Goal: Connect with others: Connect with other users

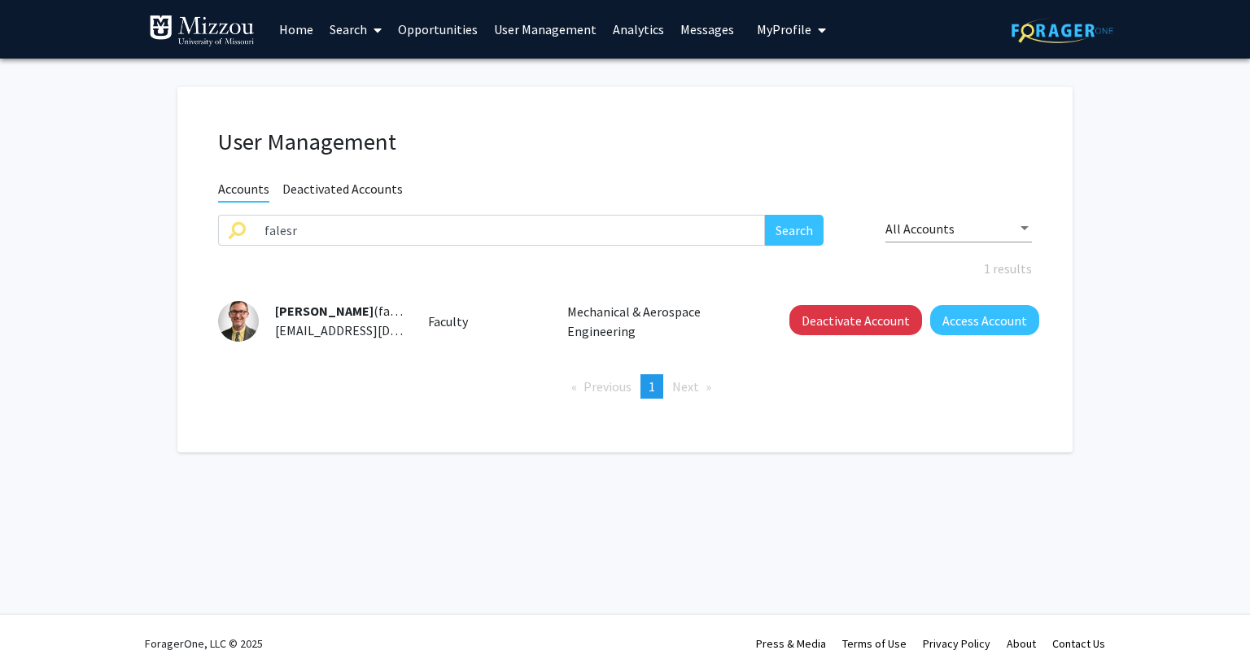
click at [757, 30] on span "My Profile" at bounding box center [784, 29] width 55 height 16
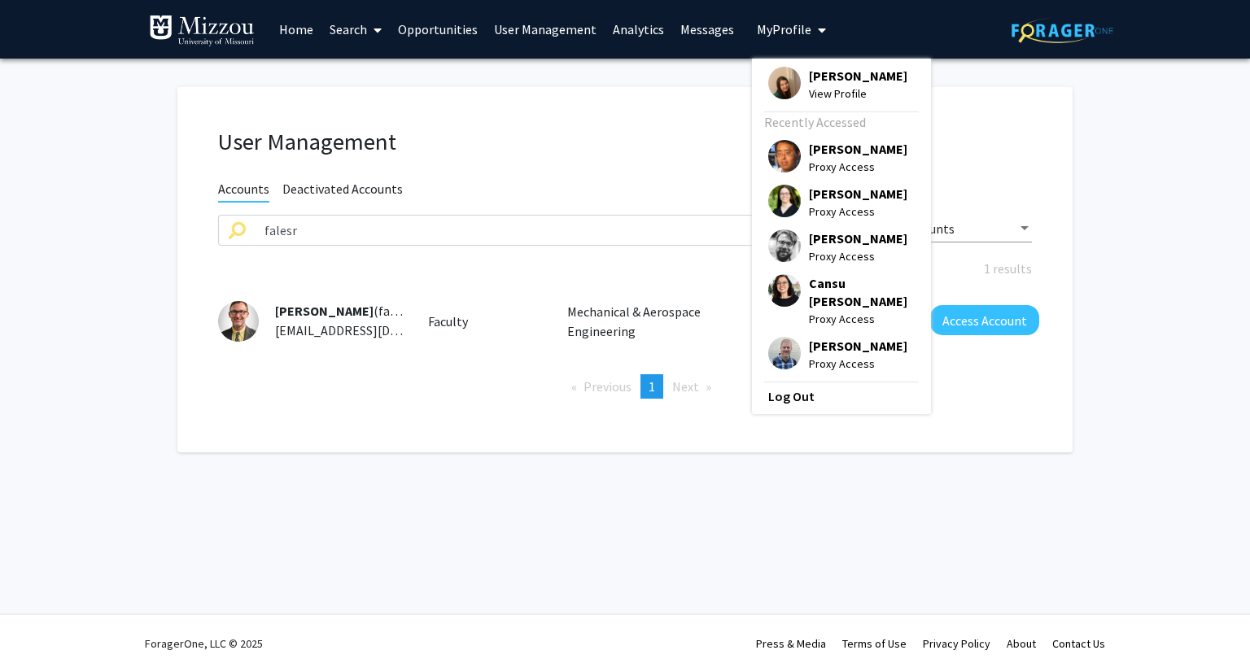
click at [826, 81] on span "[PERSON_NAME]" at bounding box center [858, 76] width 99 height 18
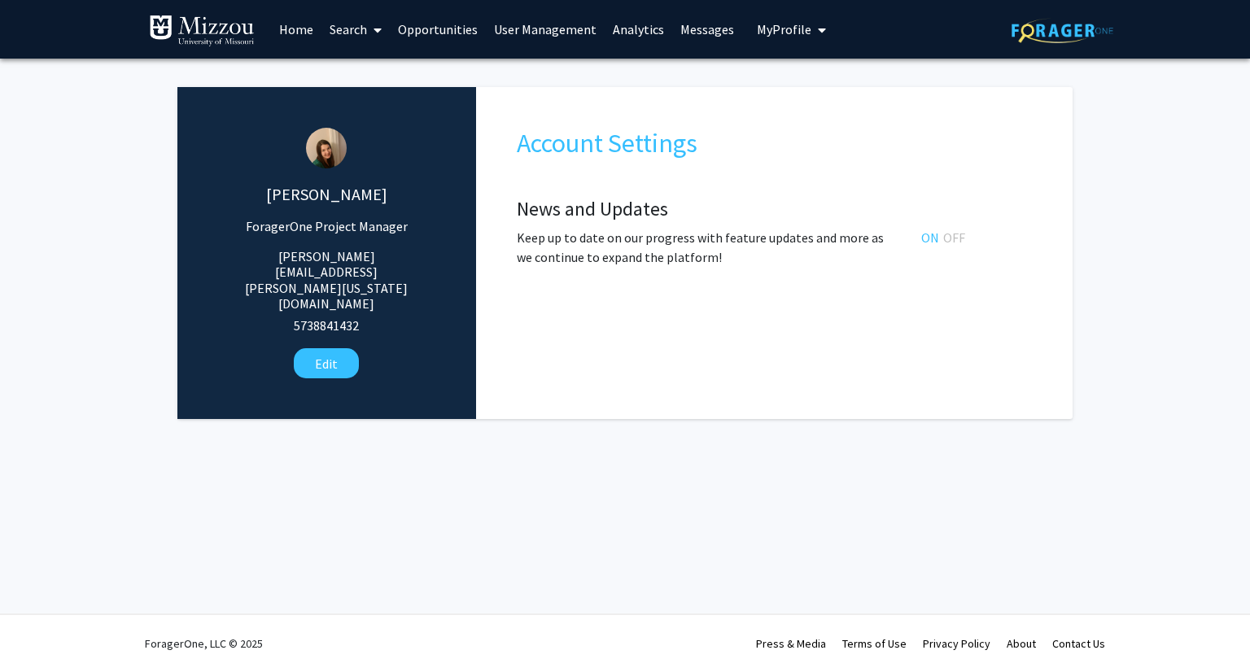
click at [438, 33] on link "Opportunities" at bounding box center [438, 29] width 96 height 57
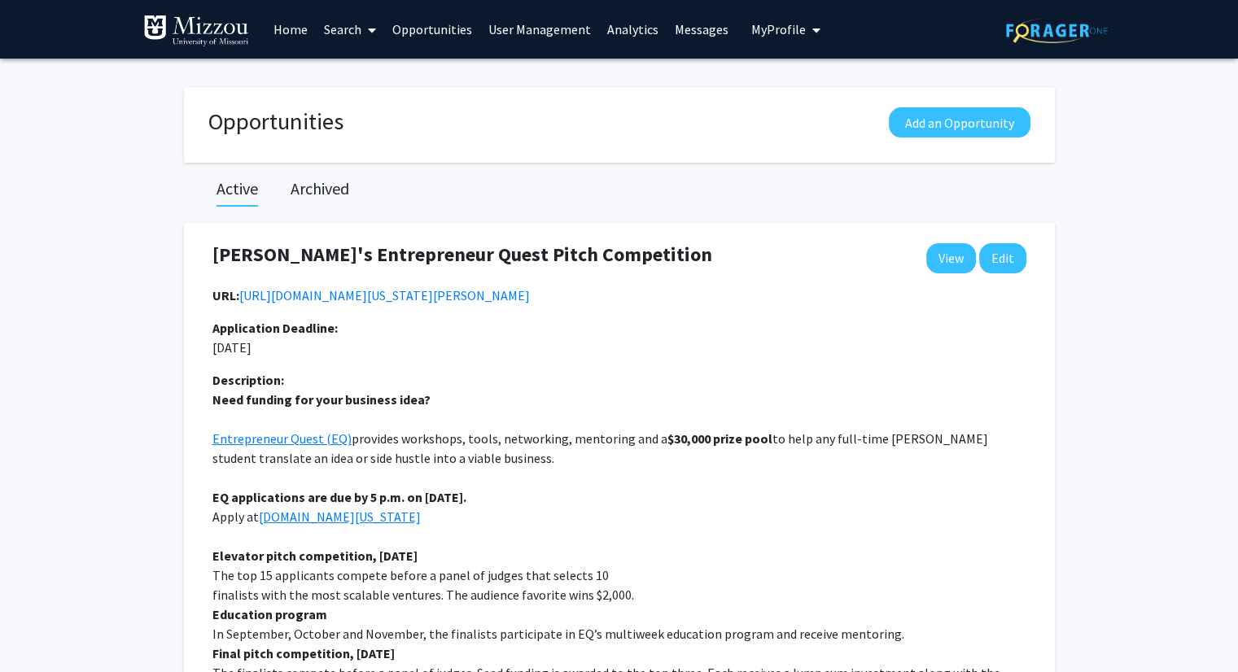
click at [331, 28] on link "Search" at bounding box center [350, 29] width 68 height 57
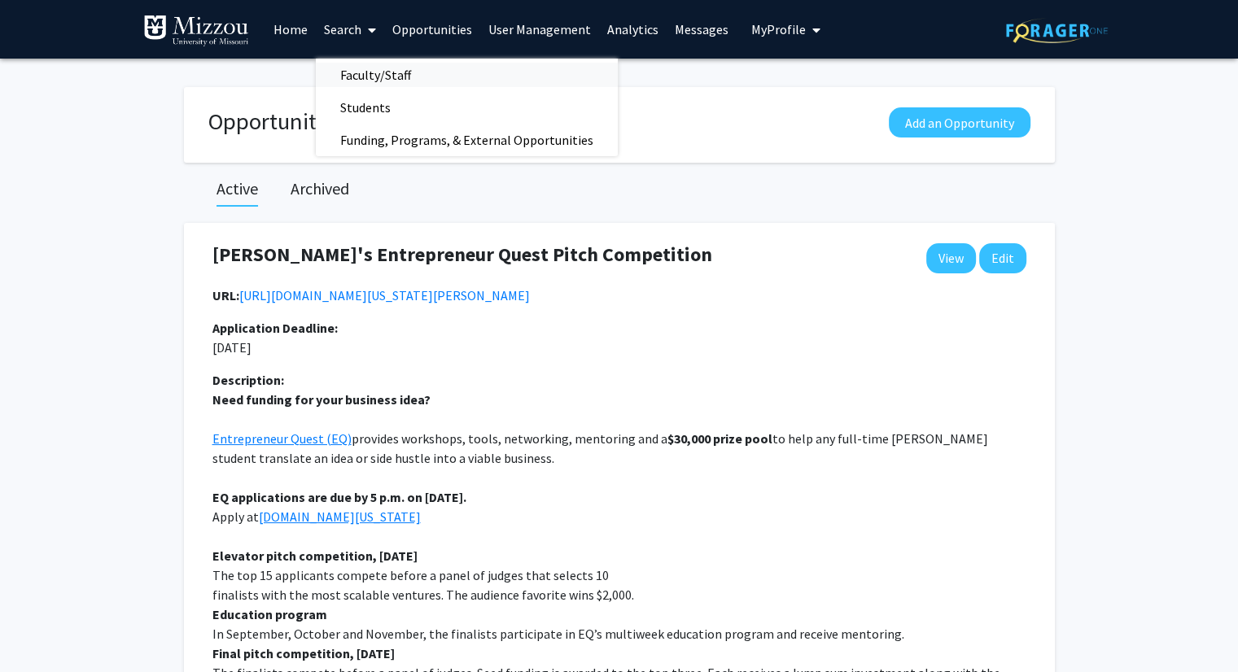
click at [356, 77] on span "Faculty/Staff" at bounding box center [376, 75] width 120 height 33
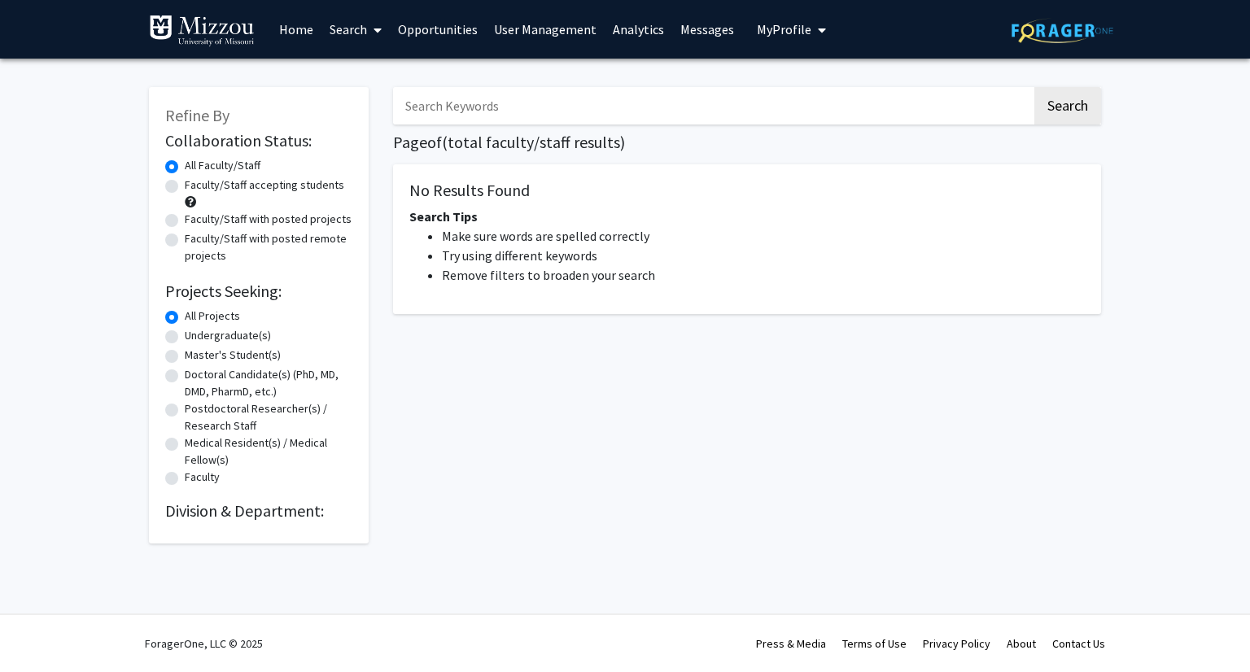
click at [300, 218] on label "Faculty/Staff with posted projects" at bounding box center [268, 219] width 167 height 17
click at [195, 218] on input "Faculty/Staff with posted projects" at bounding box center [190, 216] width 11 height 11
radio input "true"
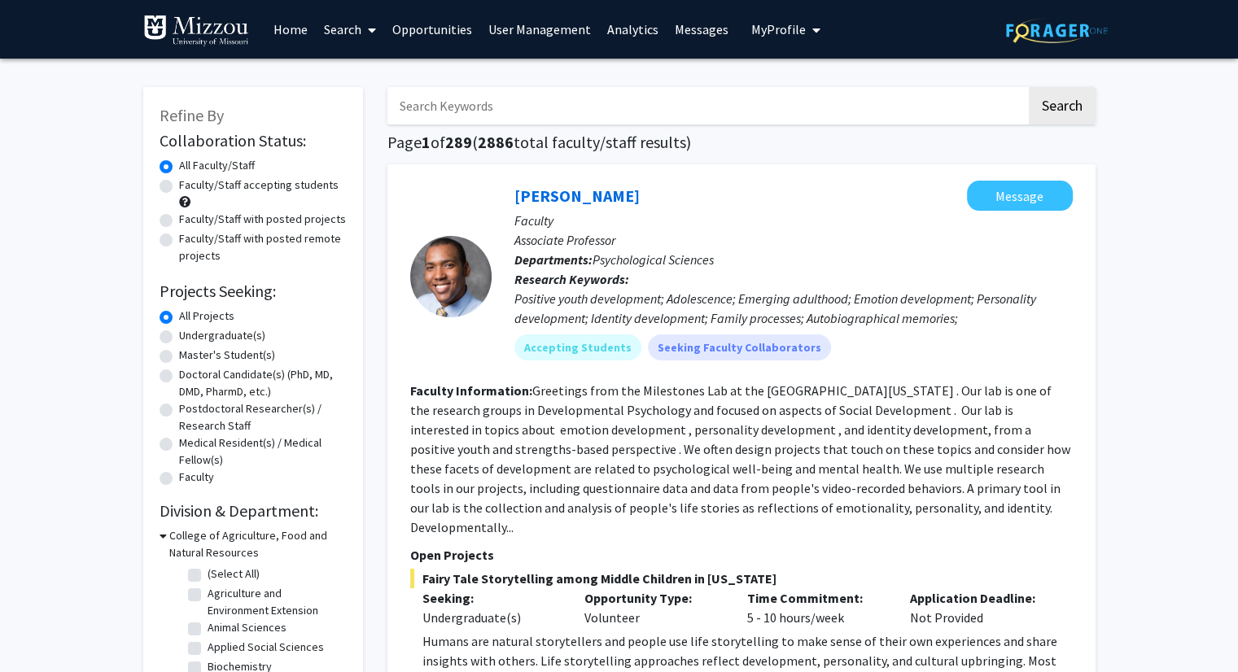
click at [205, 221] on label "Faculty/Staff with posted projects" at bounding box center [262, 219] width 167 height 17
click at [190, 221] on input "Faculty/Staff with posted projects" at bounding box center [184, 216] width 11 height 11
radio input "true"
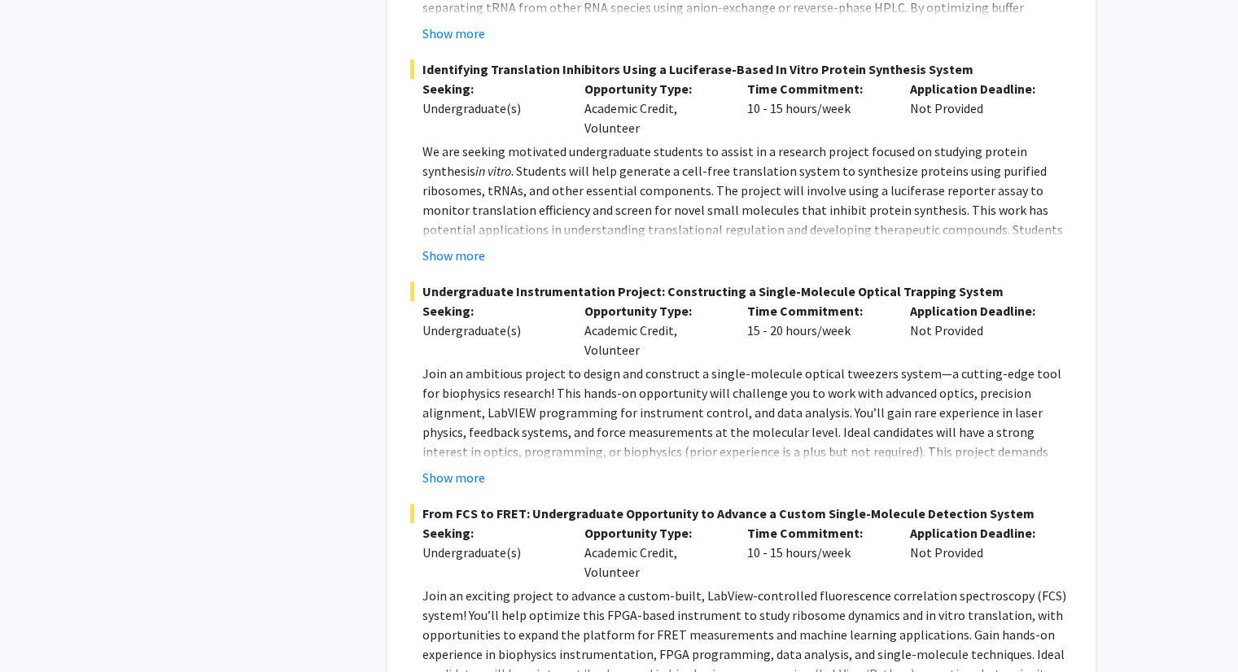
scroll to position [7255, 0]
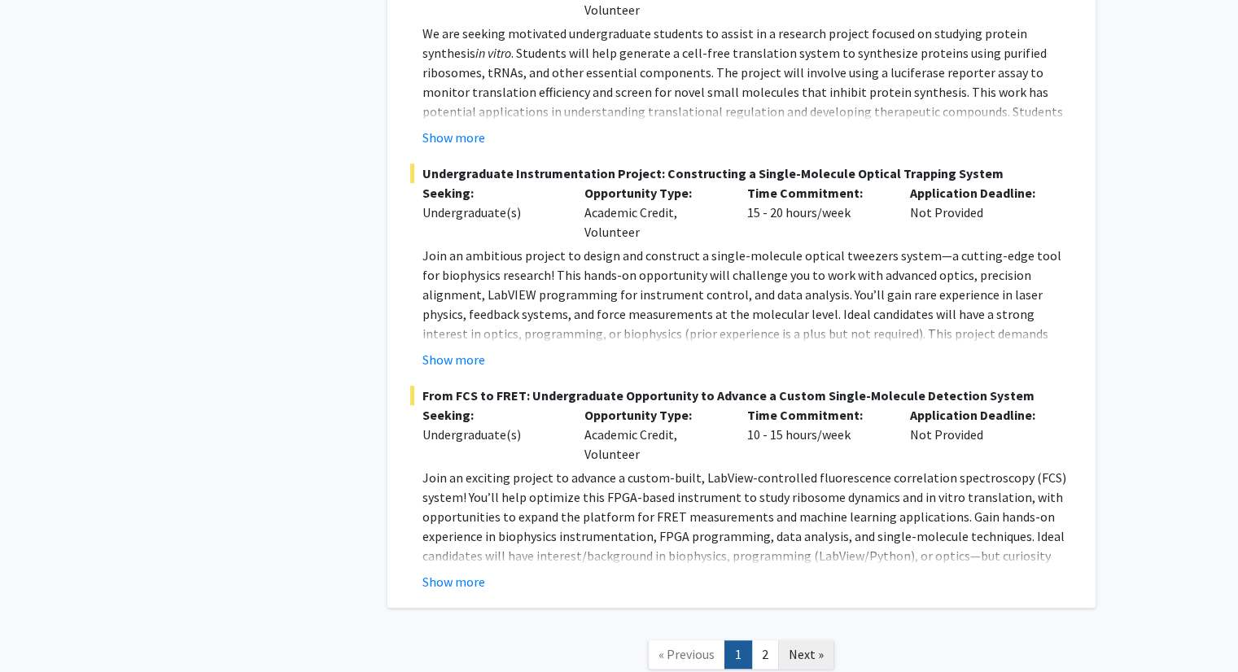
click at [804, 646] on span "Next »" at bounding box center [806, 654] width 35 height 16
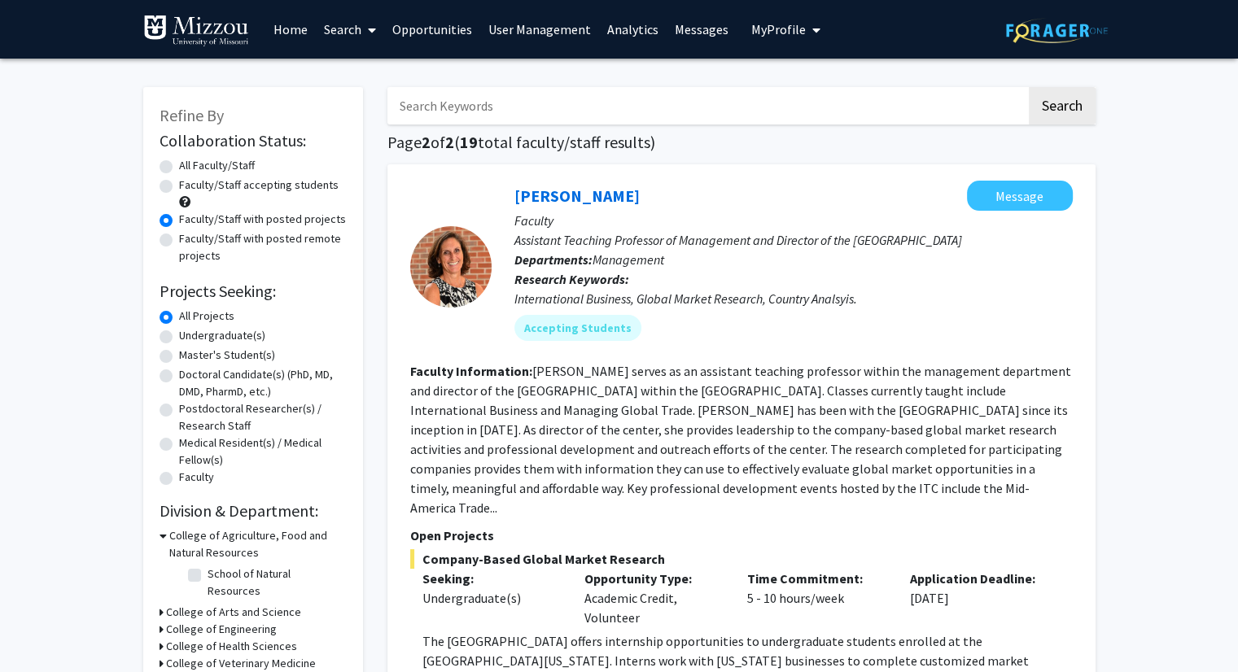
drag, startPoint x: 1174, startPoint y: 392, endPoint x: 1181, endPoint y: 419, distance: 27.8
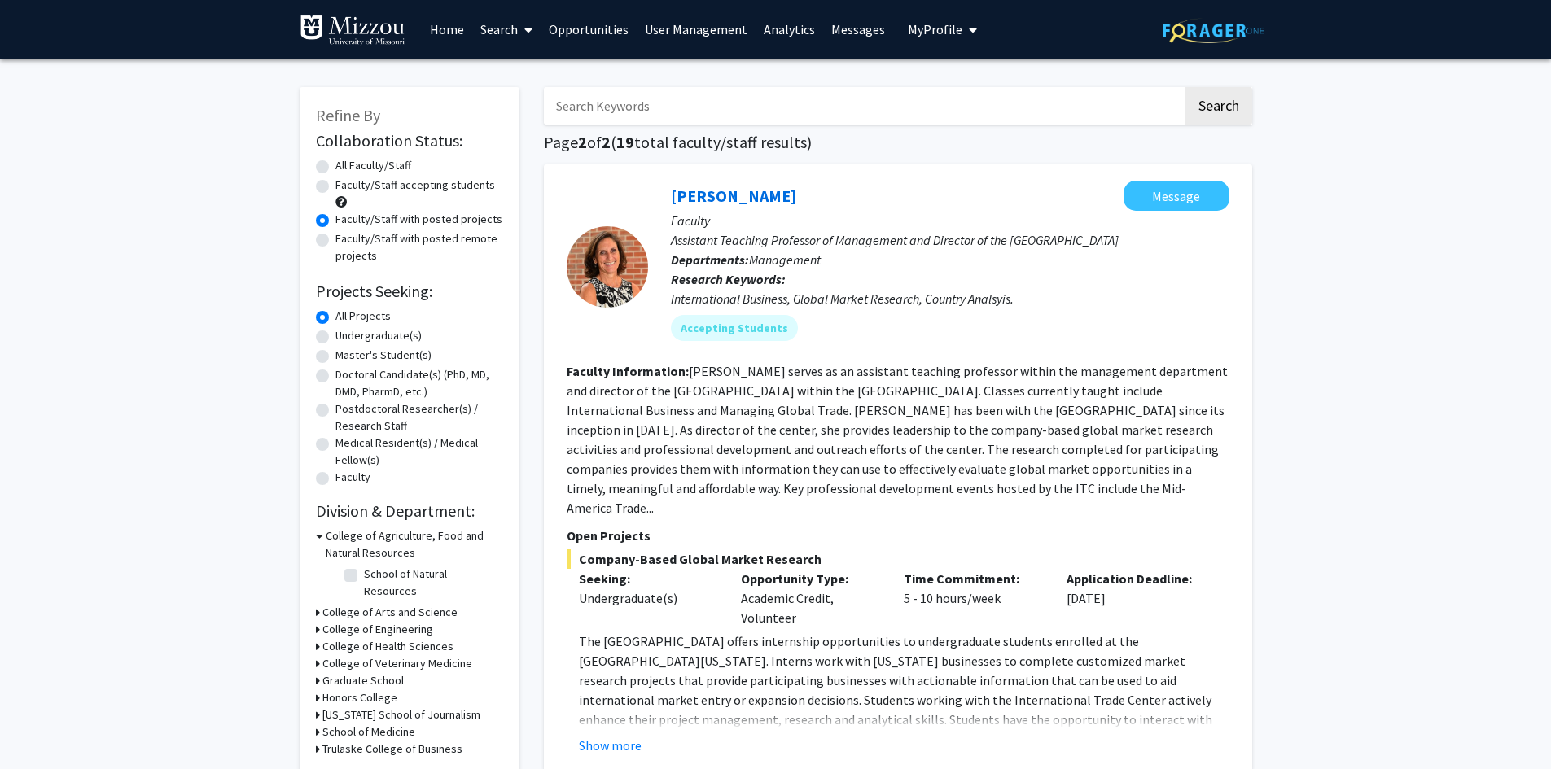
click at [1192, 37] on img at bounding box center [1214, 30] width 102 height 25
radio input "true"
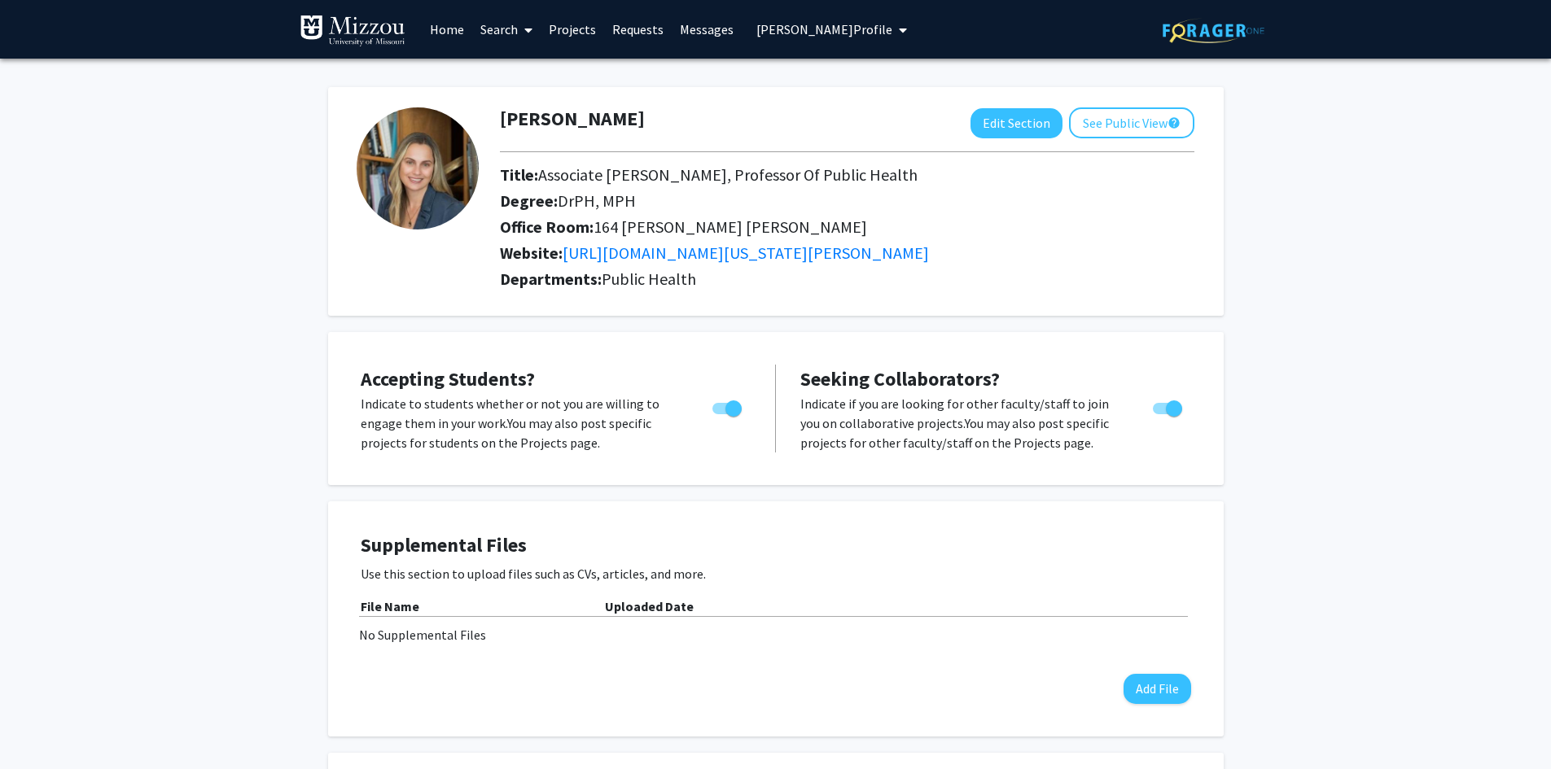
click at [766, 28] on span "[PERSON_NAME] Profile" at bounding box center [824, 29] width 136 height 16
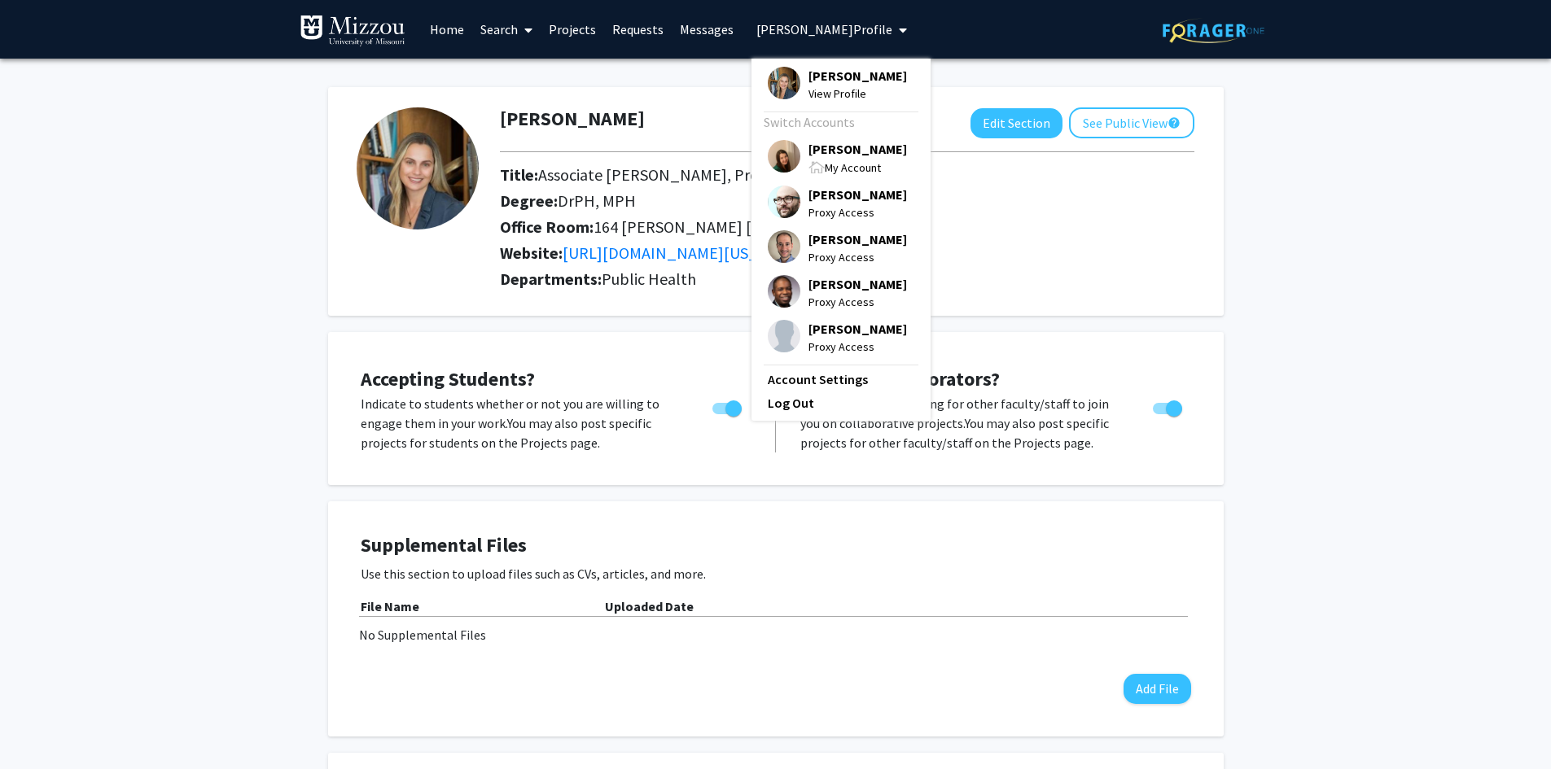
click at [817, 151] on span "[PERSON_NAME]" at bounding box center [857, 149] width 99 height 18
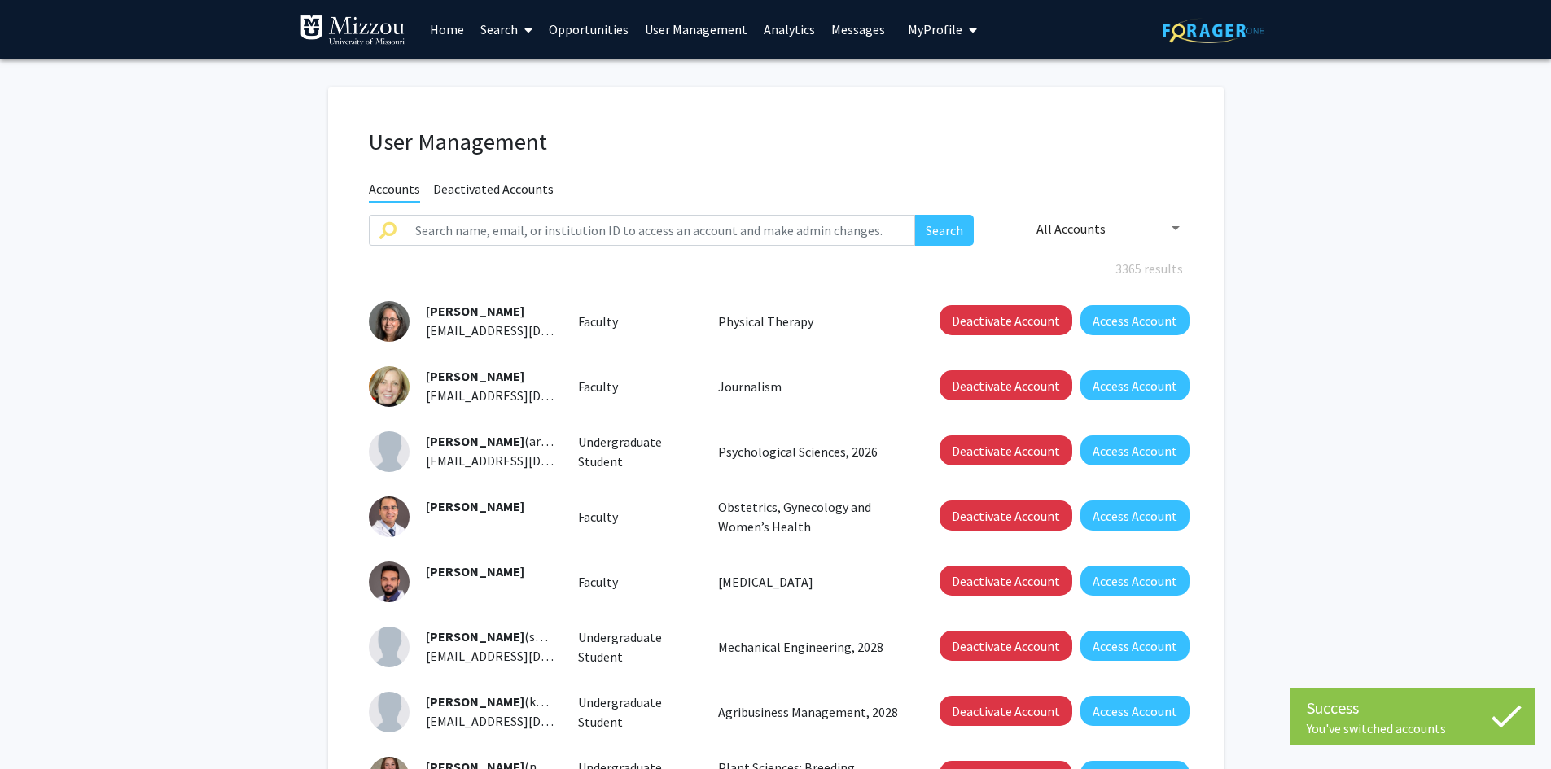
click at [496, 26] on link "Search" at bounding box center [506, 29] width 68 height 57
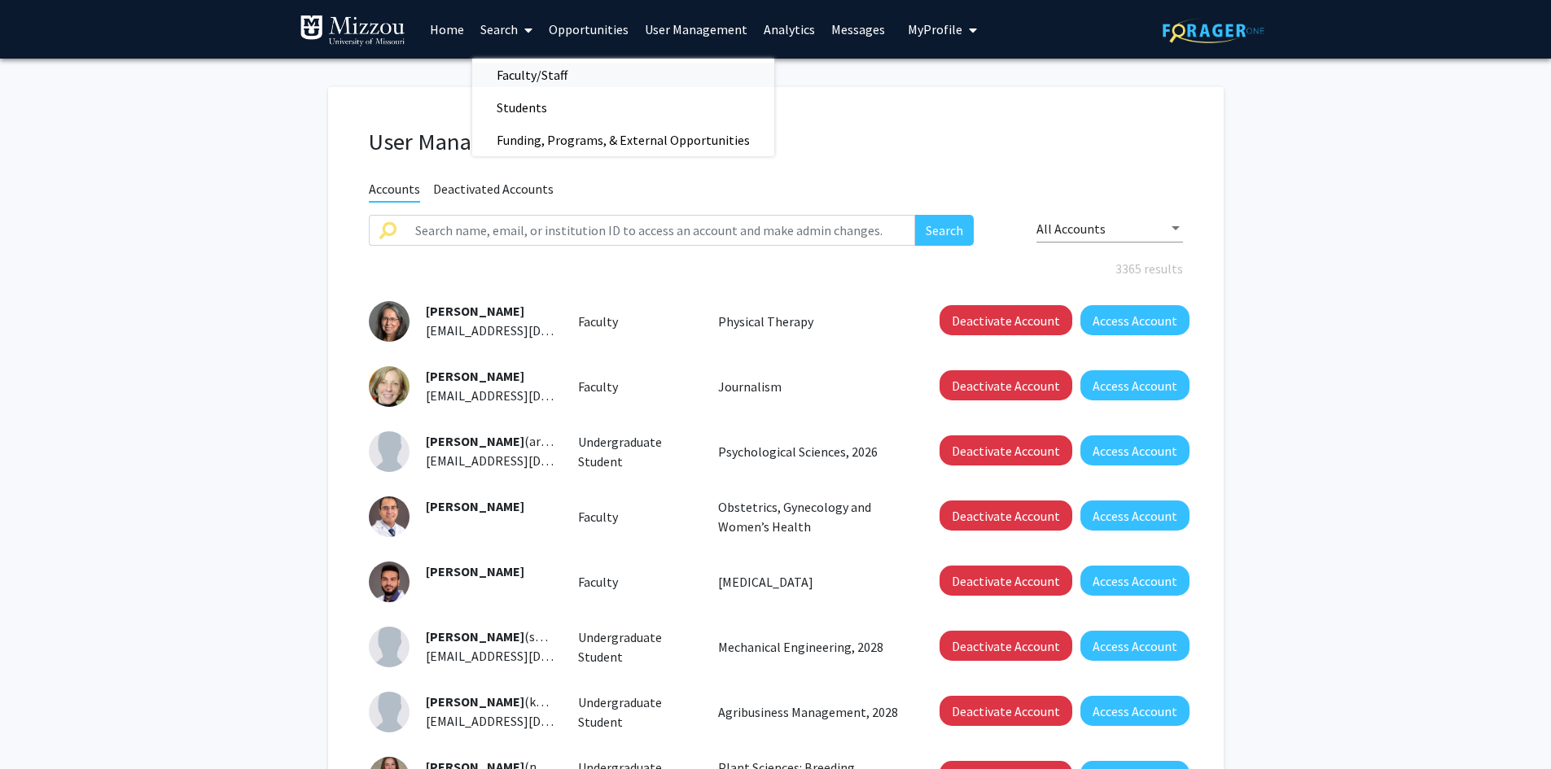
click at [504, 72] on span "Faculty/Staff" at bounding box center [532, 75] width 120 height 33
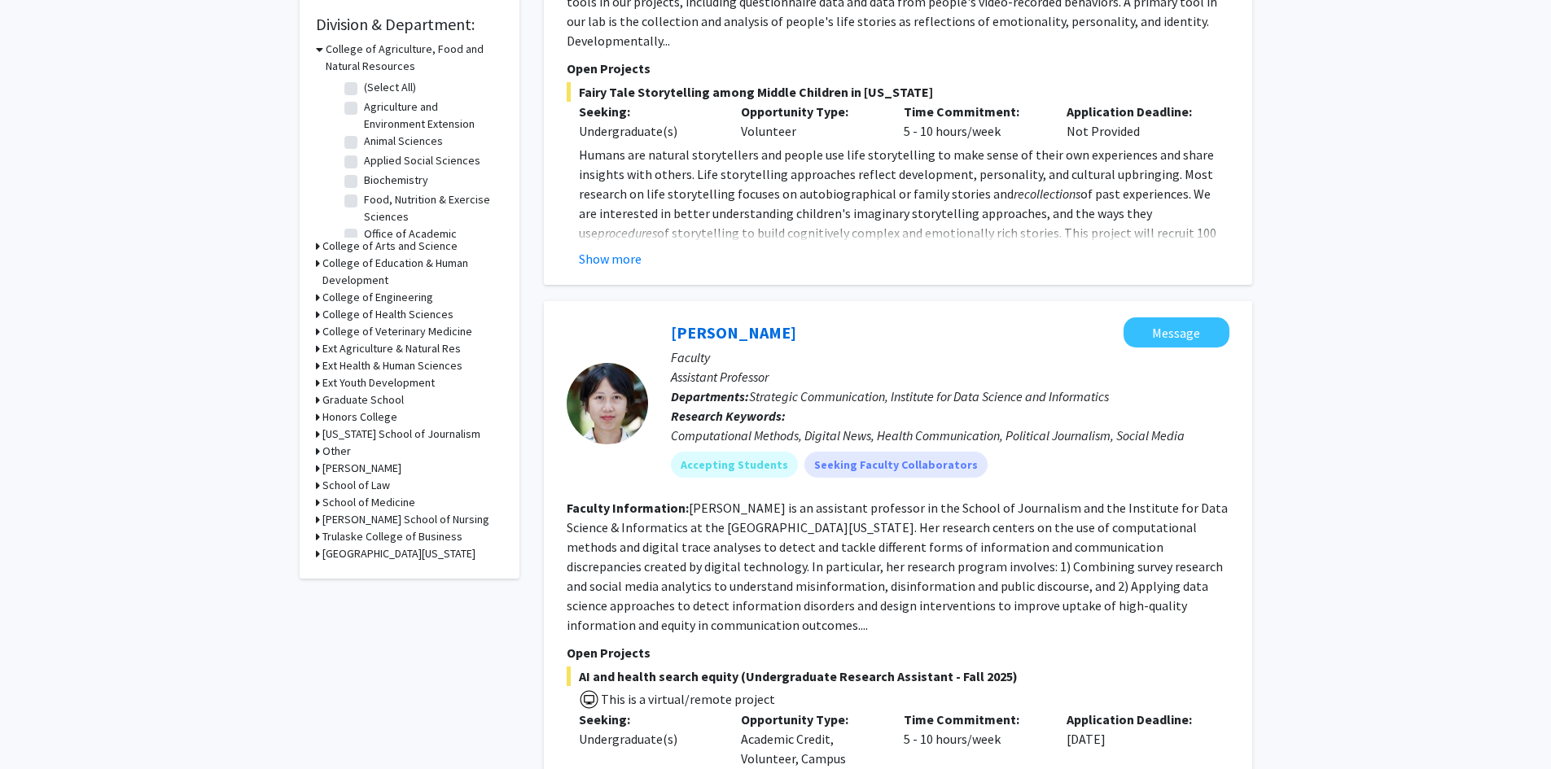
scroll to position [488, 0]
click at [366, 246] on h3 "College of Arts and Science" at bounding box center [389, 244] width 135 height 17
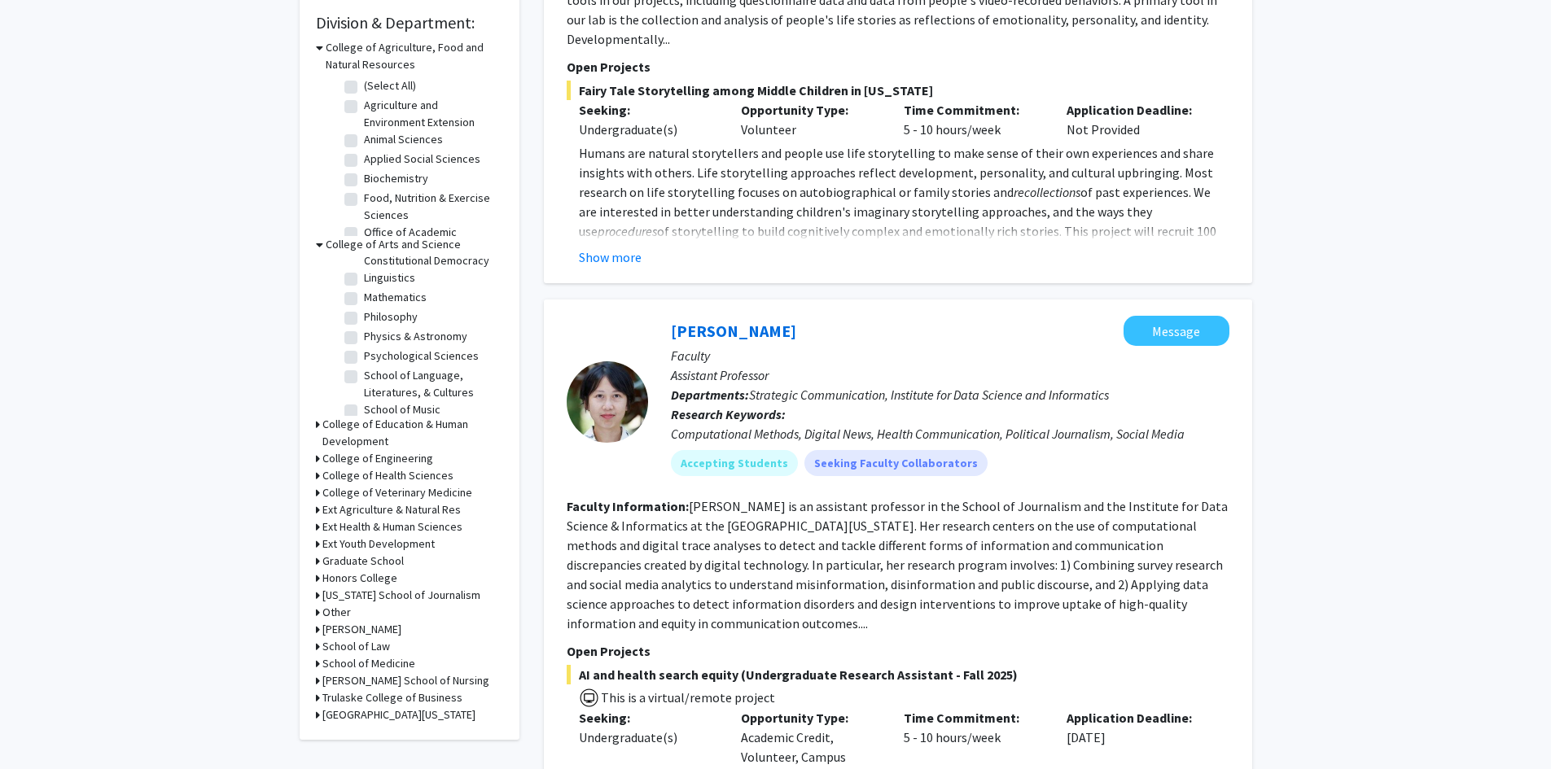
scroll to position [358, 0]
click at [466, 336] on label "Psychological Sciences" at bounding box center [421, 327] width 115 height 17
click at [374, 330] on input "Psychological Sciences" at bounding box center [369, 324] width 11 height 11
checkbox input "true"
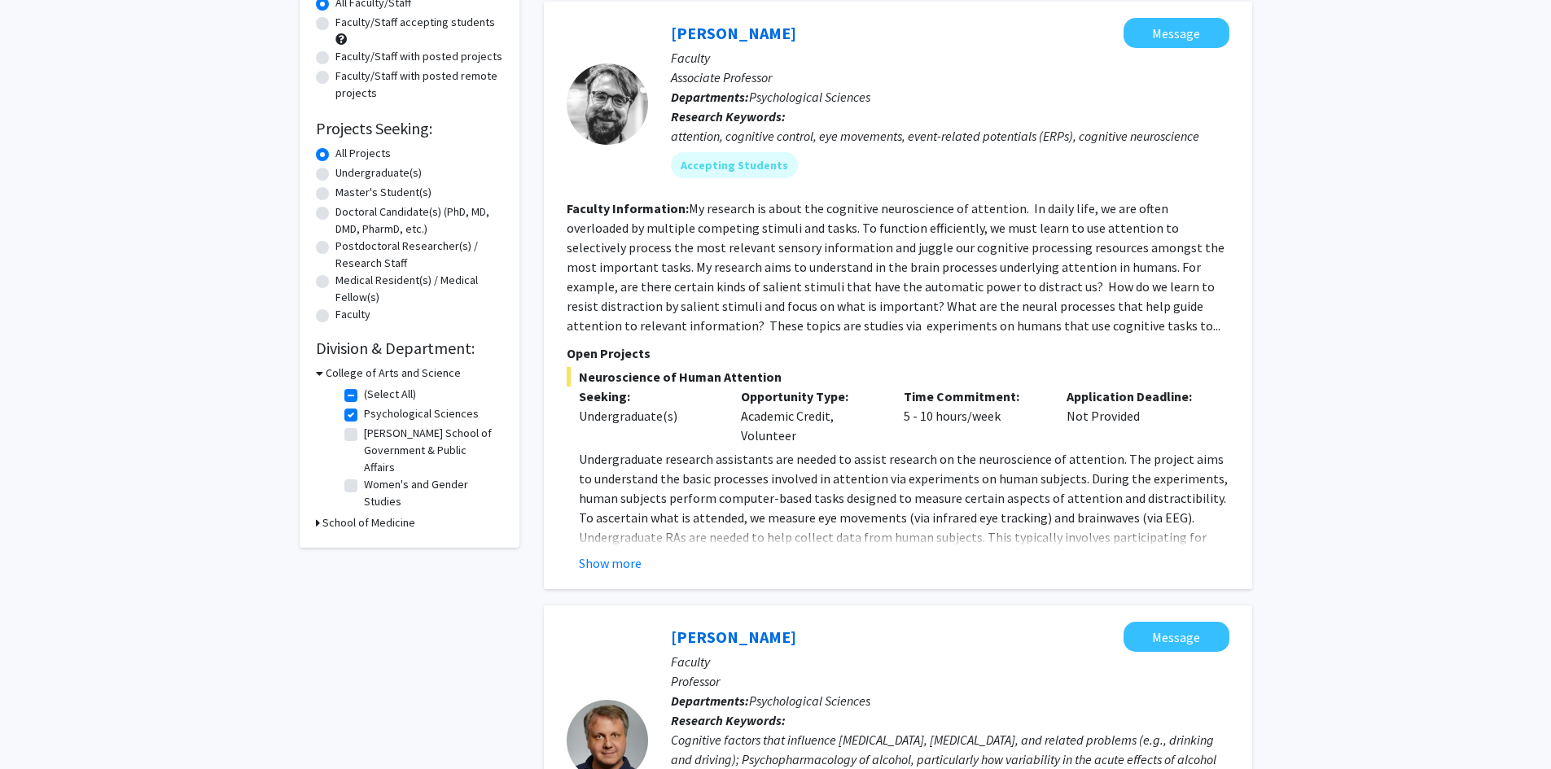
scroll to position [244, 0]
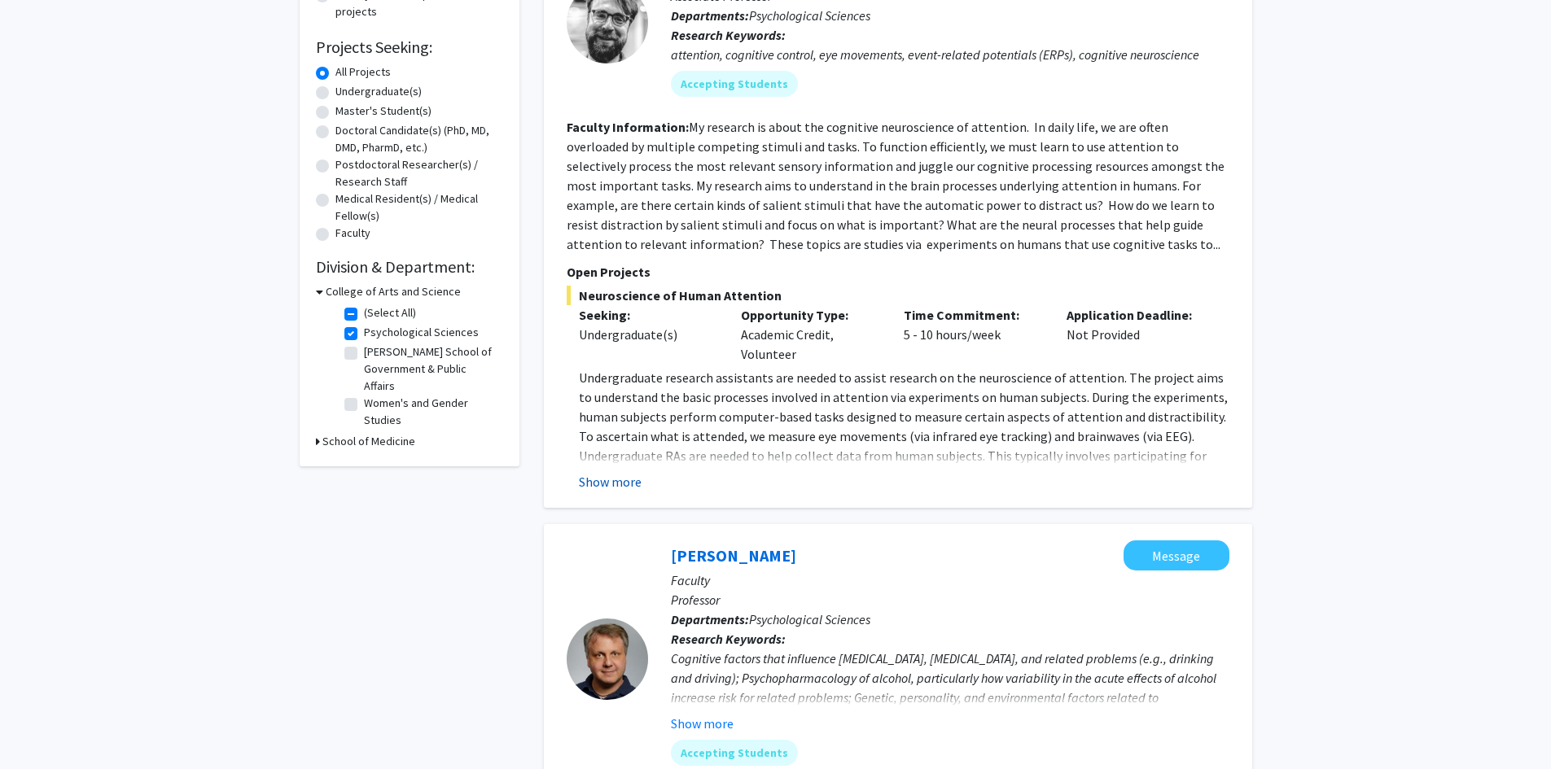
click at [609, 485] on button "Show more" at bounding box center [610, 482] width 63 height 20
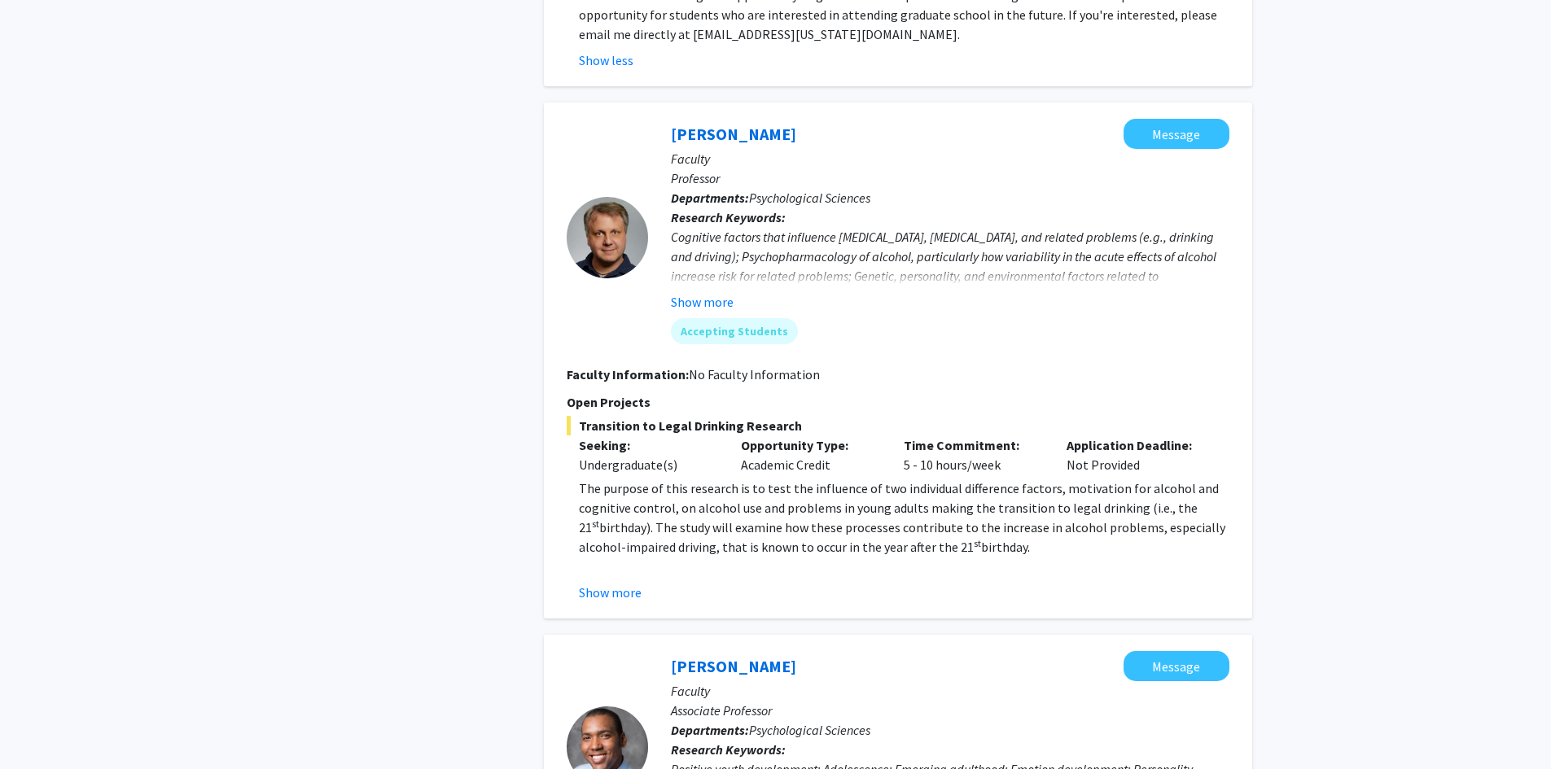
scroll to position [733, 0]
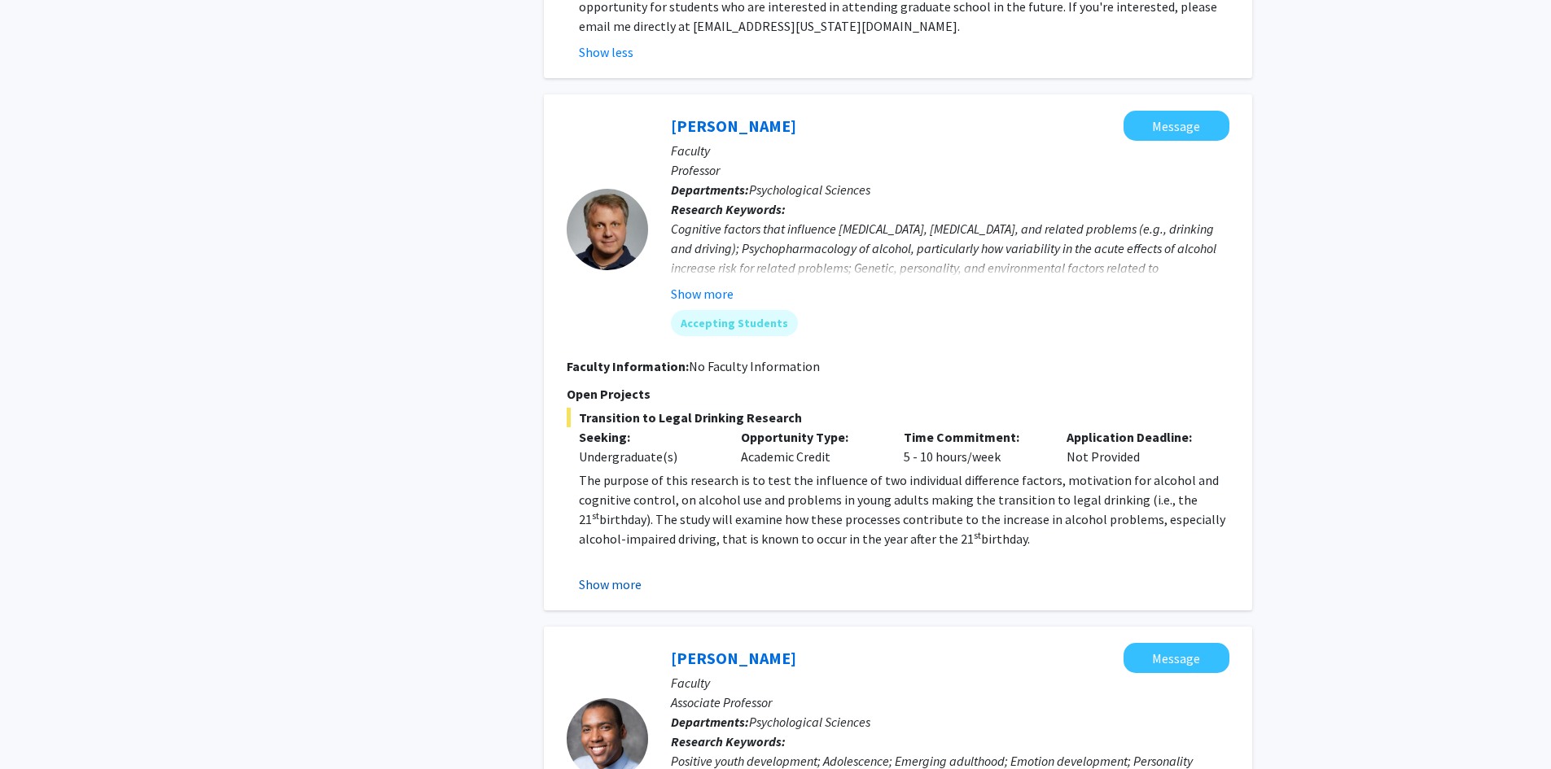
click at [622, 586] on button "Show more" at bounding box center [610, 585] width 63 height 20
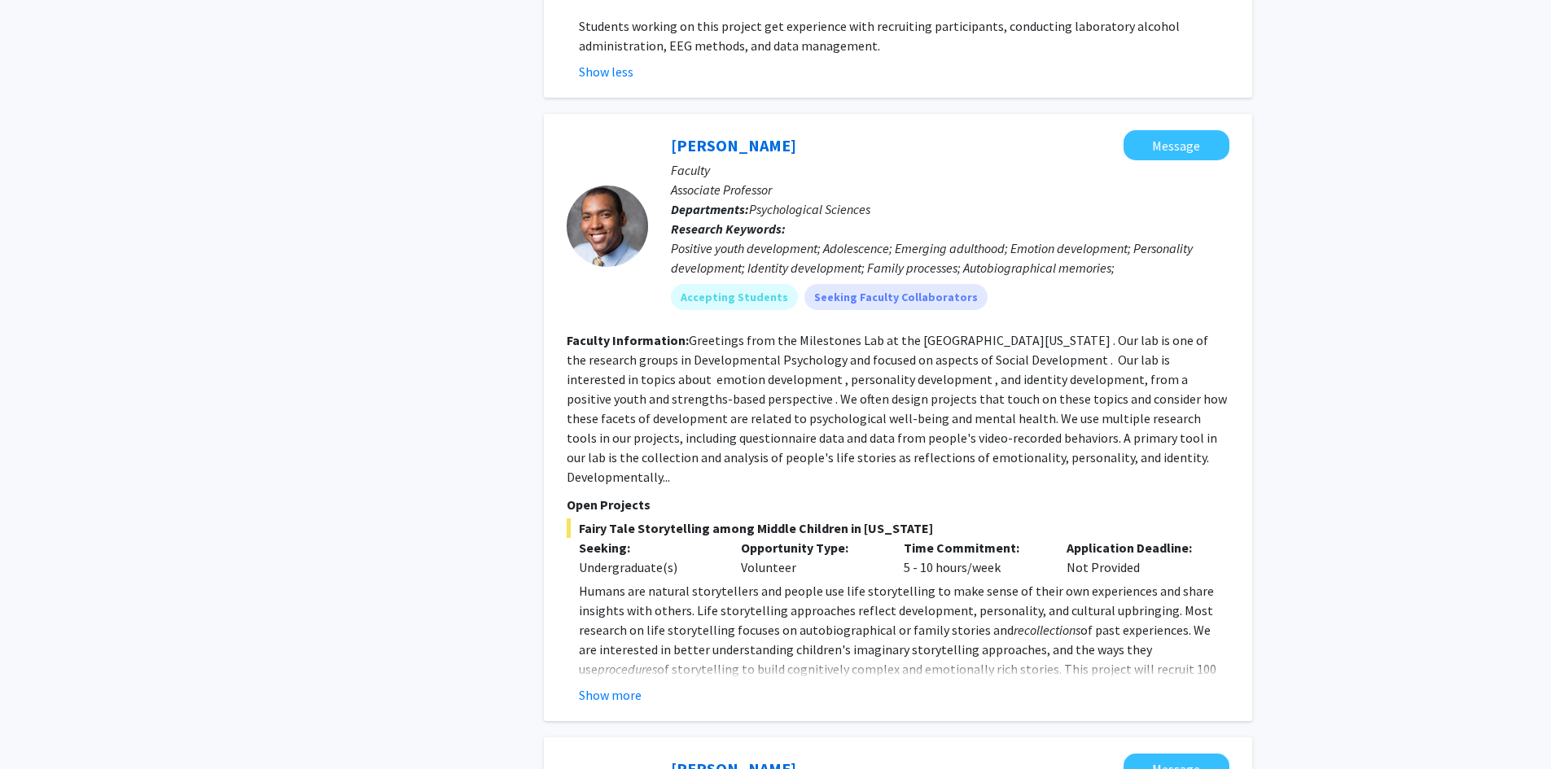
scroll to position [1465, 0]
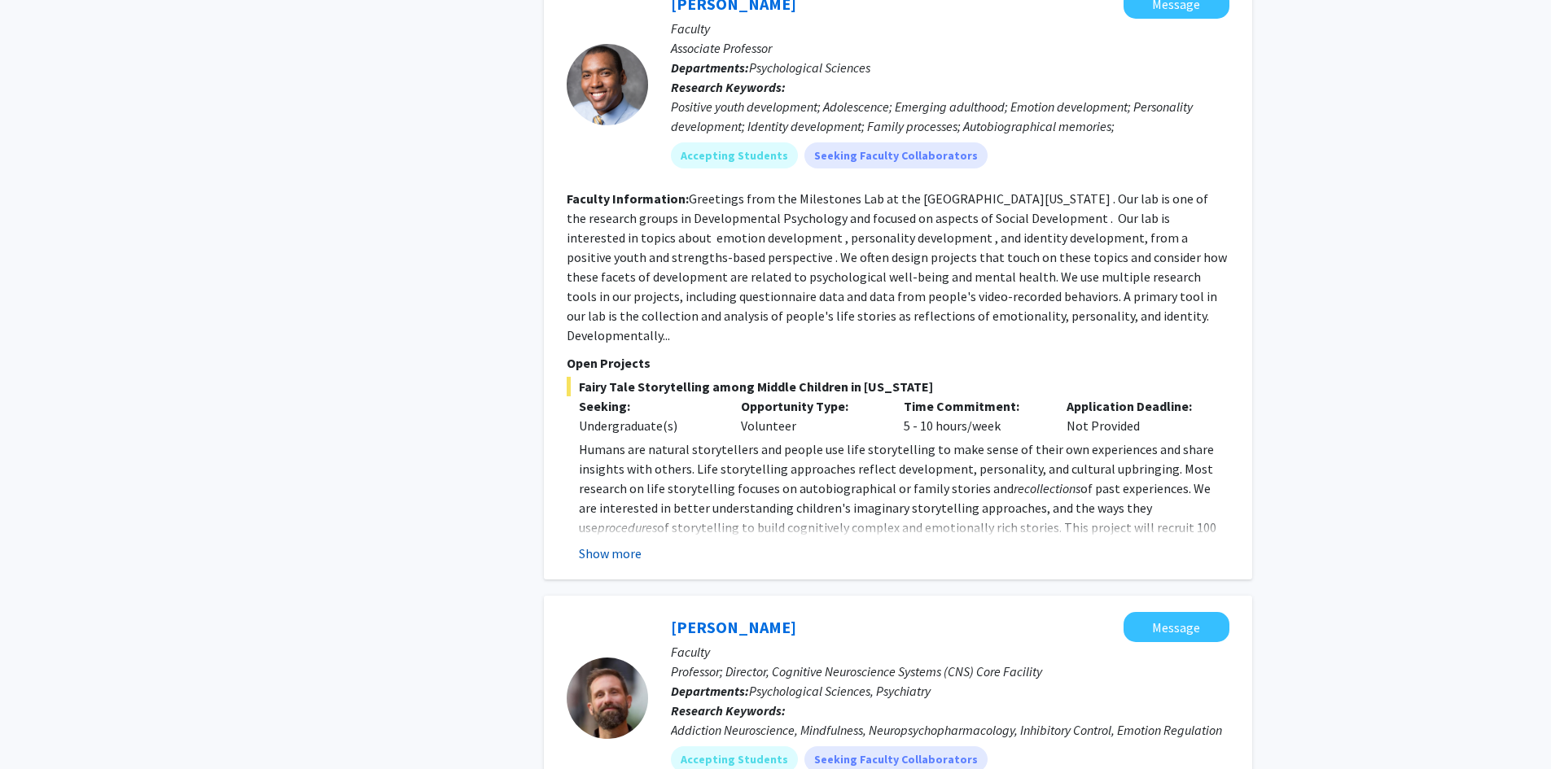
click at [631, 544] on button "Show more" at bounding box center [610, 554] width 63 height 20
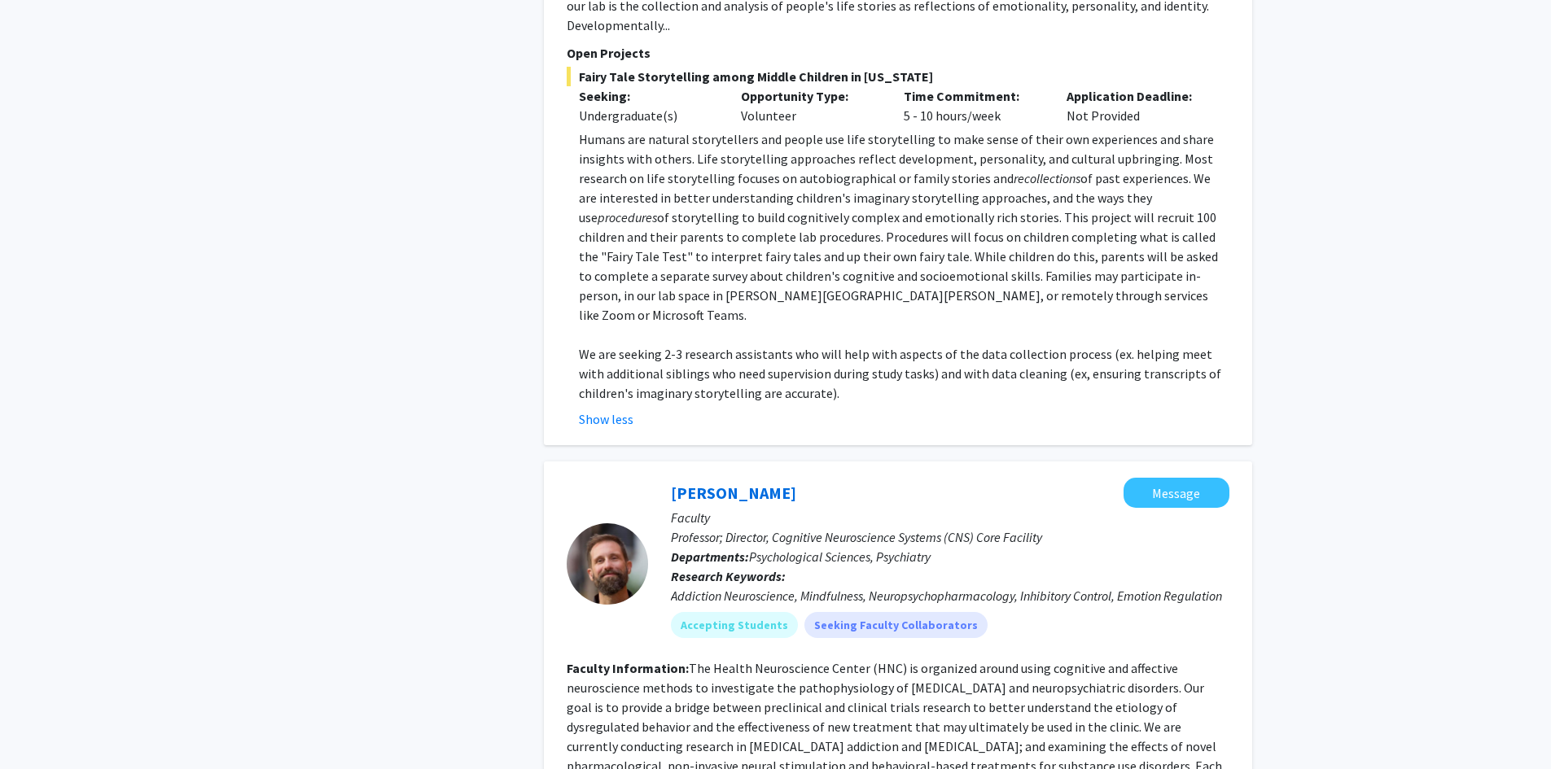
scroll to position [1748, 0]
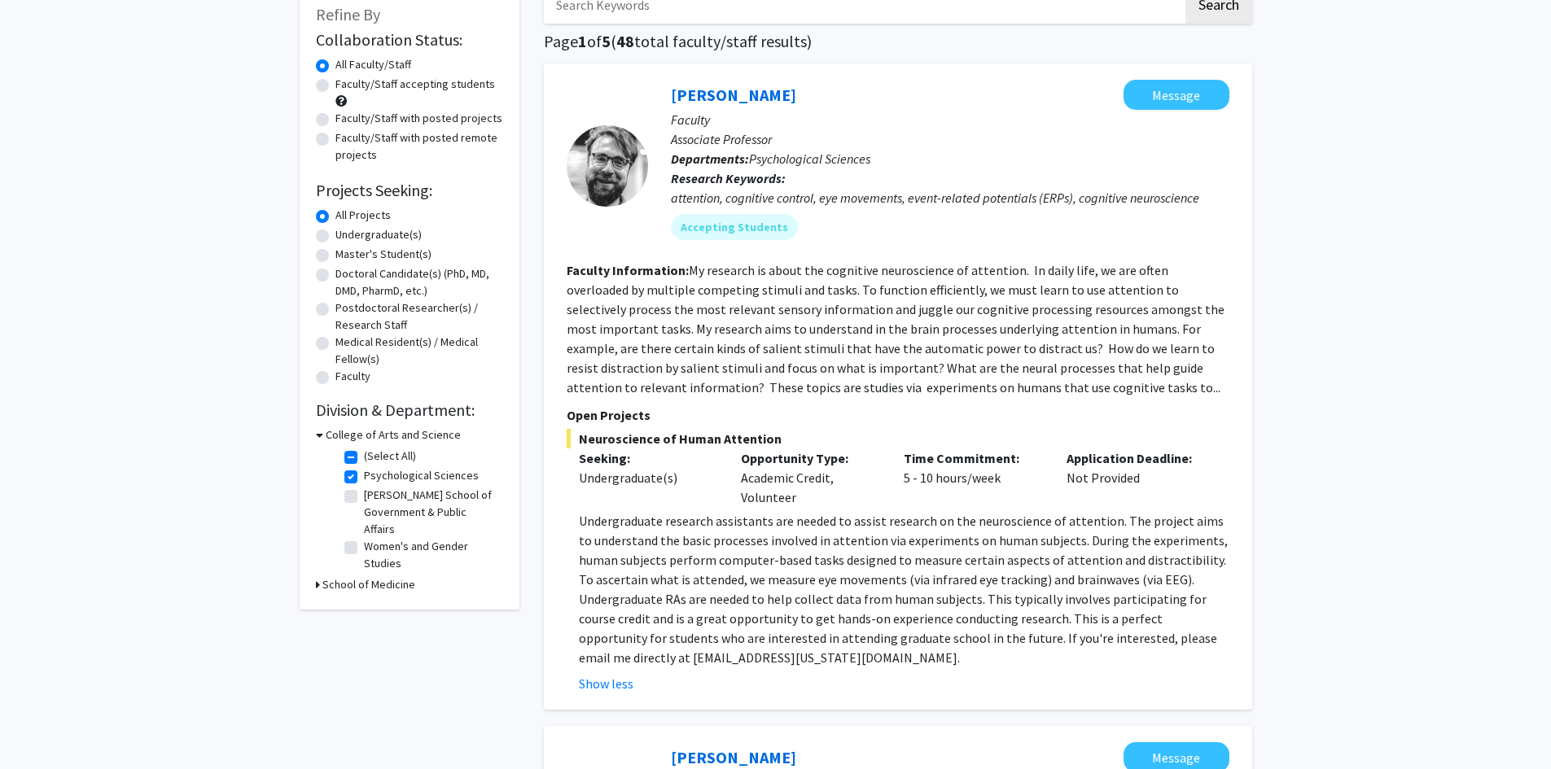
scroll to position [0, 0]
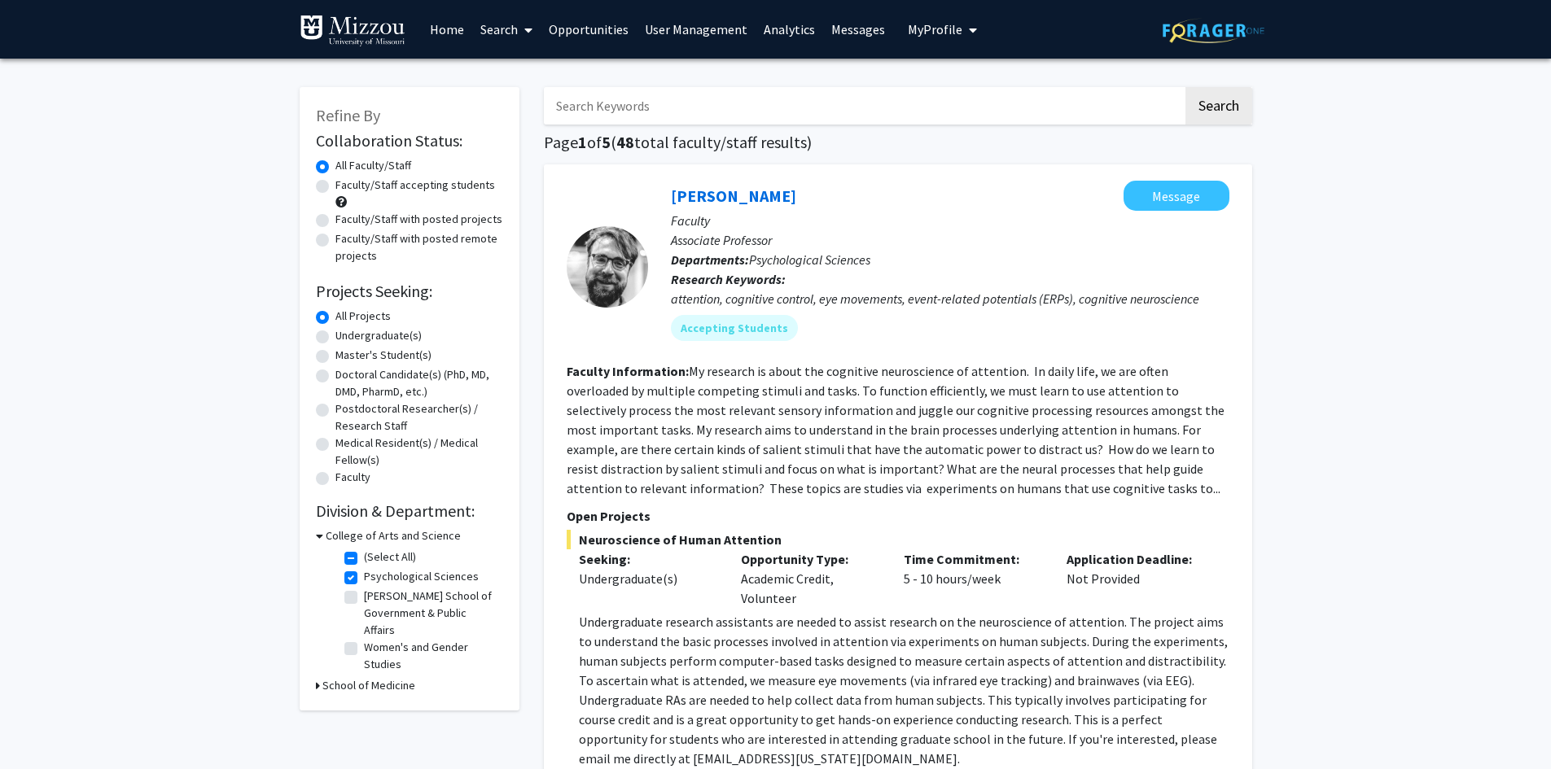
click at [925, 33] on span "My Profile" at bounding box center [935, 29] width 55 height 16
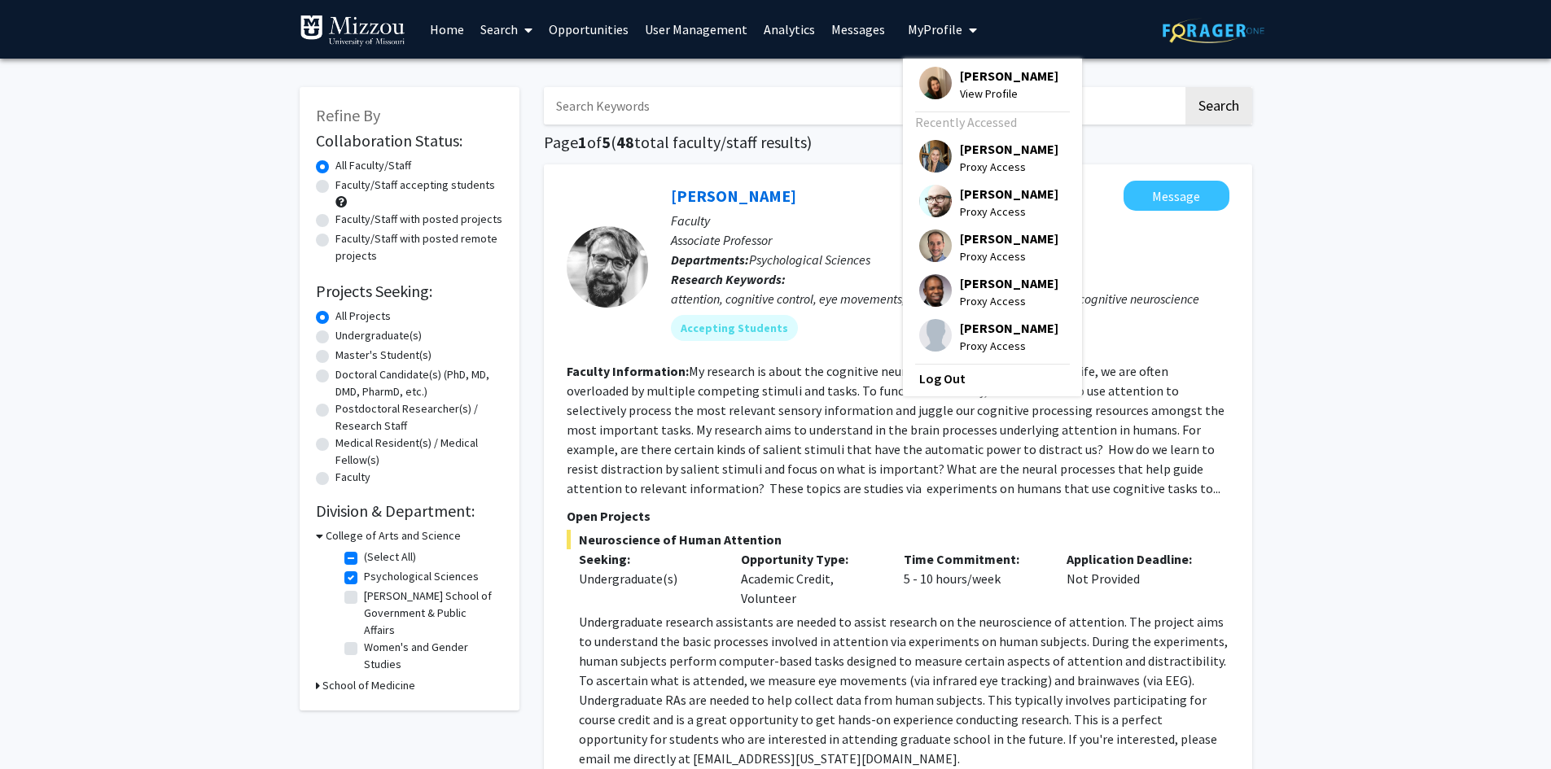
click at [960, 77] on span "[PERSON_NAME]" at bounding box center [1009, 76] width 99 height 18
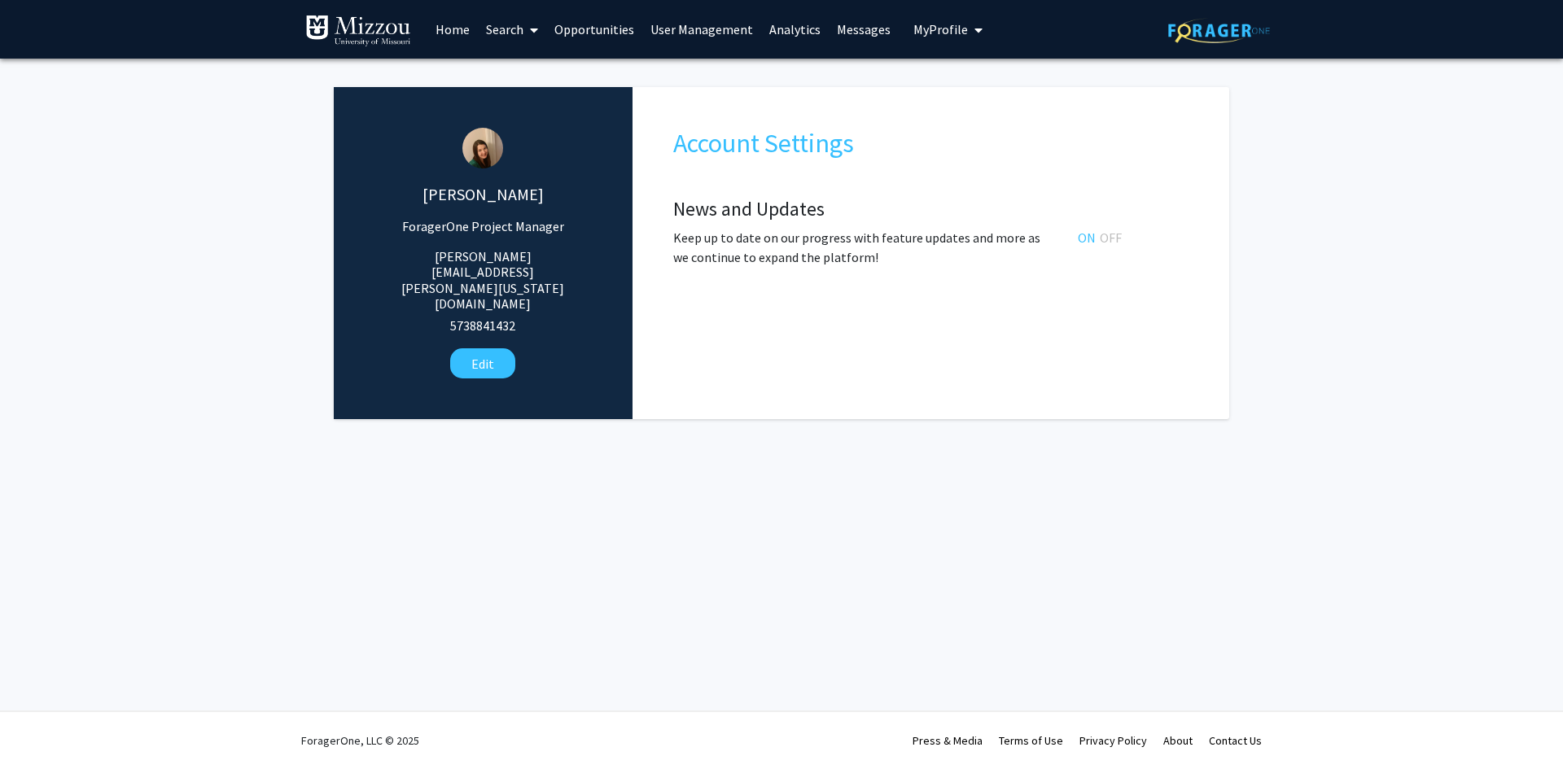
click at [1346, 142] on fg-administrator "Katie Palmer ForagerOne Project Manager katie.palmer@missouri.edu 5738841432 Ed…" at bounding box center [781, 257] width 1563 height 397
click at [932, 33] on span "My Profile" at bounding box center [940, 29] width 55 height 16
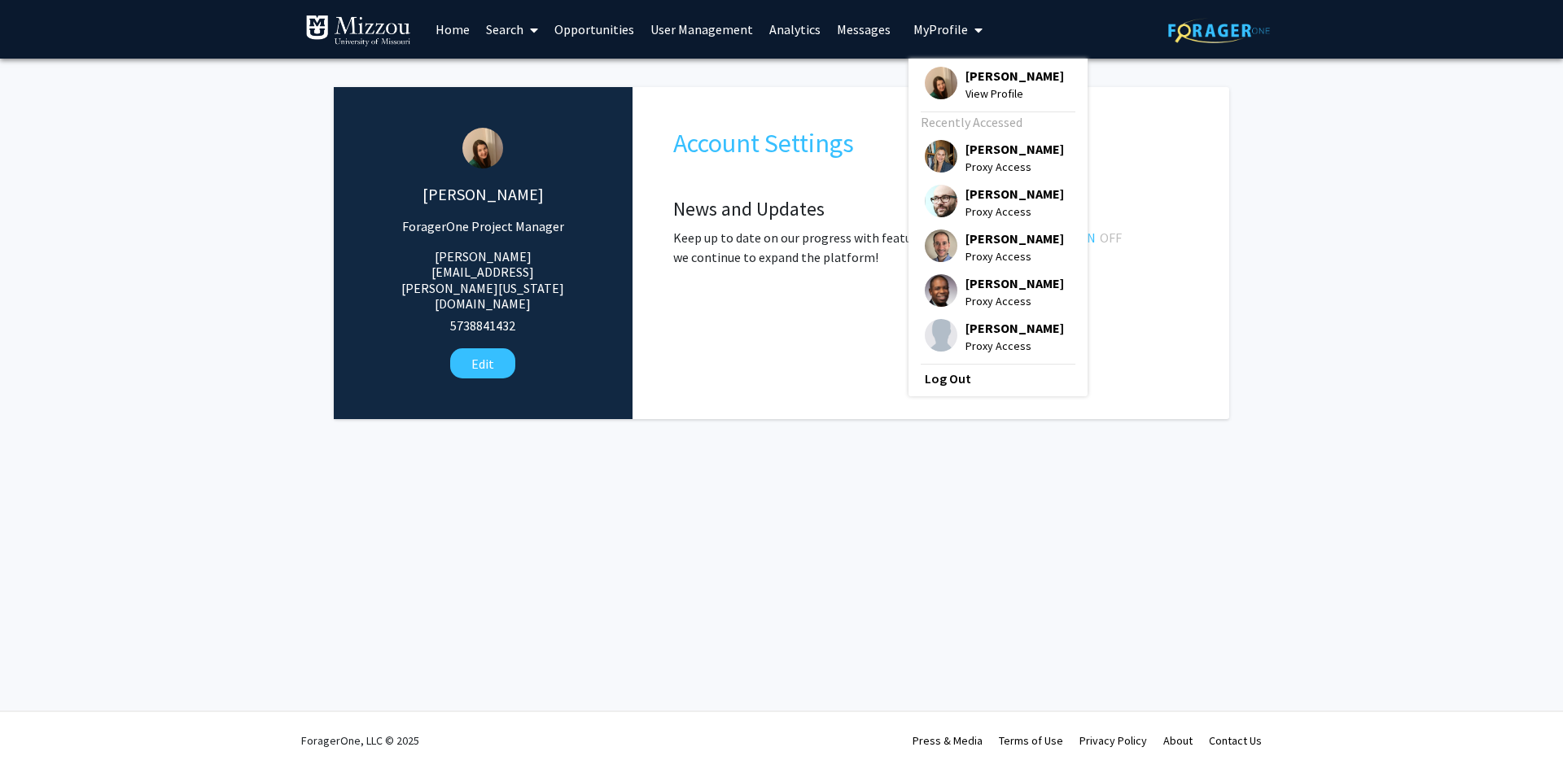
click at [966, 75] on span "[PERSON_NAME]" at bounding box center [1015, 76] width 99 height 18
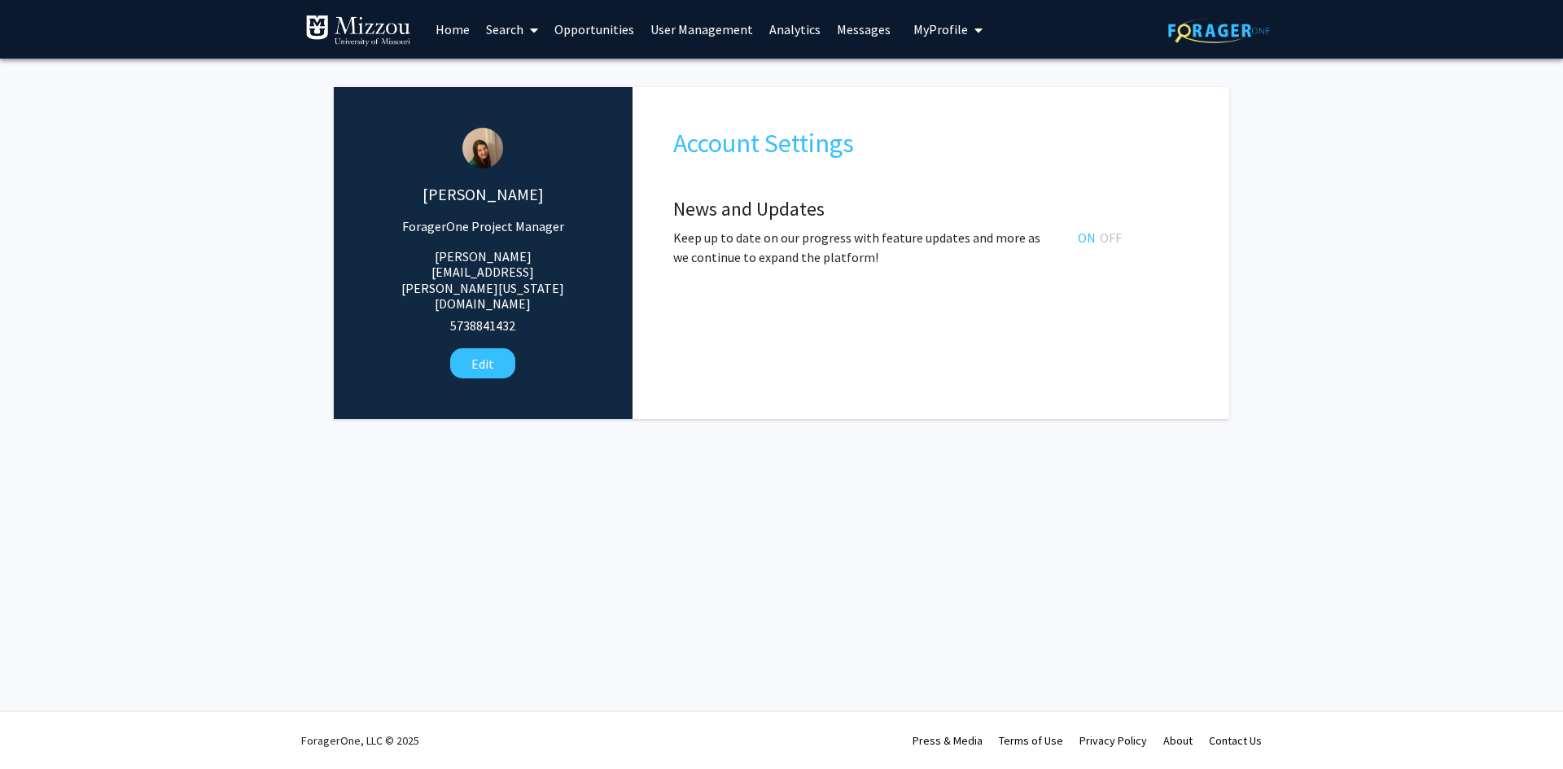
click at [615, 30] on link "Opportunities" at bounding box center [594, 29] width 96 height 57
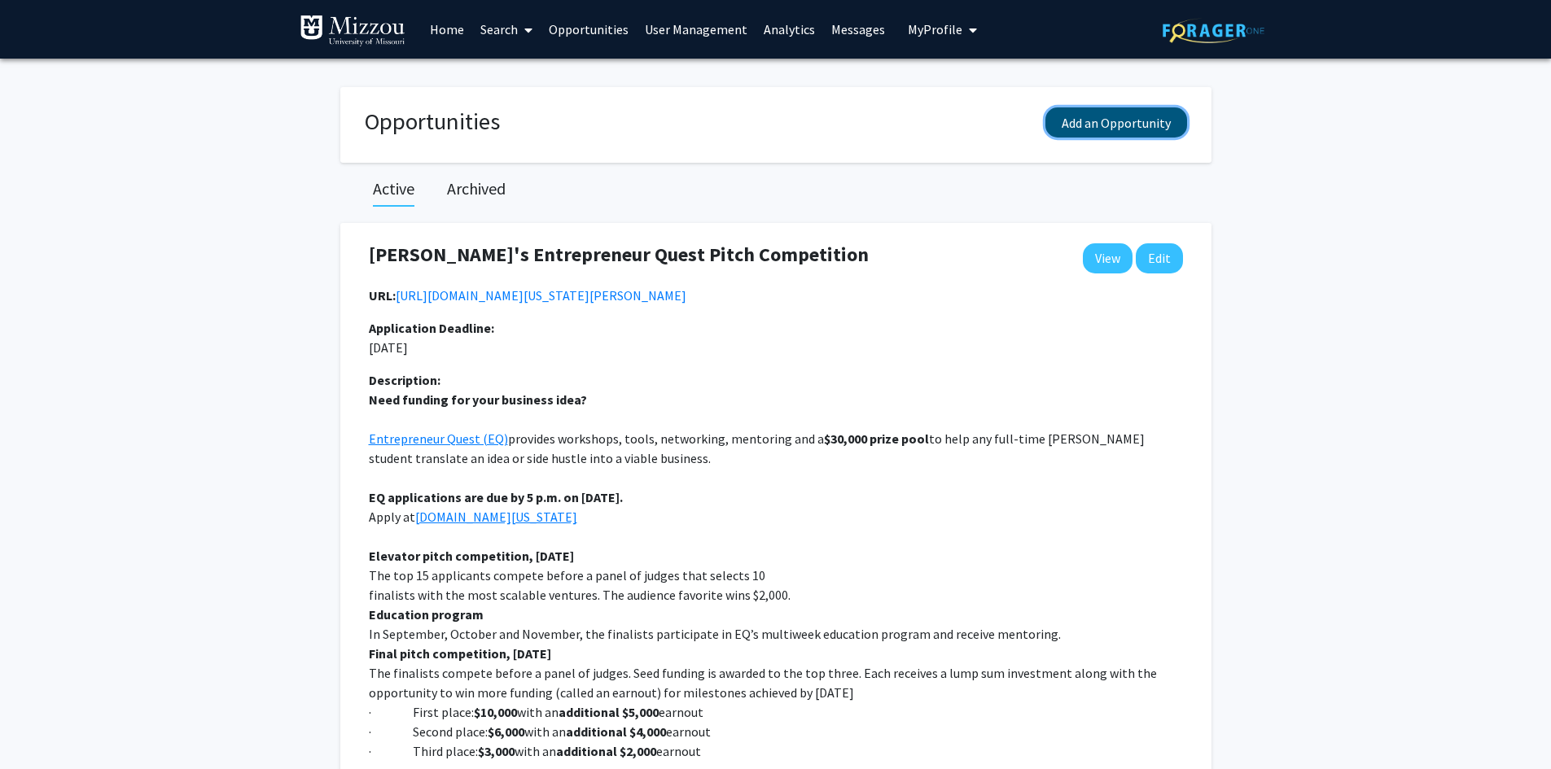
click at [1077, 128] on button "Add an Opportunity" at bounding box center [1116, 122] width 142 height 30
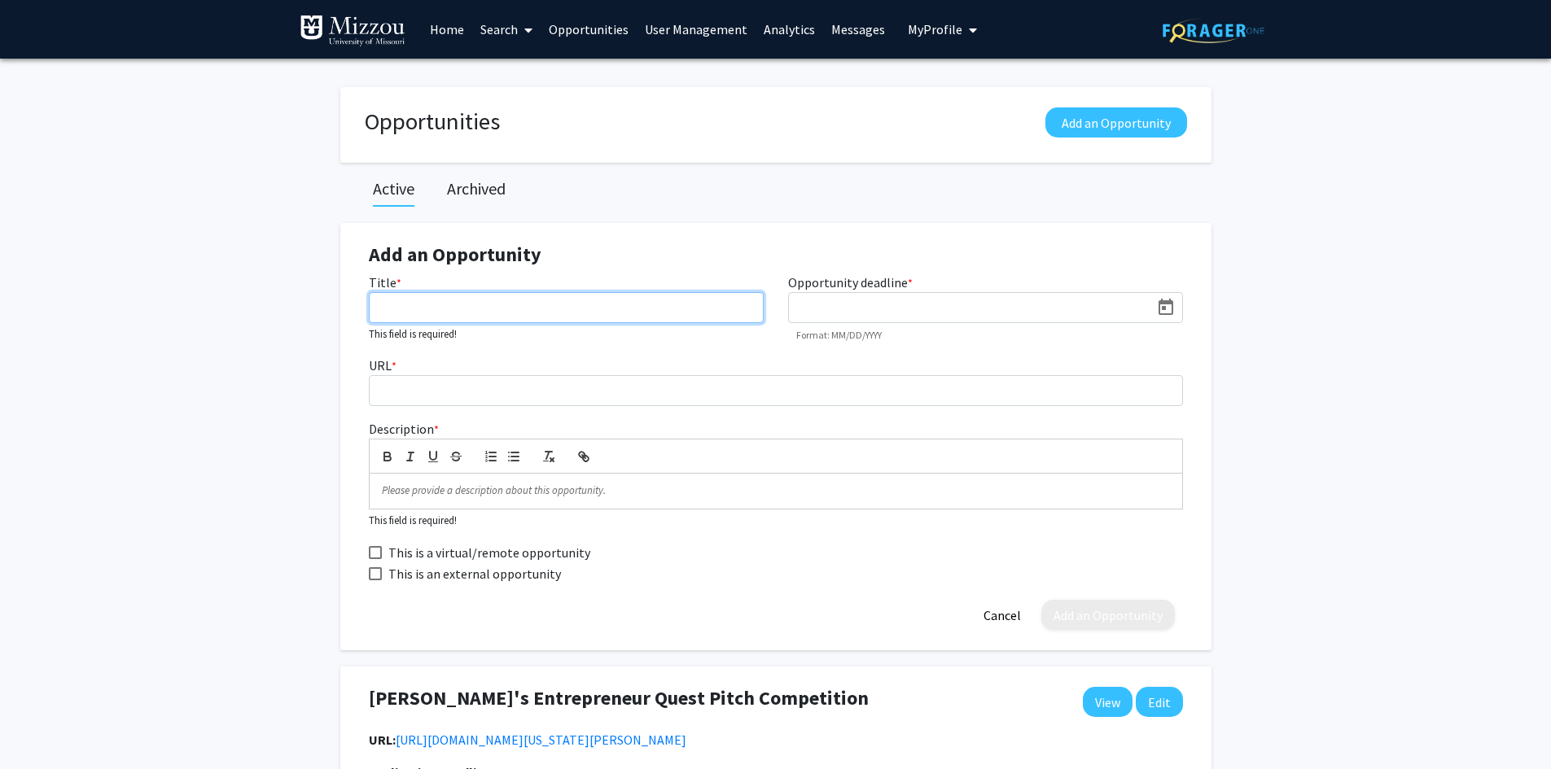
click at [594, 303] on input "Title *" at bounding box center [566, 307] width 395 height 31
paste input "College of Engineering"
type input "College of Engineering Undergraduate Research Fellowship"
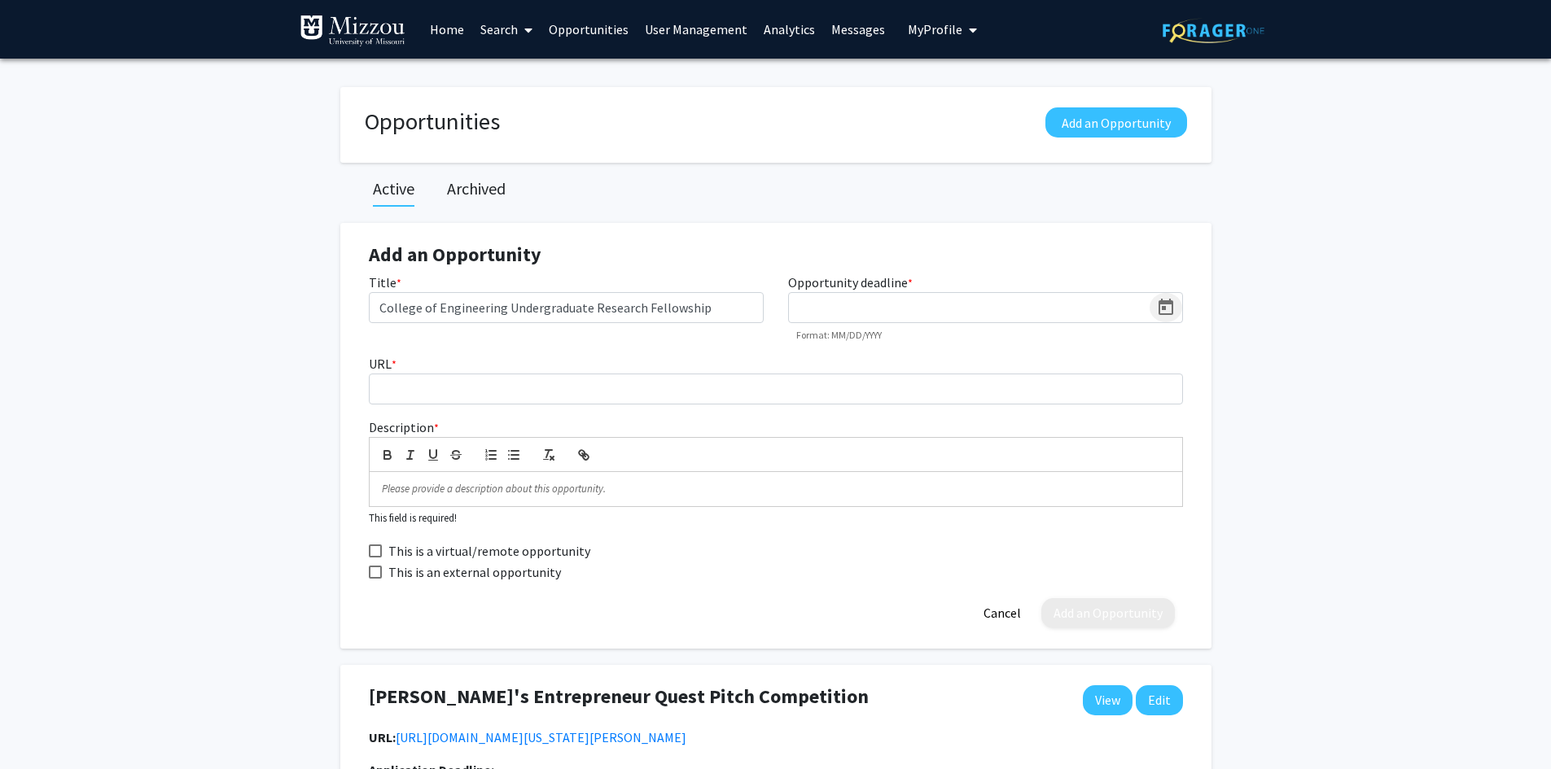
click at [1169, 304] on icon "Open calendar" at bounding box center [1165, 307] width 15 height 16
click at [1011, 357] on button "Next month" at bounding box center [1008, 357] width 33 height 33
click at [966, 462] on div "5" at bounding box center [973, 460] width 29 height 29
type input "9/5/2025"
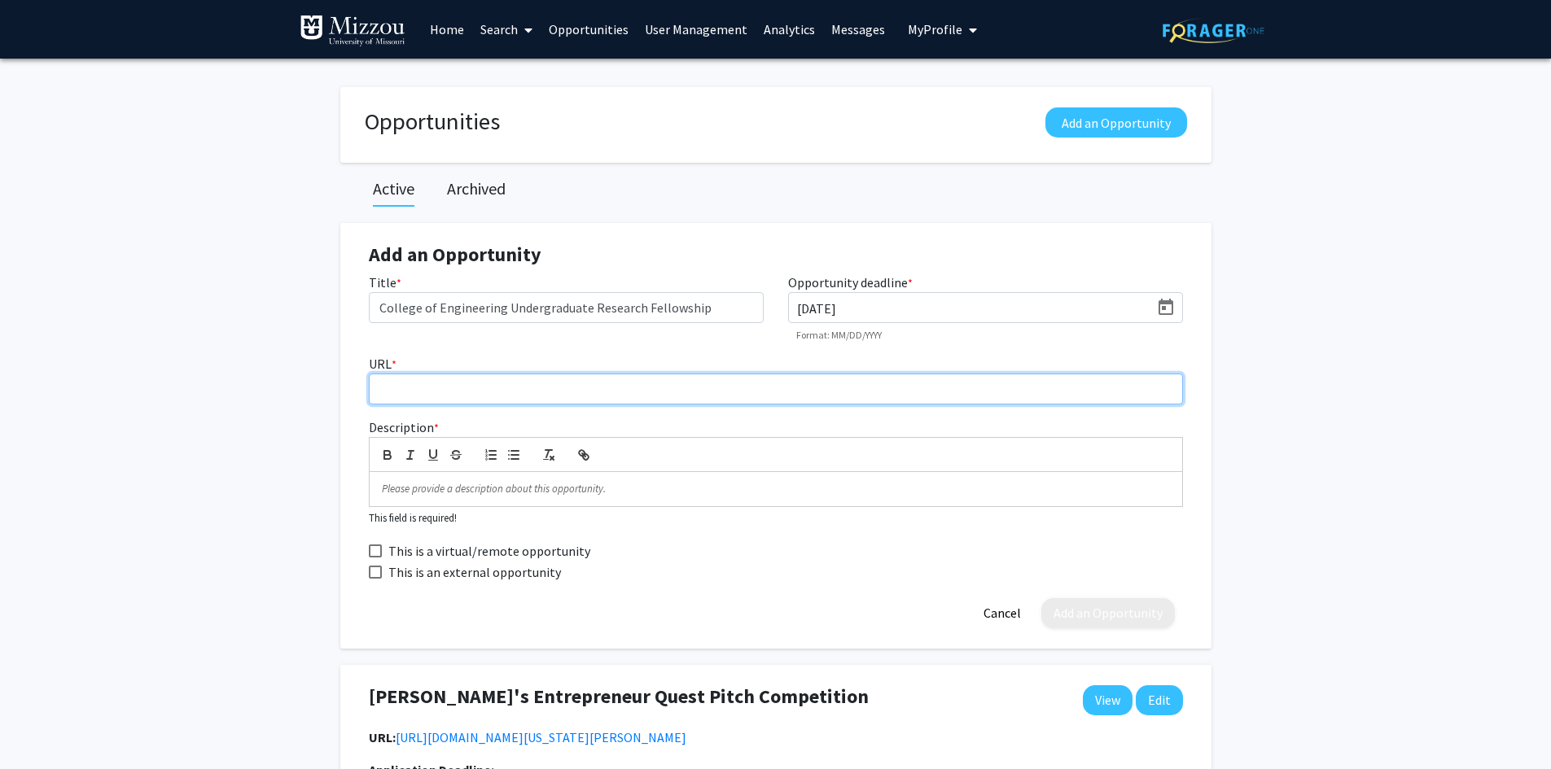
click at [792, 391] on input "URL *" at bounding box center [776, 389] width 814 height 31
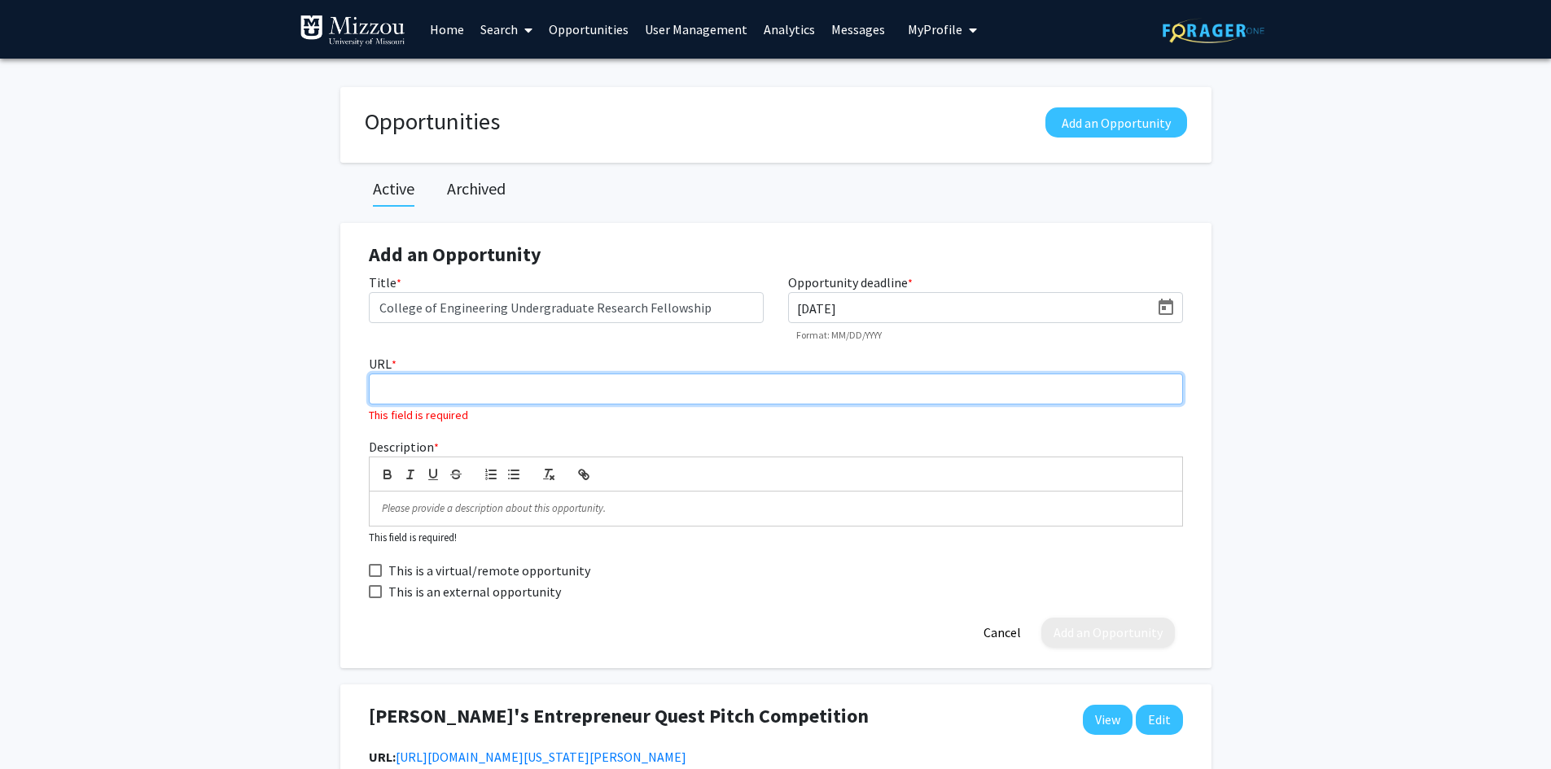
click at [389, 392] on input "URL *" at bounding box center [776, 389] width 814 height 31
paste input "[URL][DOMAIN_NAME][US_STATE]"
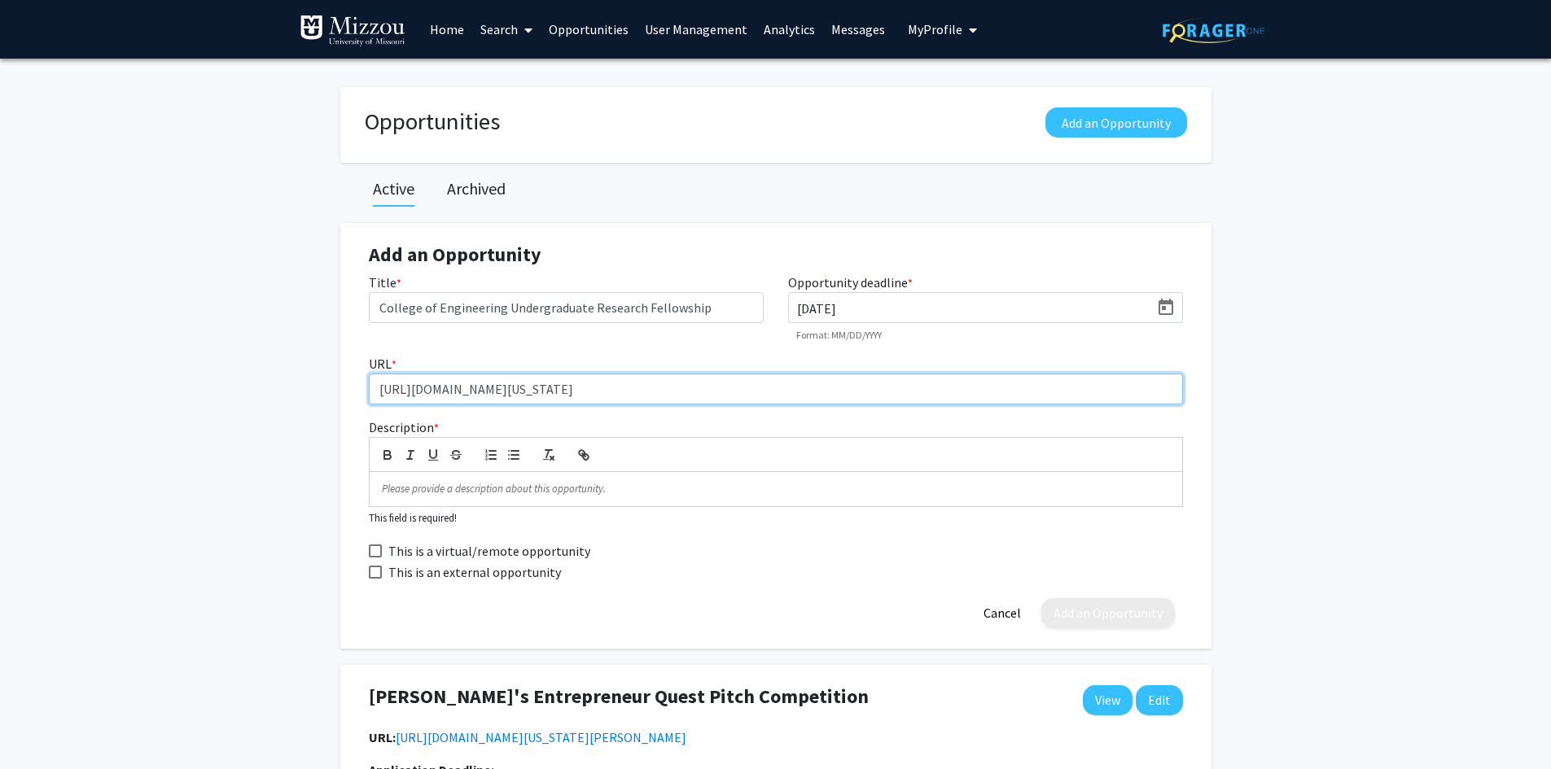
type input "[URL][DOMAIN_NAME][US_STATE]"
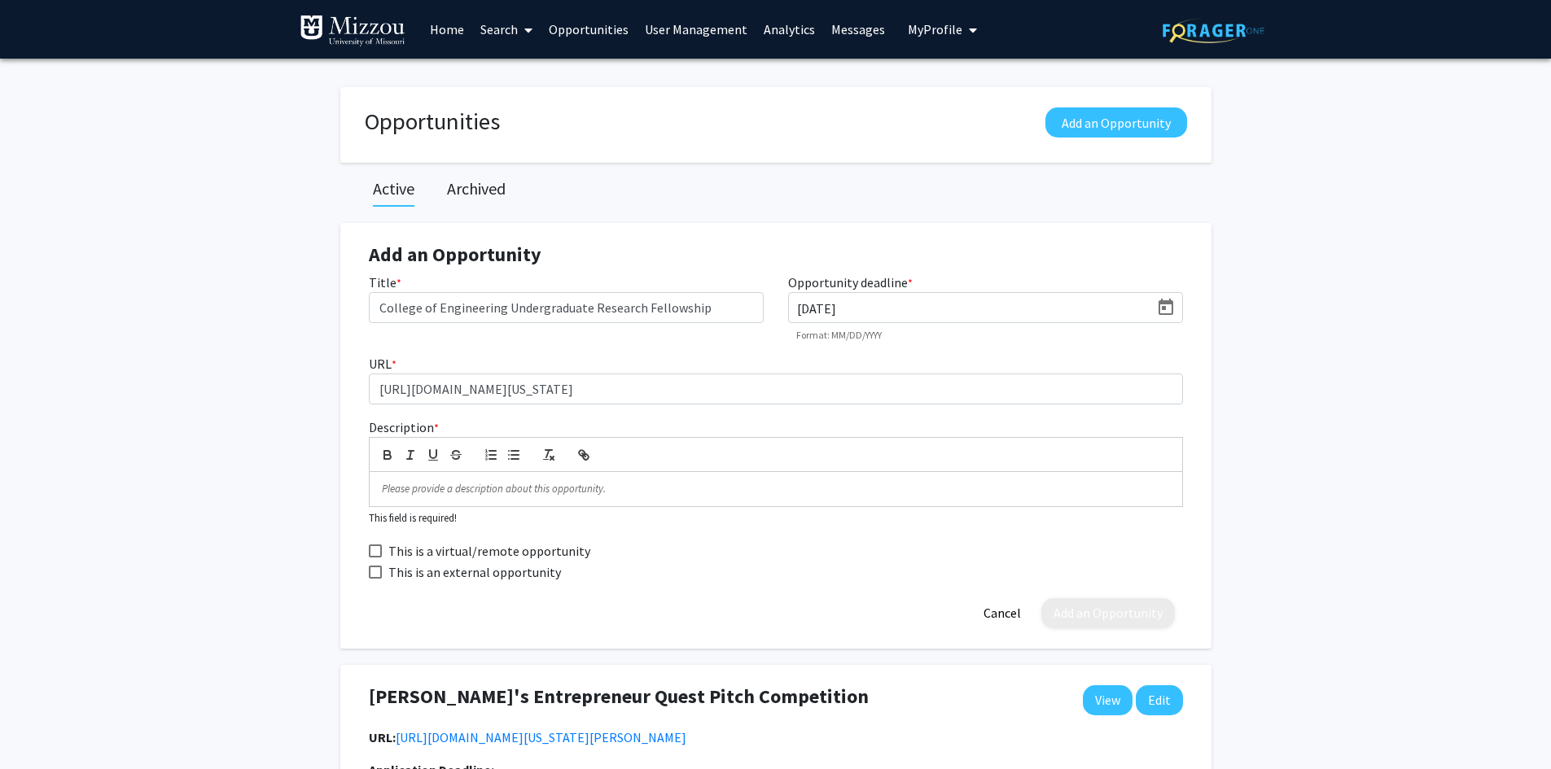
click at [423, 490] on p at bounding box center [776, 489] width 788 height 15
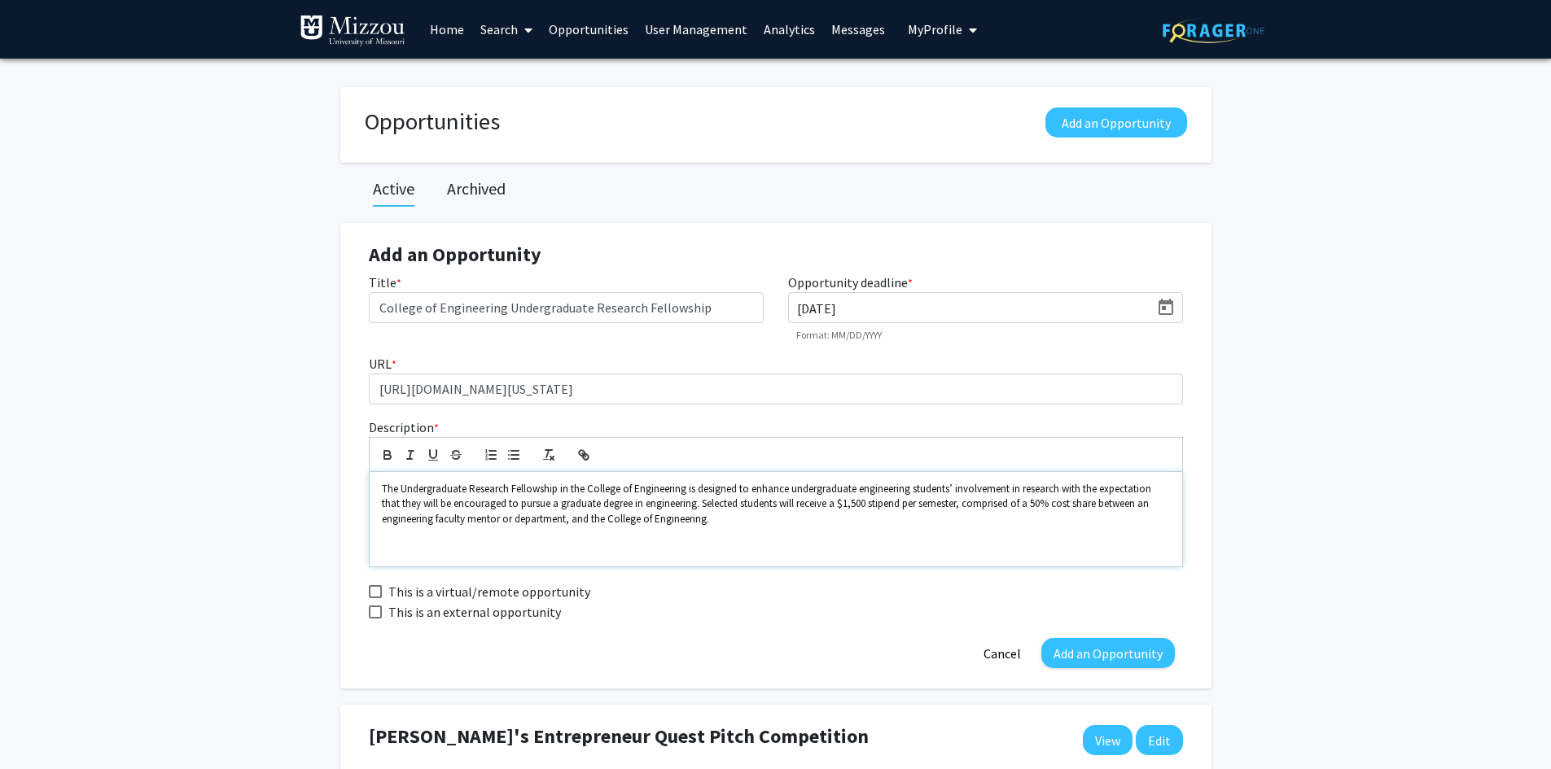
click at [598, 549] on p "﻿" at bounding box center [776, 548] width 788 height 15
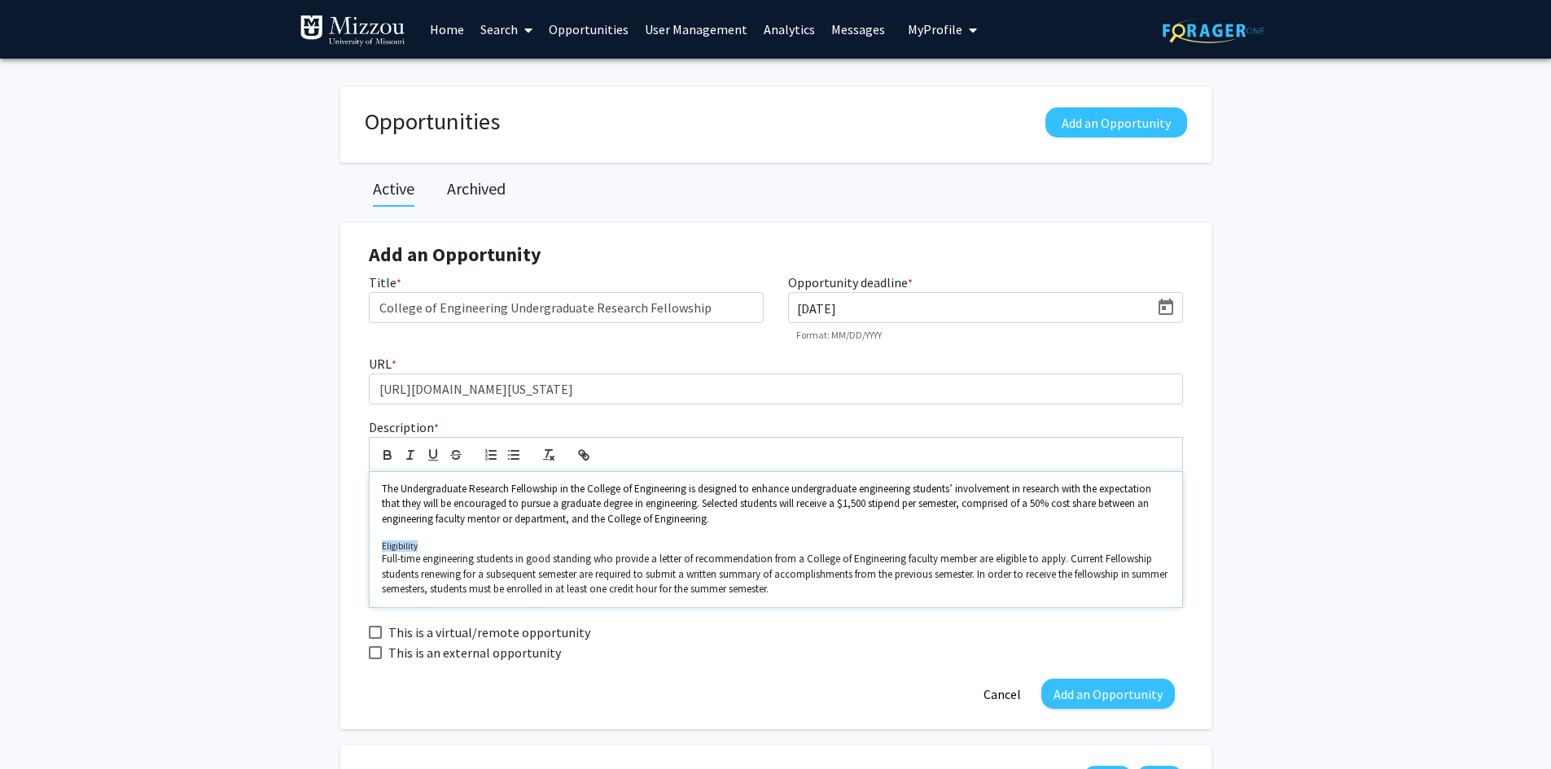
drag, startPoint x: 428, startPoint y: 545, endPoint x: 374, endPoint y: 545, distance: 54.5
click at [374, 545] on div "The Undergraduate Research Fellowship in the College of Engineering is designed…" at bounding box center [776, 539] width 812 height 135
click at [388, 453] on icon "button" at bounding box center [387, 455] width 15 height 15
click at [431, 457] on icon "button" at bounding box center [433, 455] width 15 height 15
click at [435, 458] on icon "button" at bounding box center [433, 454] width 7 height 8
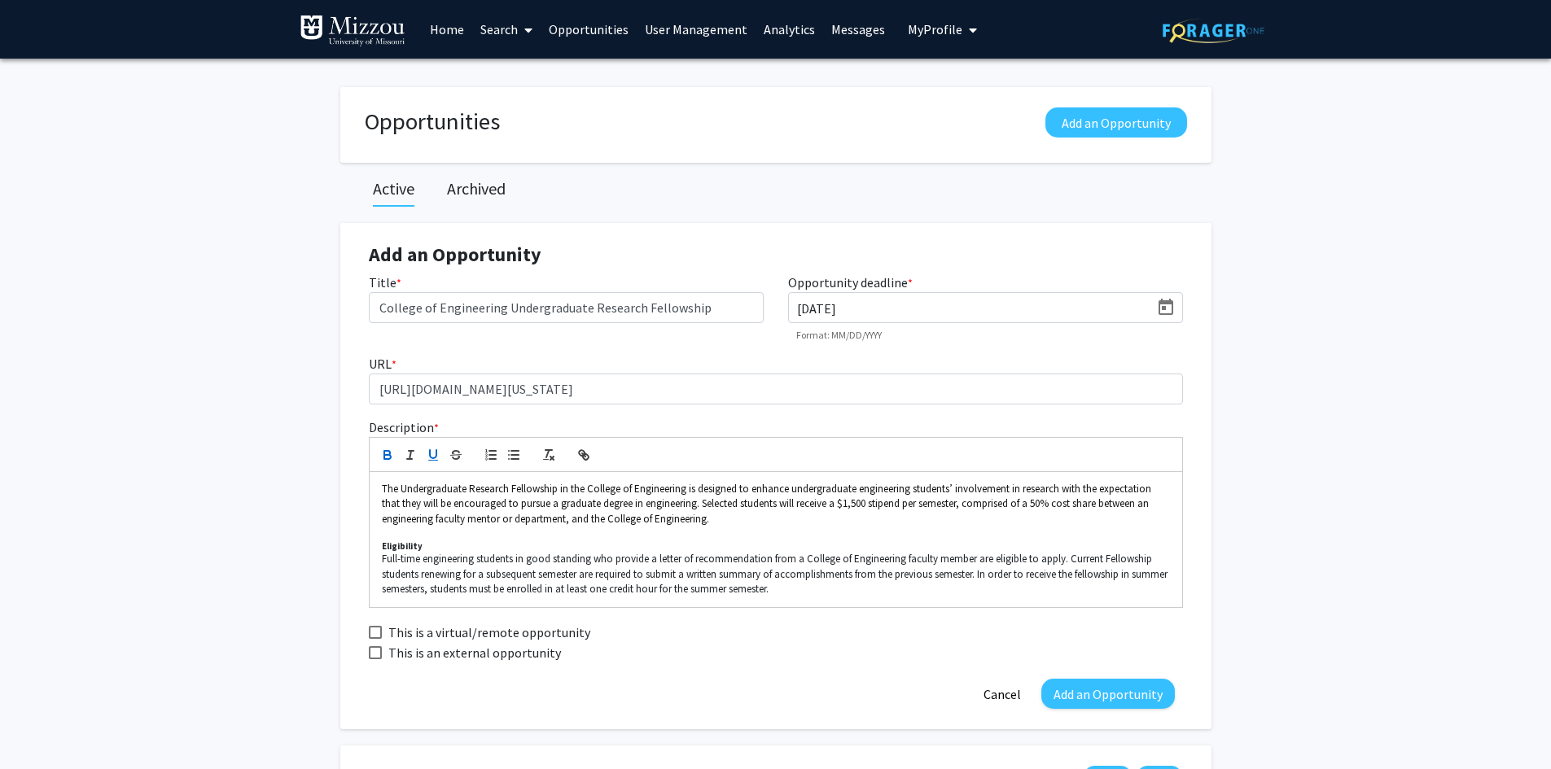
click at [435, 458] on icon "button" at bounding box center [433, 454] width 7 height 8
click at [826, 585] on p "Full-time engineering students in good standing who provide a letter of recomme…" at bounding box center [776, 574] width 788 height 45
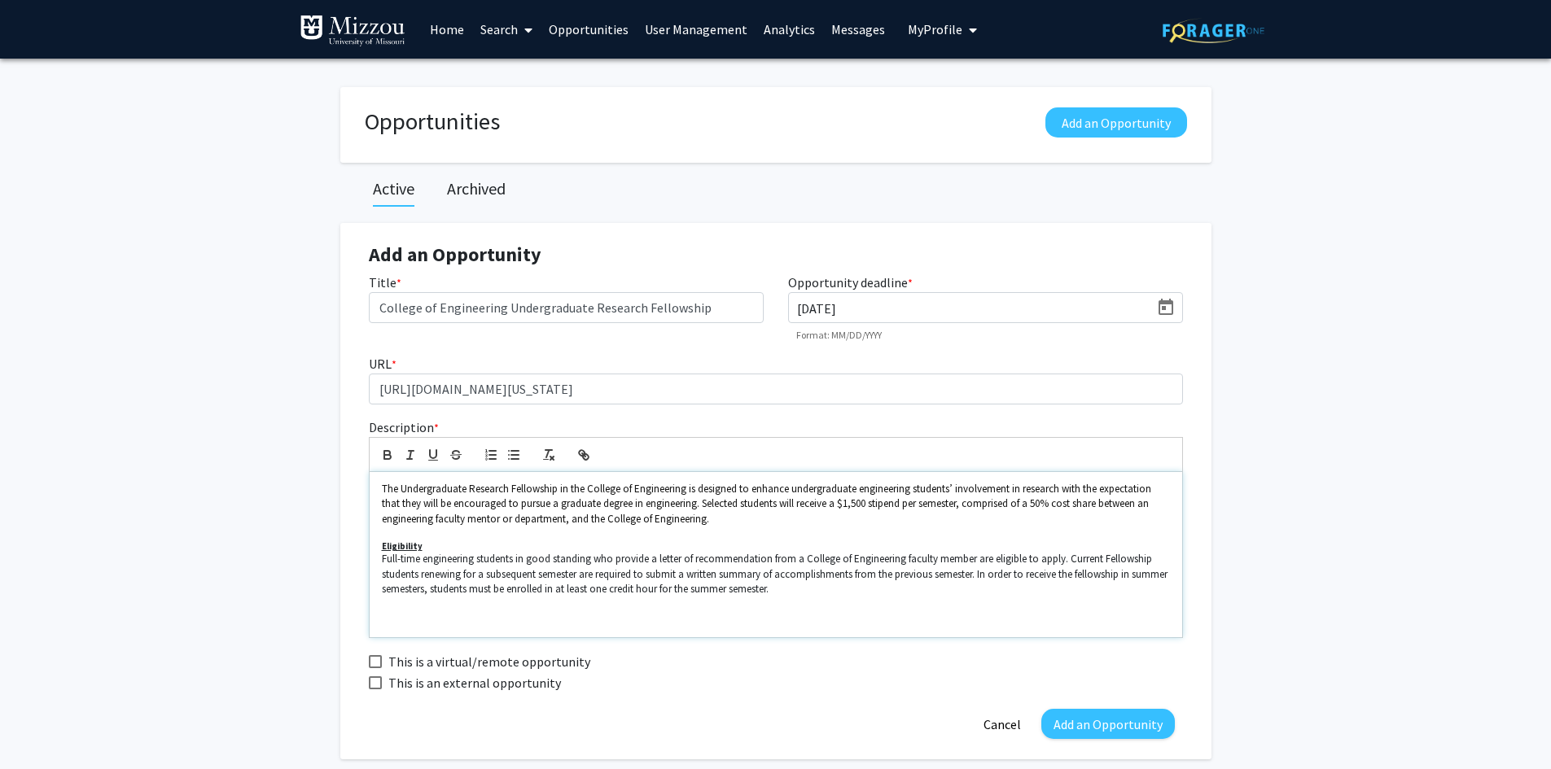
click at [401, 622] on p at bounding box center [776, 619] width 788 height 15
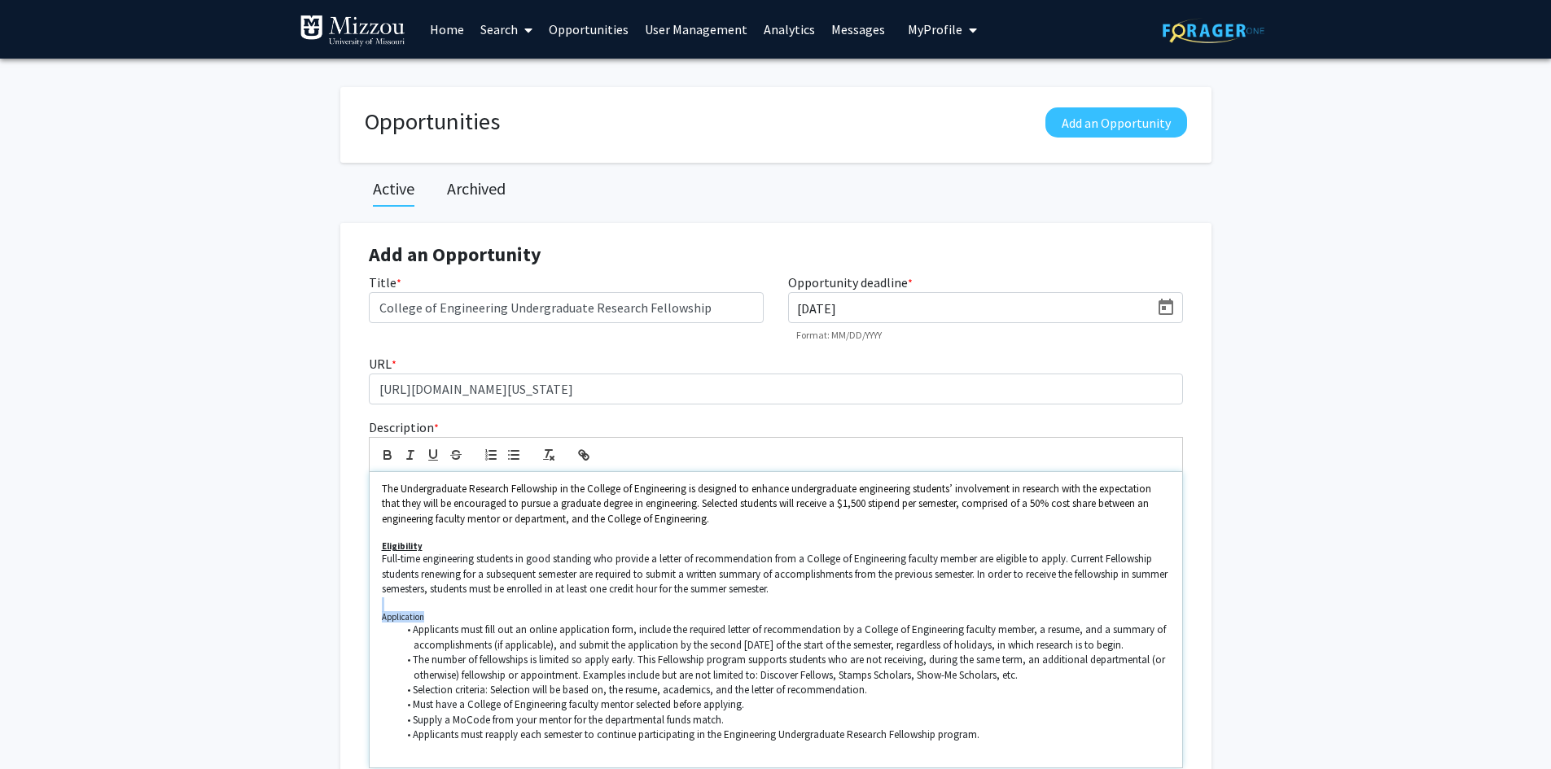
drag, startPoint x: 425, startPoint y: 616, endPoint x: 347, endPoint y: 608, distance: 78.6
click at [347, 608] on div "Add an Opportunity Title * College of Engineering Undergraduate Research Fellow…" at bounding box center [775, 557] width 871 height 668
click at [418, 623] on li "Applicants must fill out an online application form, include the required lette…" at bounding box center [783, 638] width 773 height 30
drag, startPoint x: 427, startPoint y: 615, endPoint x: 374, endPoint y: 615, distance: 52.9
click at [374, 615] on div "The Undergraduate Research Fellowship in the College of Engineering is designed…" at bounding box center [776, 620] width 812 height 296
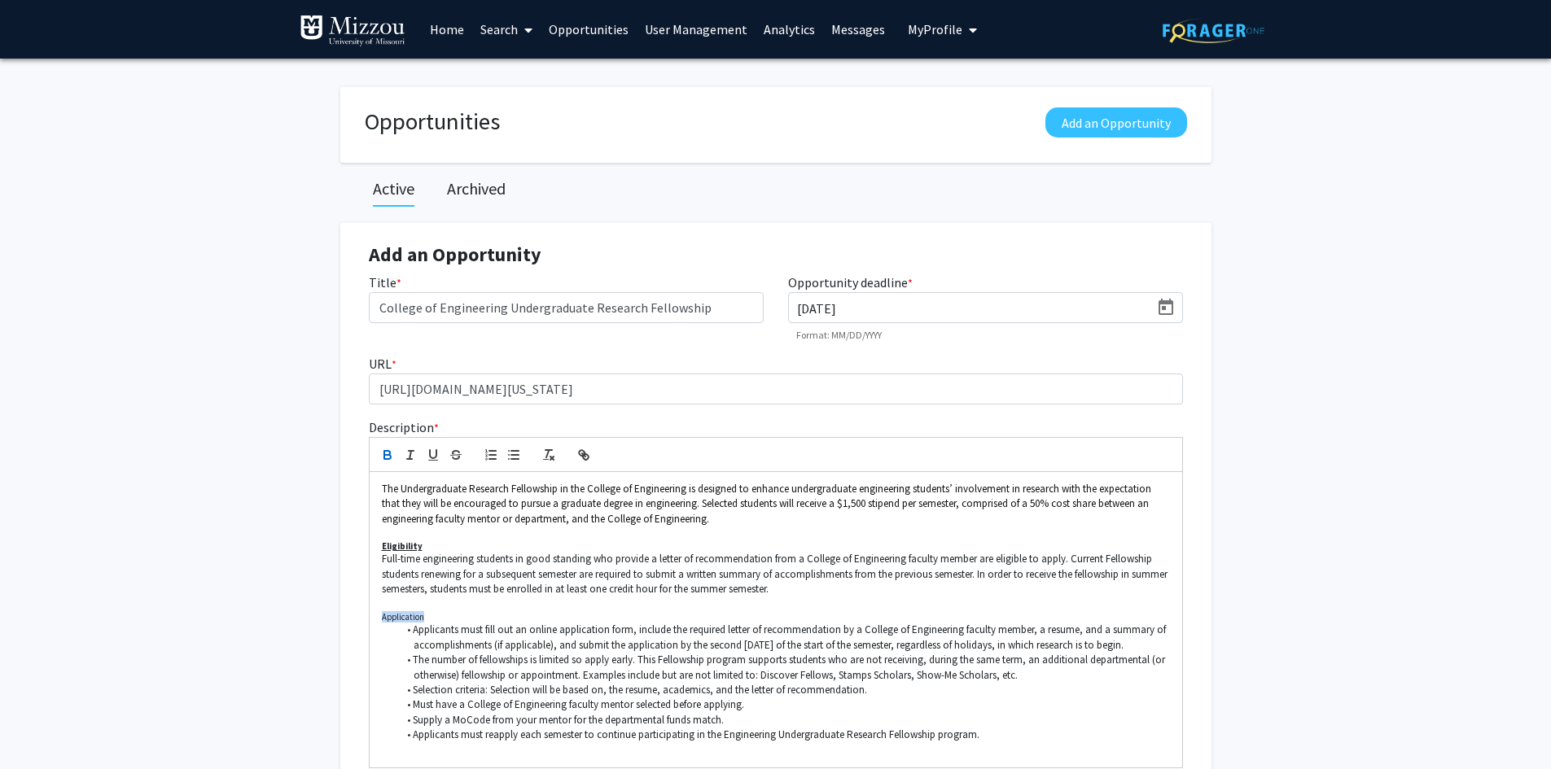
click at [384, 455] on icon "button" at bounding box center [387, 457] width 7 height 4
click at [435, 456] on icon "button" at bounding box center [433, 455] width 15 height 15
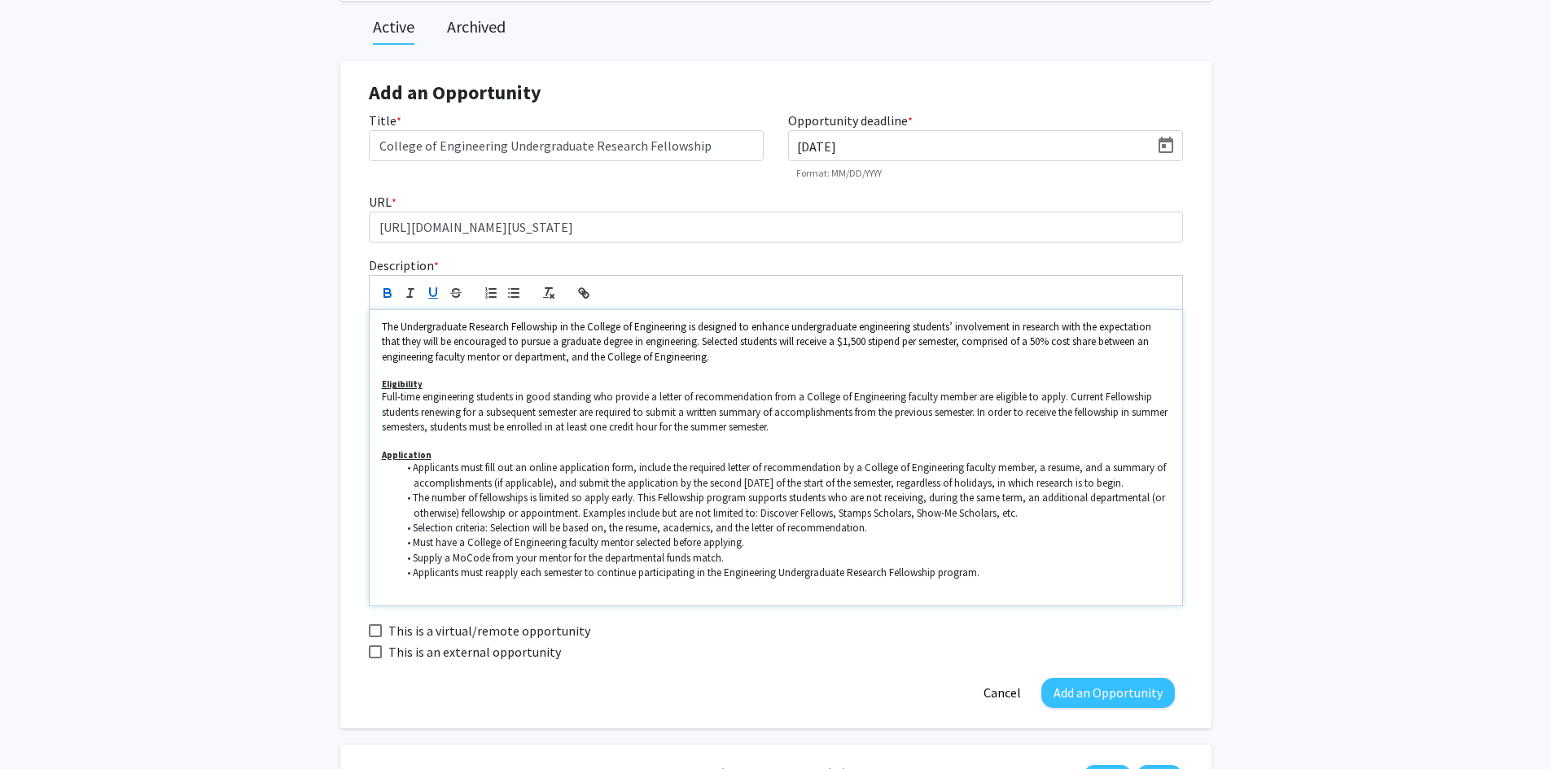
scroll to position [163, 0]
click at [479, 591] on p at bounding box center [776, 587] width 788 height 15
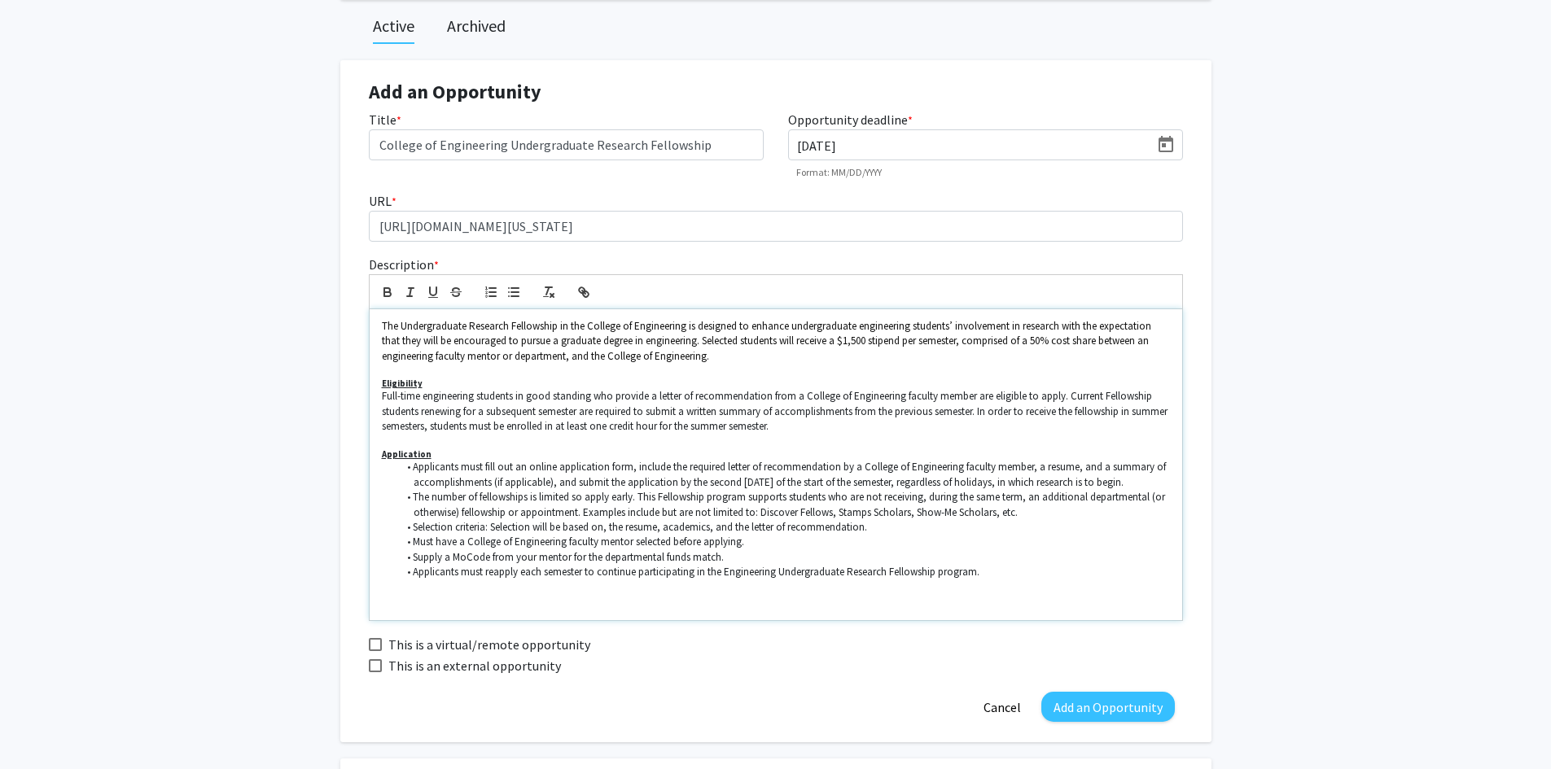
click at [422, 607] on p at bounding box center [776, 602] width 788 height 15
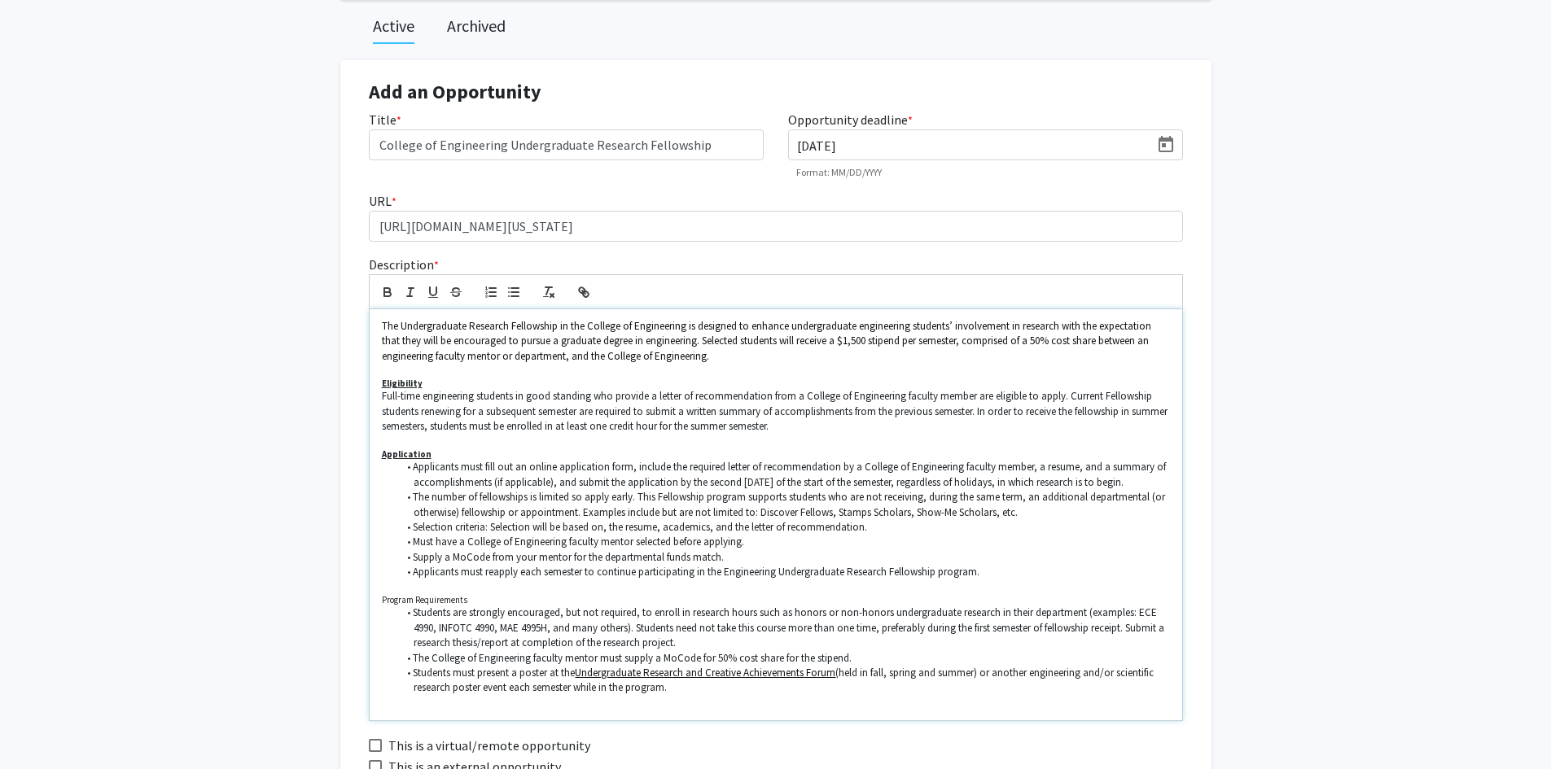
scroll to position [0, 0]
drag, startPoint x: 471, startPoint y: 600, endPoint x: 372, endPoint y: 603, distance: 98.6
click at [372, 603] on div "The Undergraduate Research Fellowship in the College of Engineering is designed…" at bounding box center [776, 515] width 812 height 412
click at [387, 292] on icon "button" at bounding box center [387, 294] width 7 height 4
click at [431, 290] on icon "button" at bounding box center [433, 292] width 15 height 15
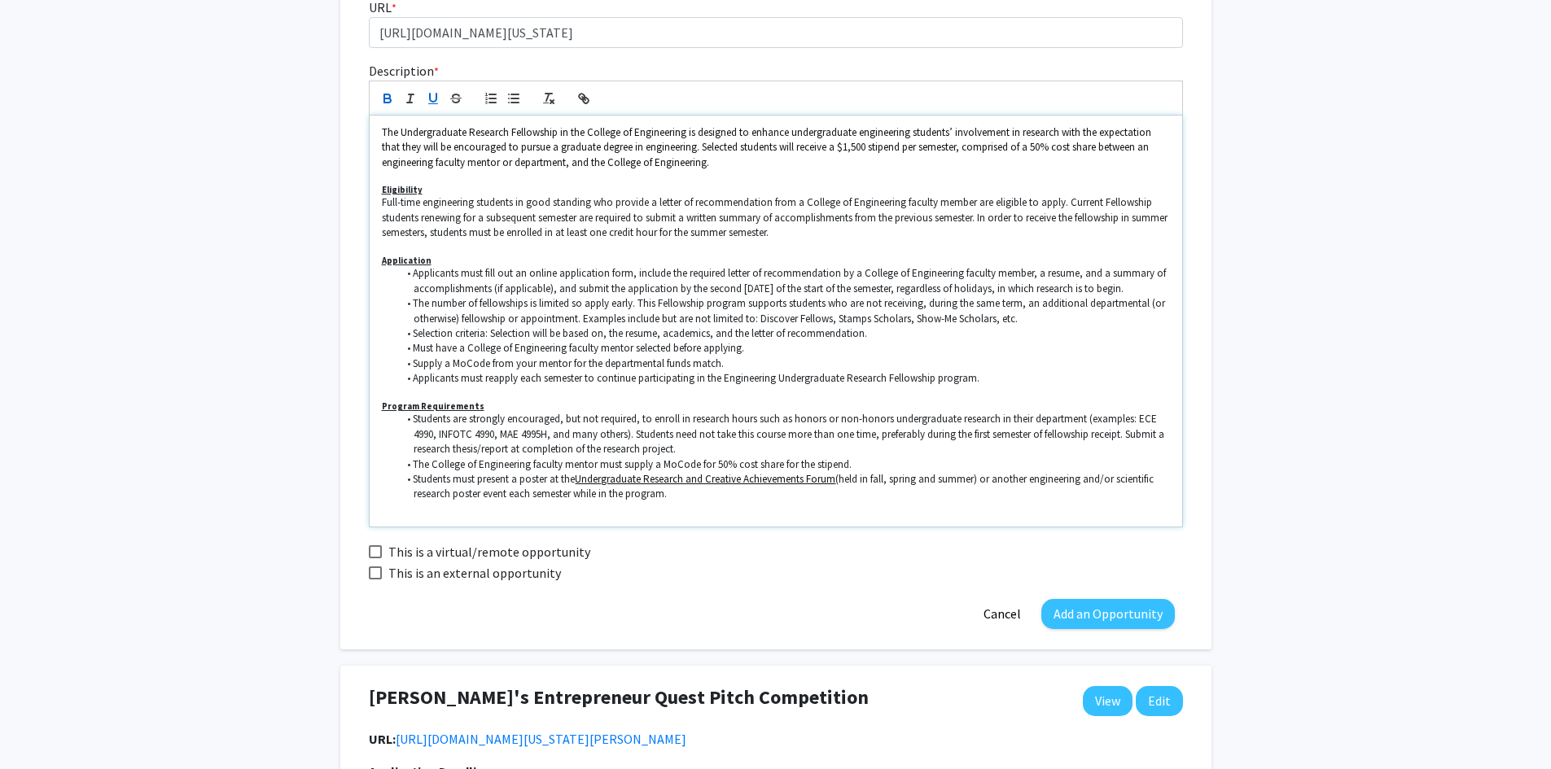
scroll to position [407, 0]
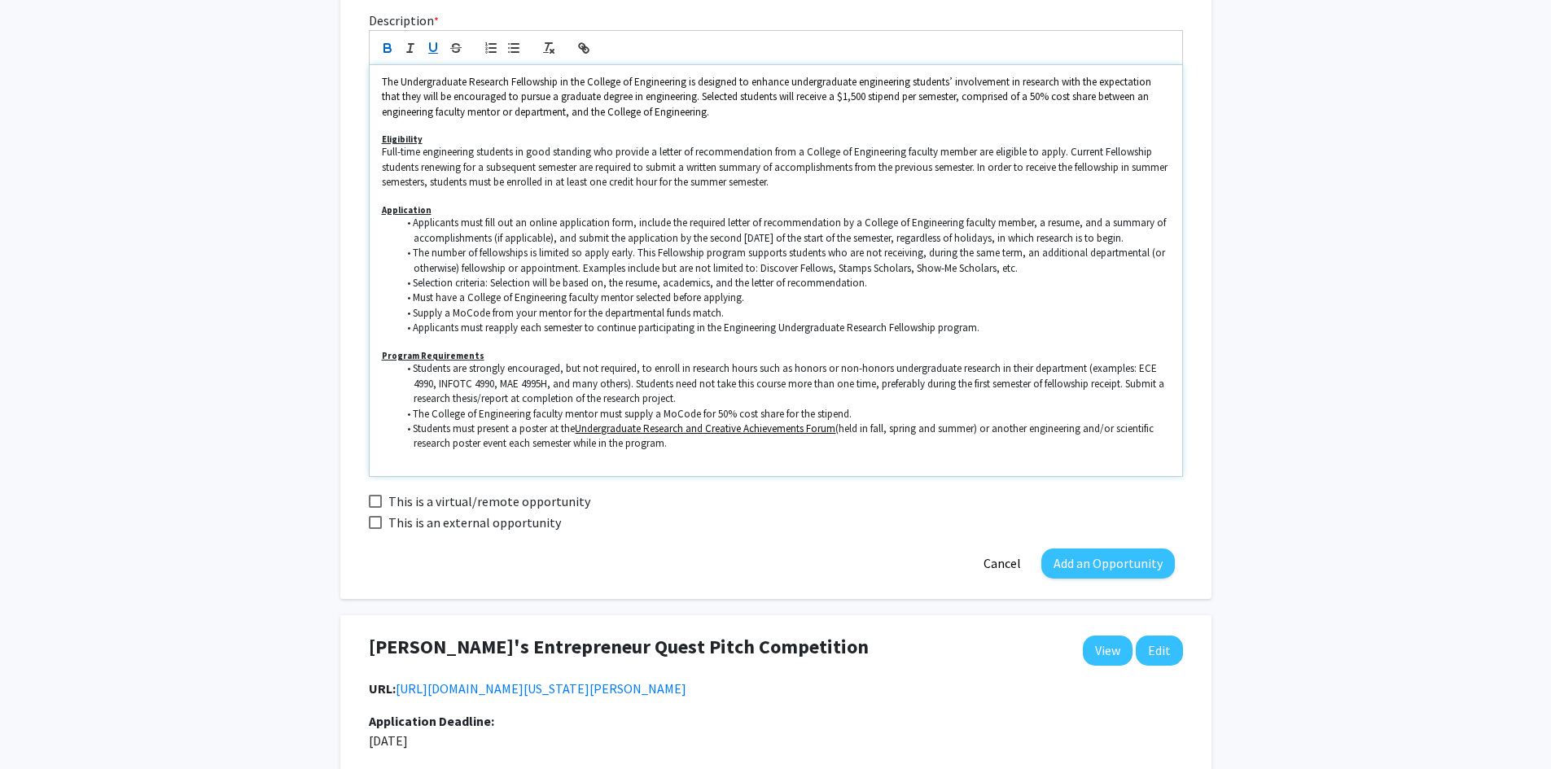
click at [672, 448] on li "Students must present a poster at the Undergraduate Research and Creative Achie…" at bounding box center [783, 437] width 773 height 30
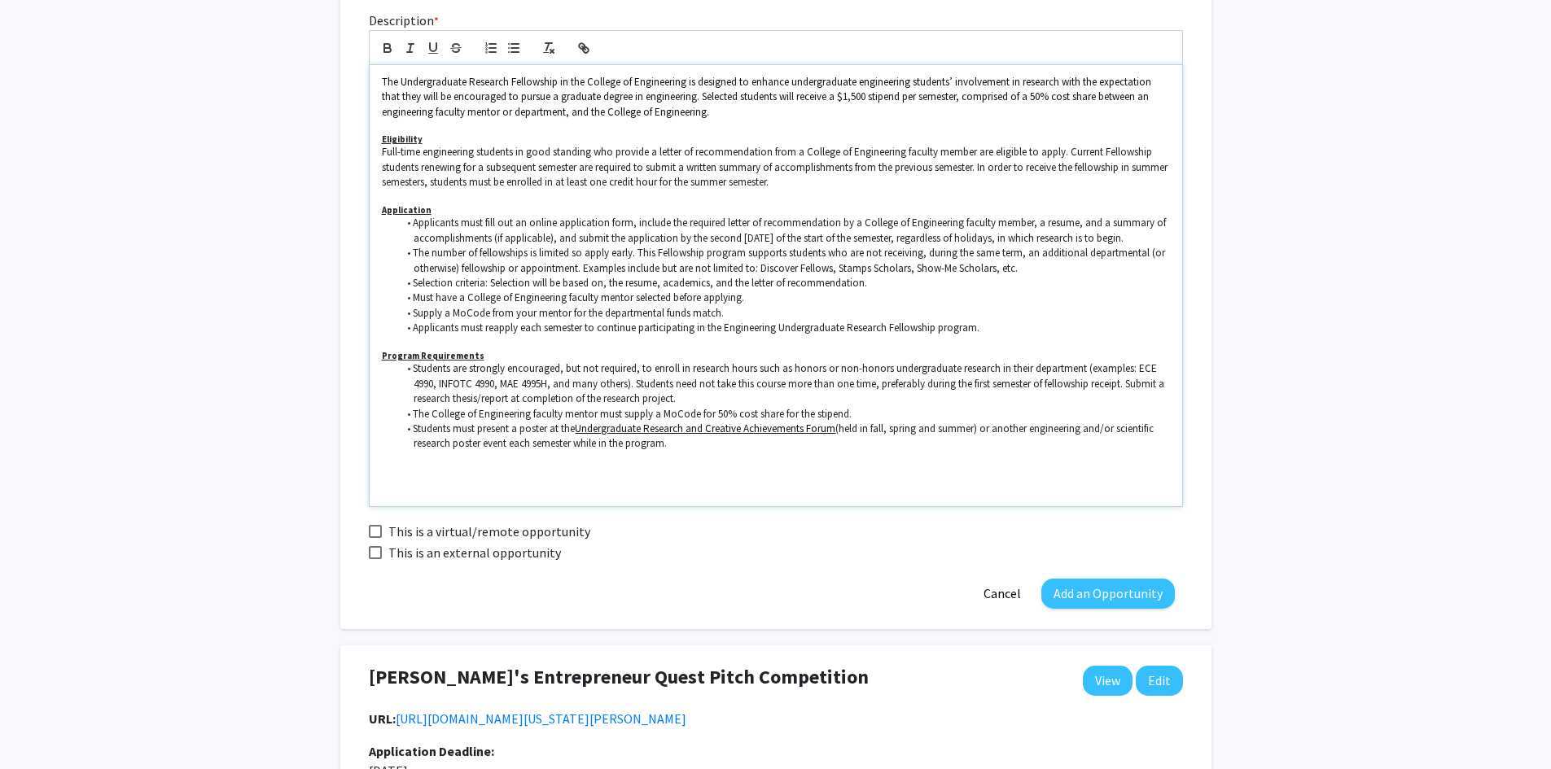
click at [534, 482] on p at bounding box center [776, 489] width 788 height 15
click at [534, 472] on p at bounding box center [776, 473] width 788 height 15
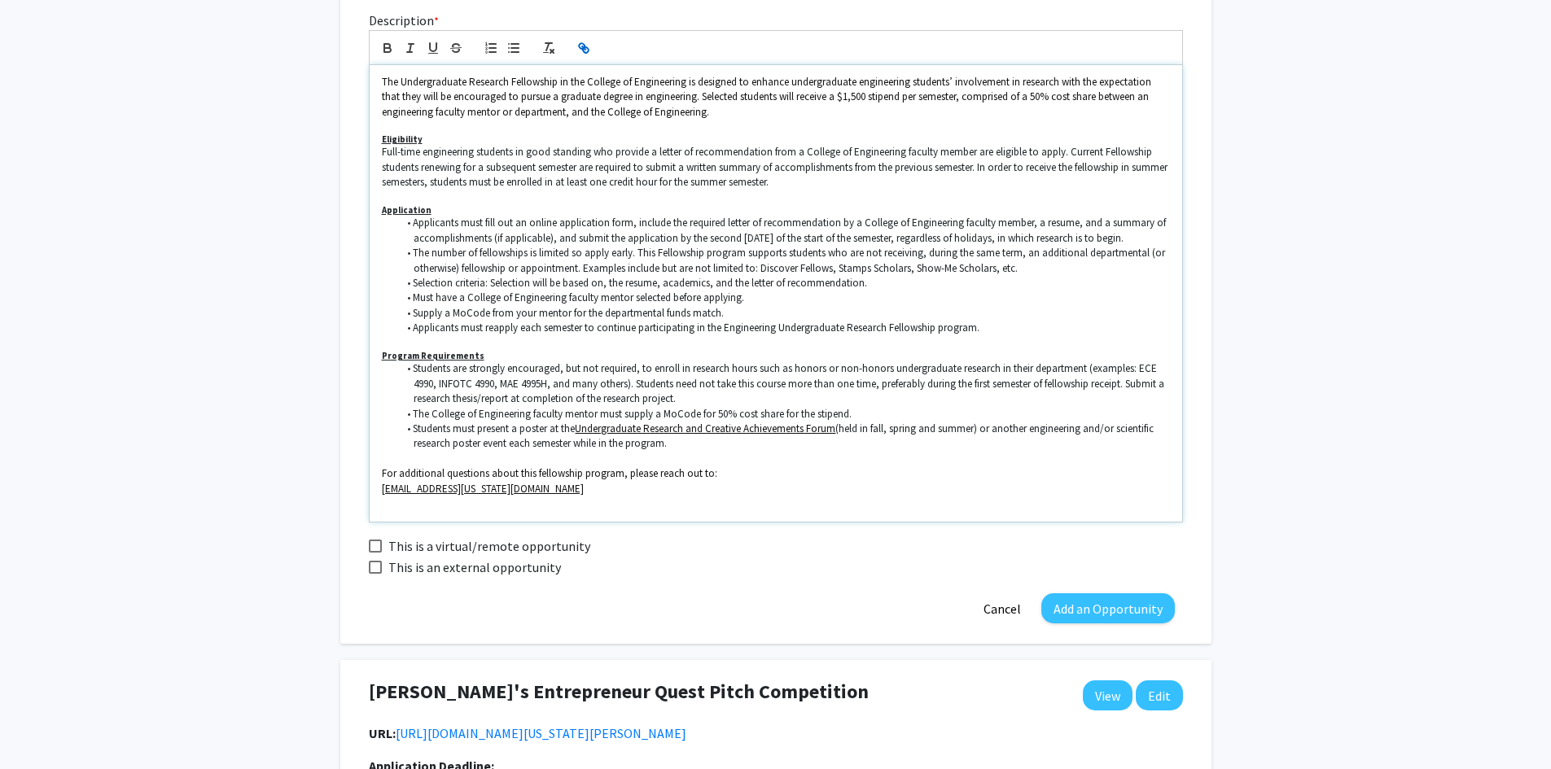
click at [382, 486] on p "muengrscholarships1@missouri.edu" at bounding box center [776, 489] width 788 height 15
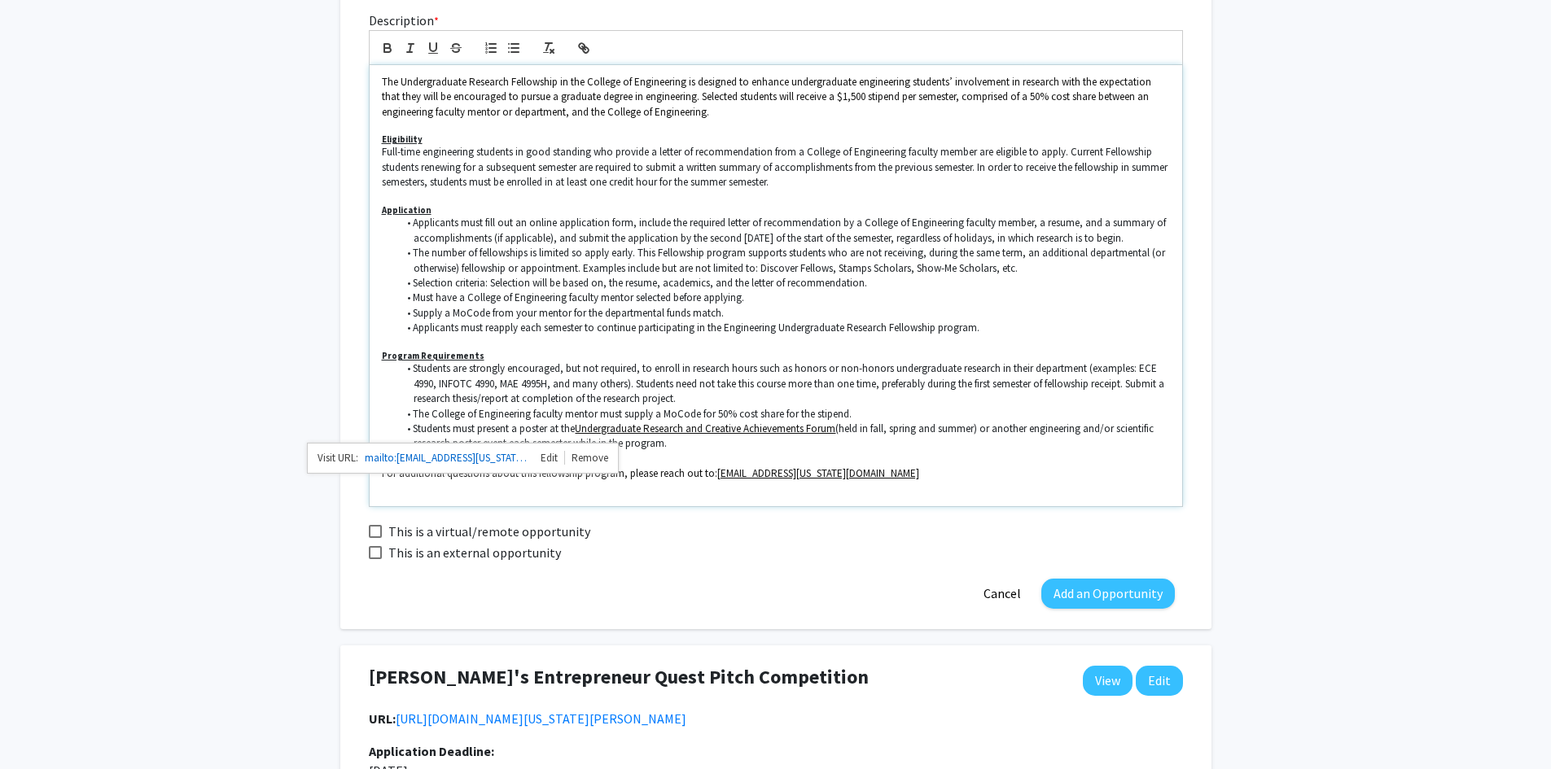
click at [915, 491] on p at bounding box center [776, 489] width 788 height 15
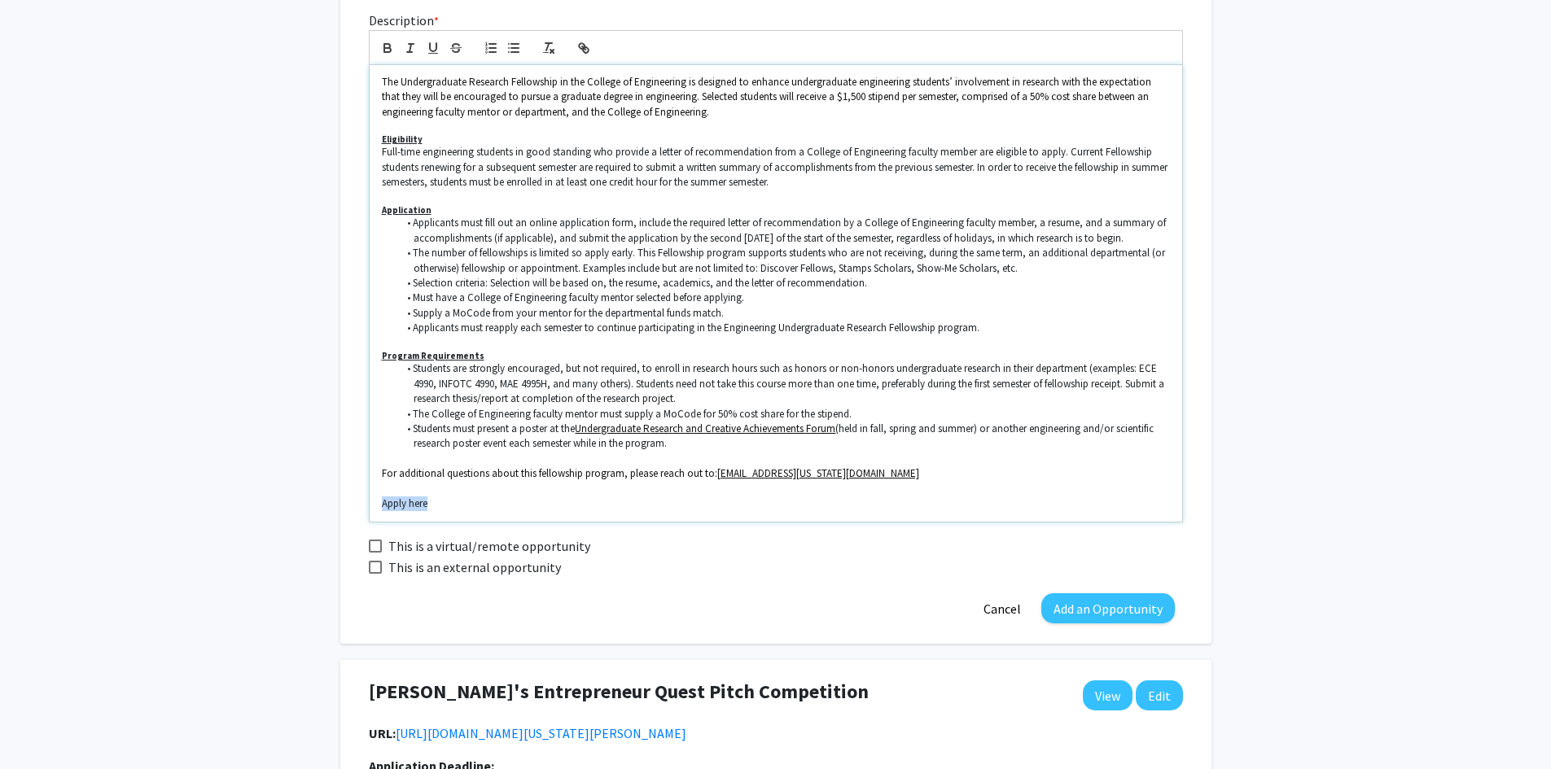
drag, startPoint x: 431, startPoint y: 509, endPoint x: 379, endPoint y: 508, distance: 52.1
click at [379, 508] on div "The Undergraduate Research Fellowship in the College of Engineering is designed…" at bounding box center [776, 293] width 812 height 457
click at [580, 50] on icon "button" at bounding box center [583, 48] width 15 height 15
paste input "https://missouri.qualtrics.com/jfe/form/SV_5d5DquANDV3rzNA"
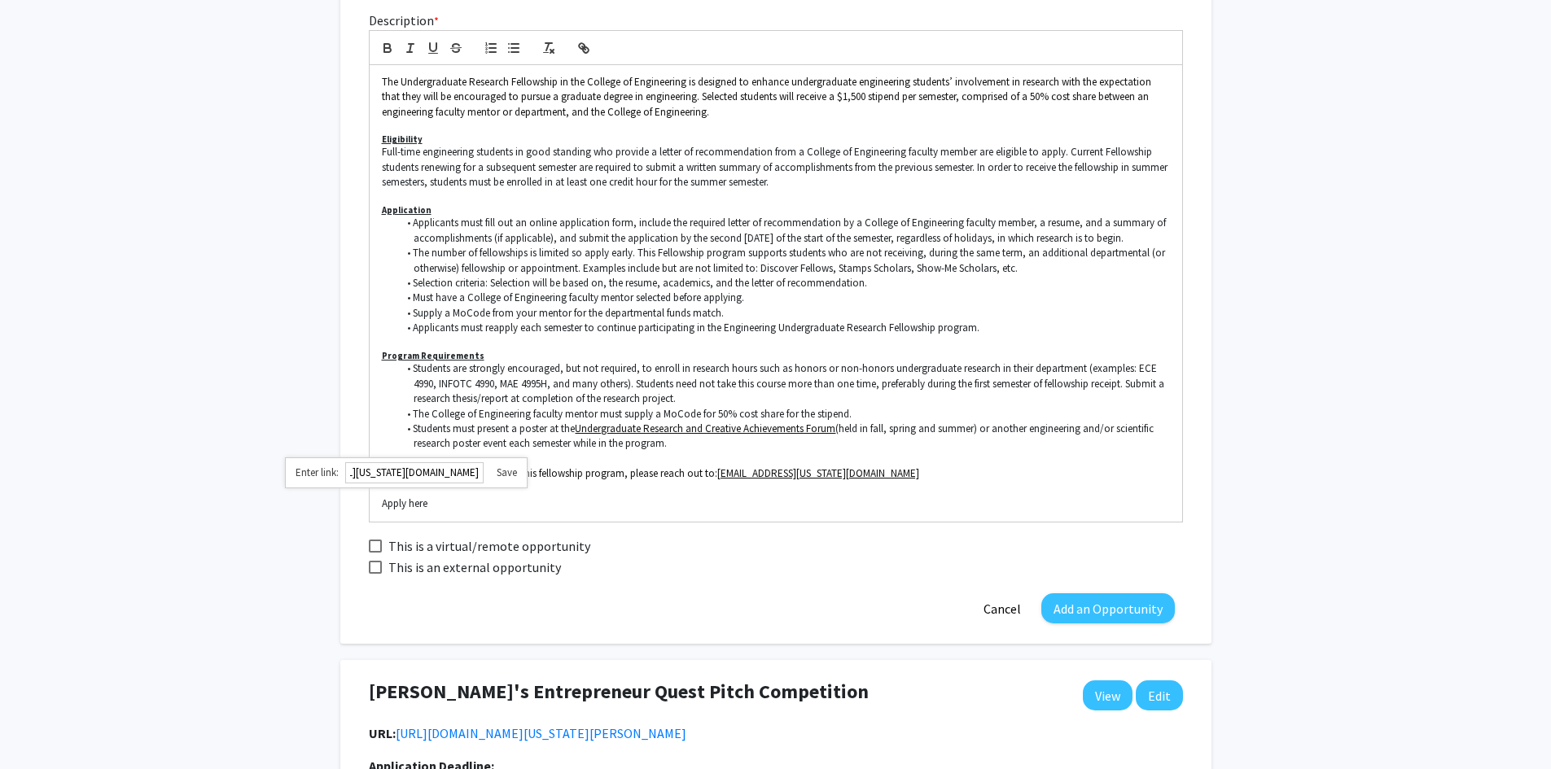
type input "https://missouri.qualtrics.com/jfe/form/SV_5d5DquANDV3rzNA"
click at [506, 477] on link at bounding box center [500, 473] width 33 height 14
click at [1128, 615] on button "Add an Opportunity" at bounding box center [1108, 608] width 134 height 30
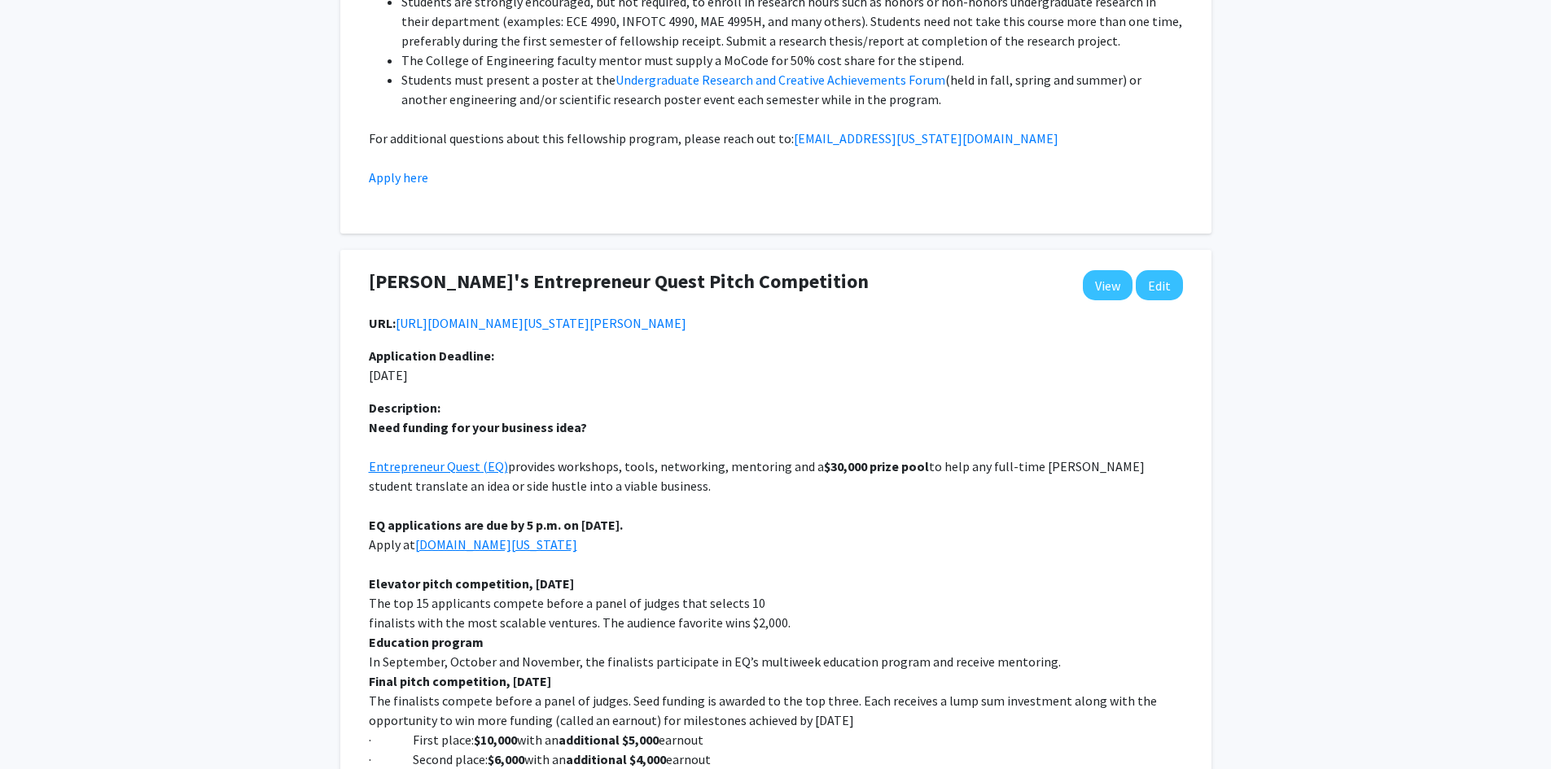
scroll to position [896, 0]
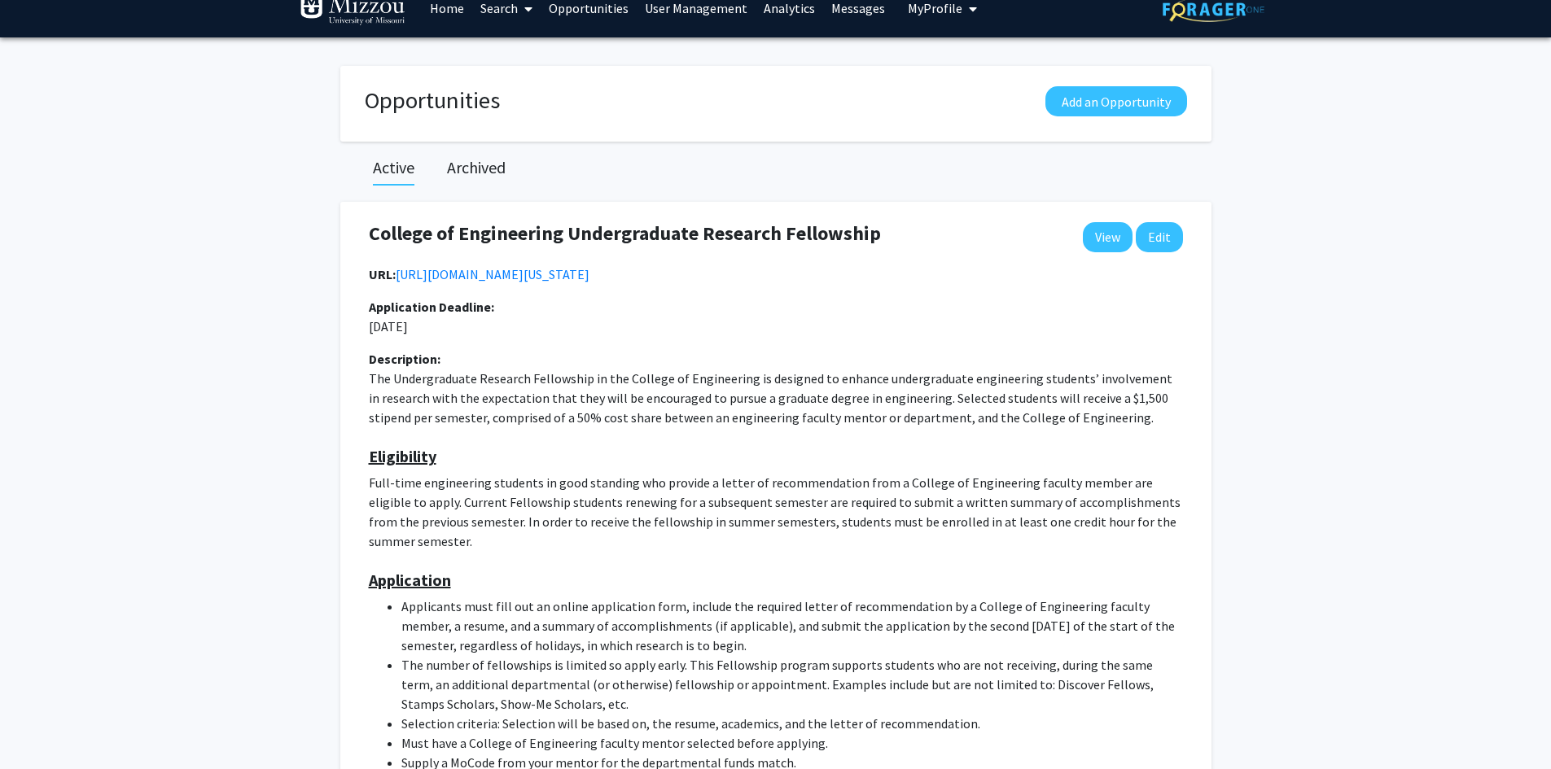
scroll to position [0, 0]
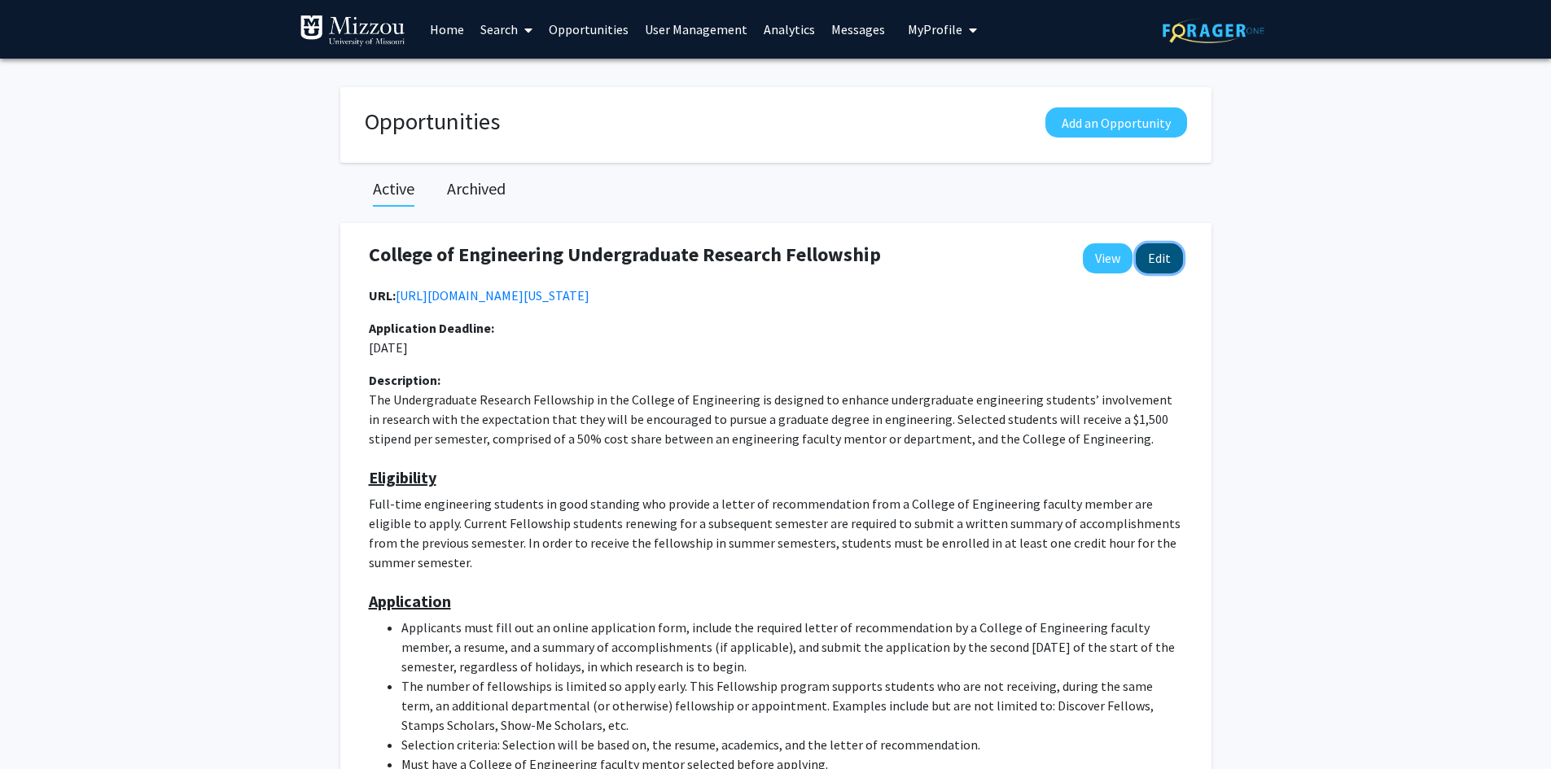
click at [1172, 261] on button "Edit" at bounding box center [1159, 258] width 47 height 30
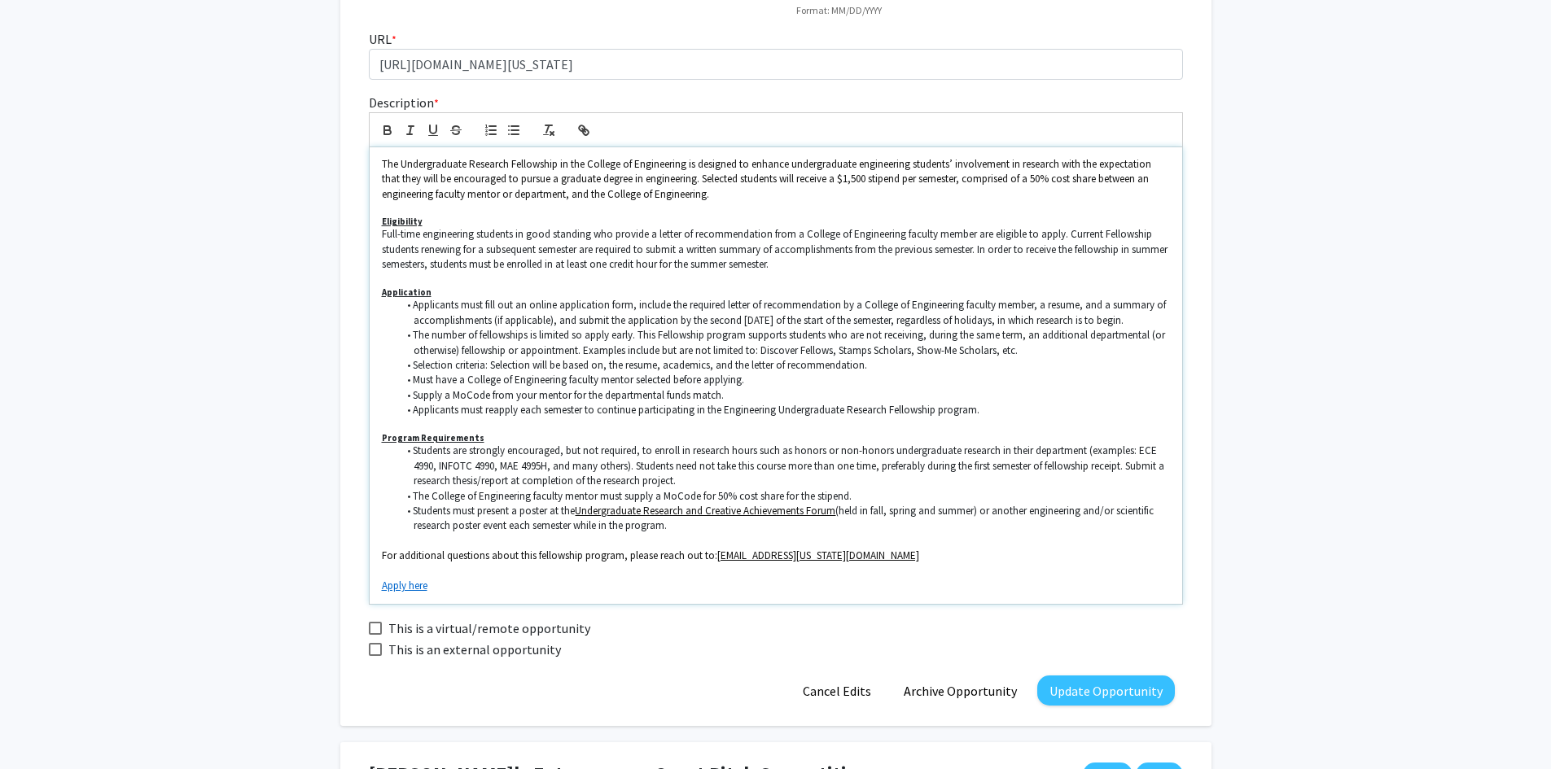
scroll to position [326, 0]
drag, startPoint x: 431, startPoint y: 585, endPoint x: 371, endPoint y: 594, distance: 60.9
click at [371, 594] on div "The Undergraduate Research Fellowship in the College of Engineering is designed…" at bounding box center [776, 375] width 812 height 457
click at [380, 129] on icon "button" at bounding box center [387, 129] width 15 height 15
click at [1083, 694] on button "Update Opportunity" at bounding box center [1106, 690] width 138 height 30
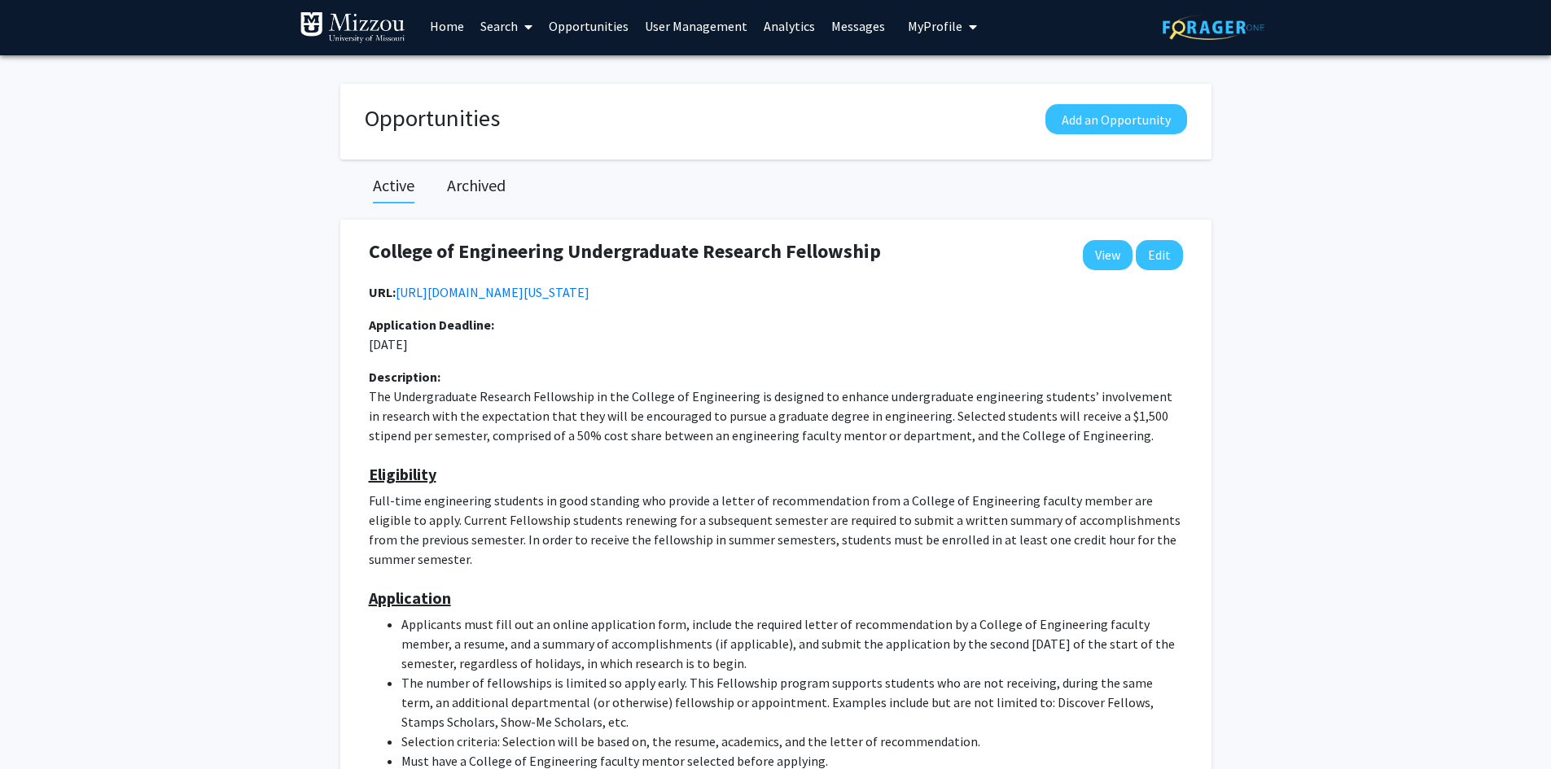
scroll to position [0, 0]
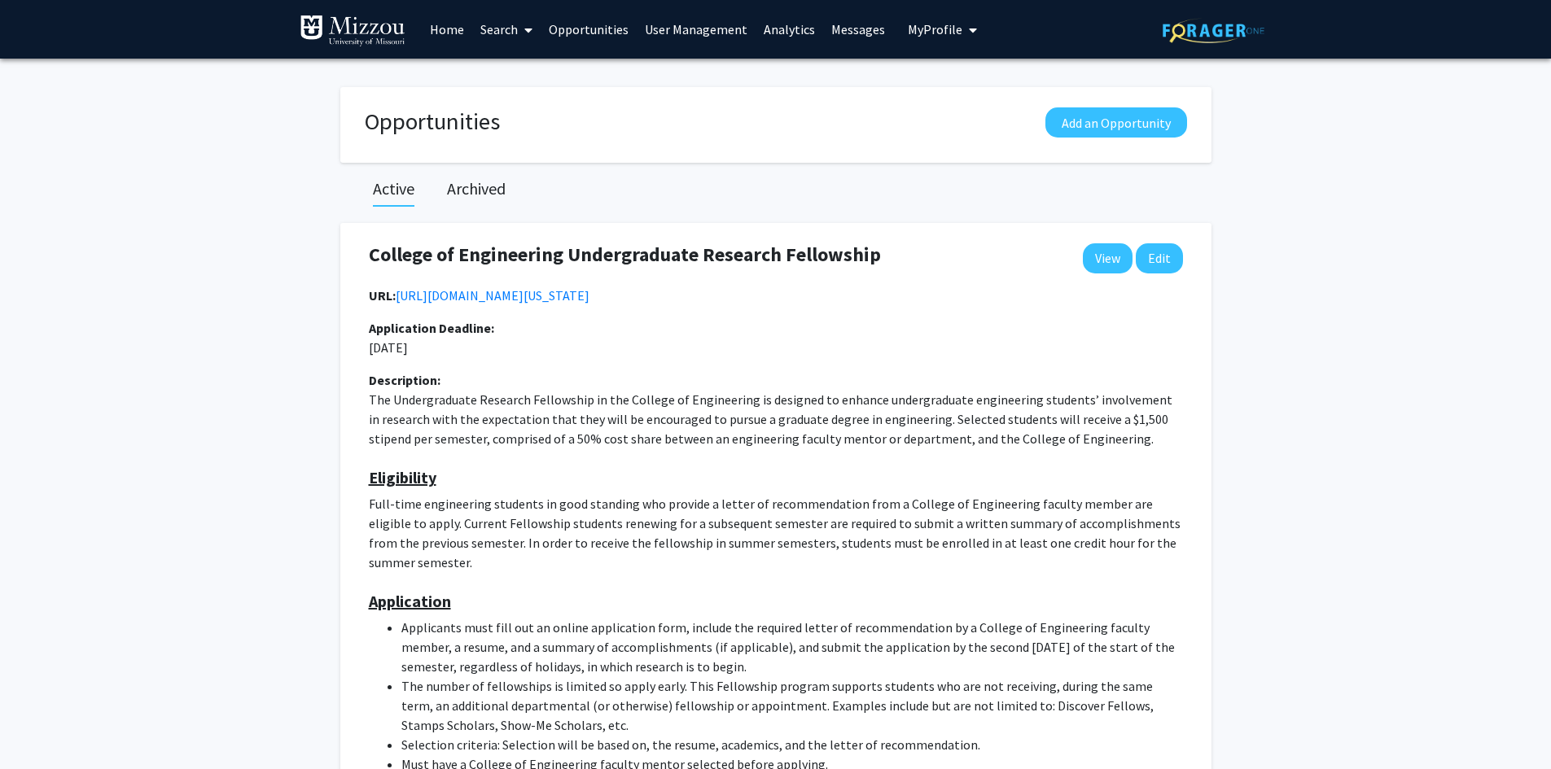
click at [930, 29] on span "My Profile" at bounding box center [935, 29] width 55 height 16
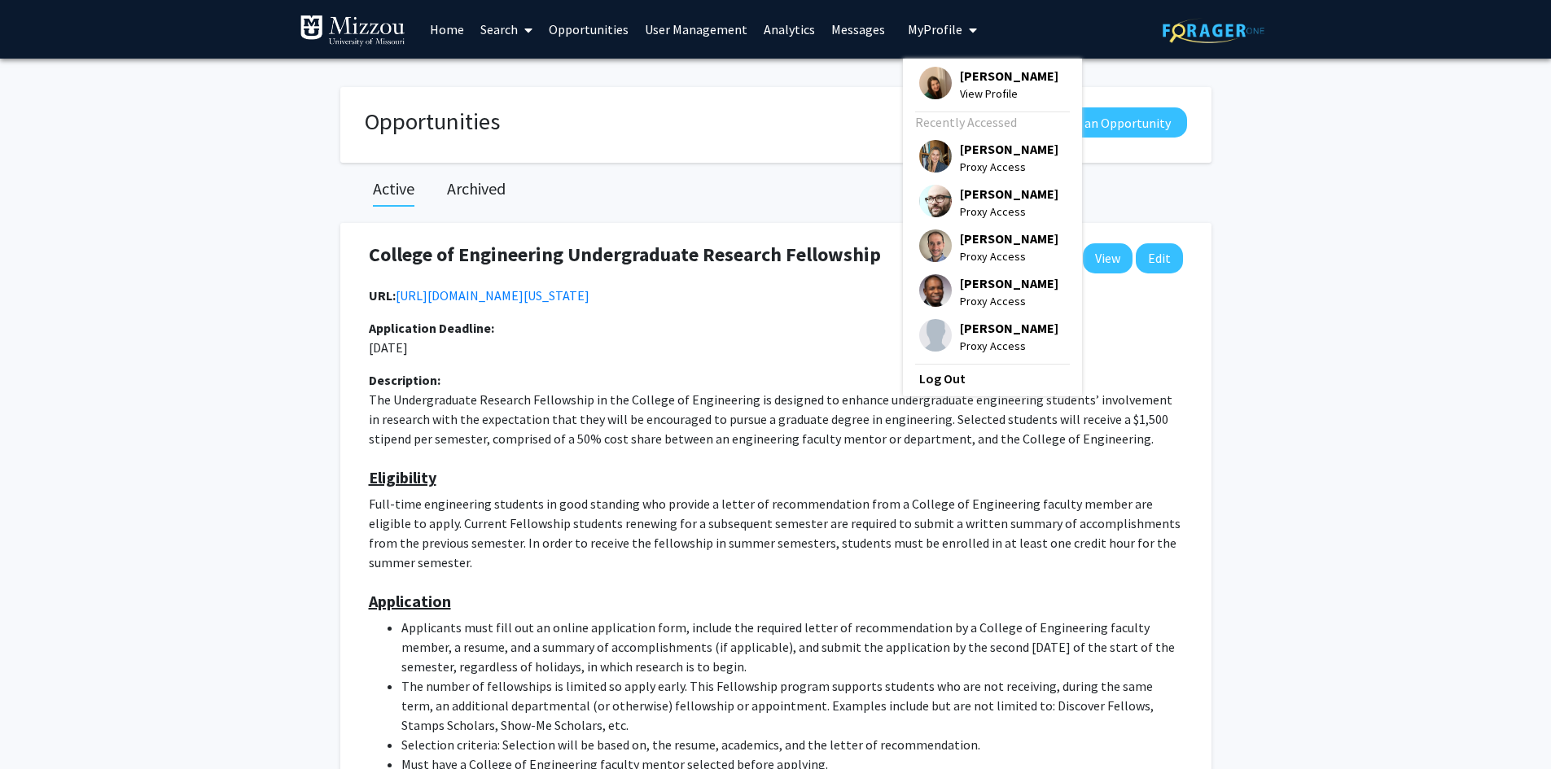
click at [939, 24] on span "My Profile" at bounding box center [935, 29] width 55 height 16
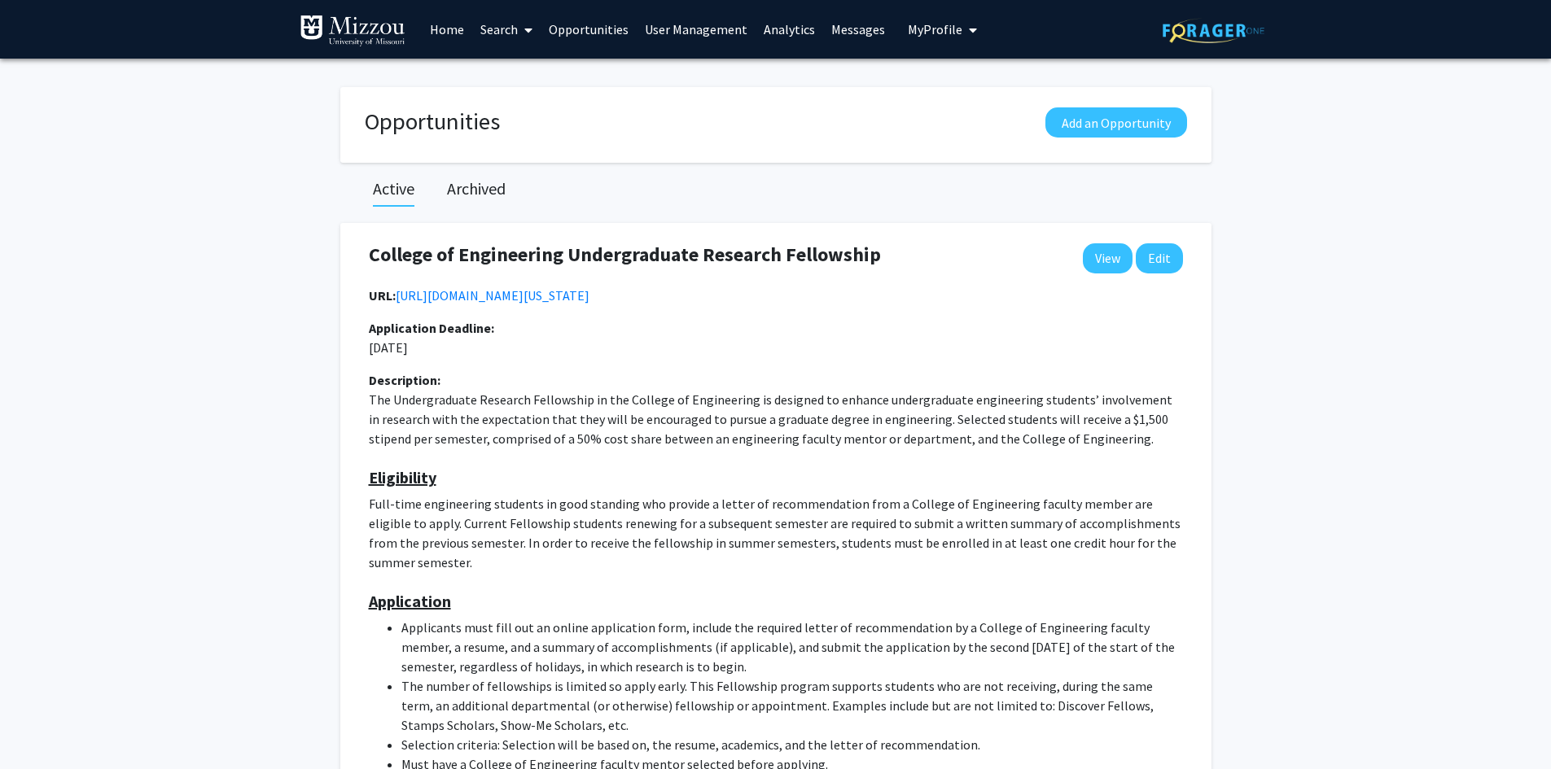
click at [939, 33] on span "My Profile" at bounding box center [935, 29] width 55 height 16
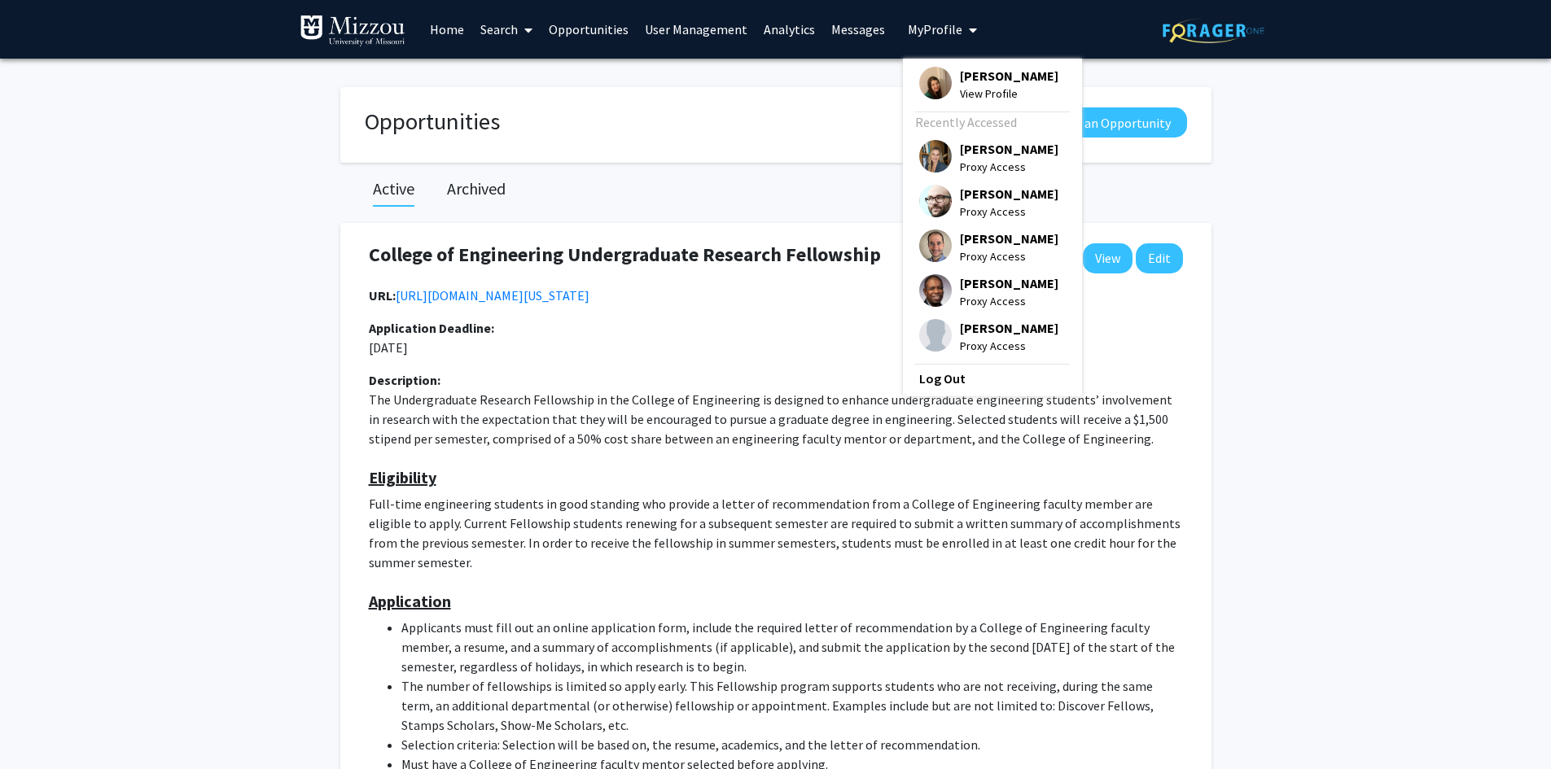
click at [961, 77] on span "[PERSON_NAME]" at bounding box center [1009, 76] width 99 height 18
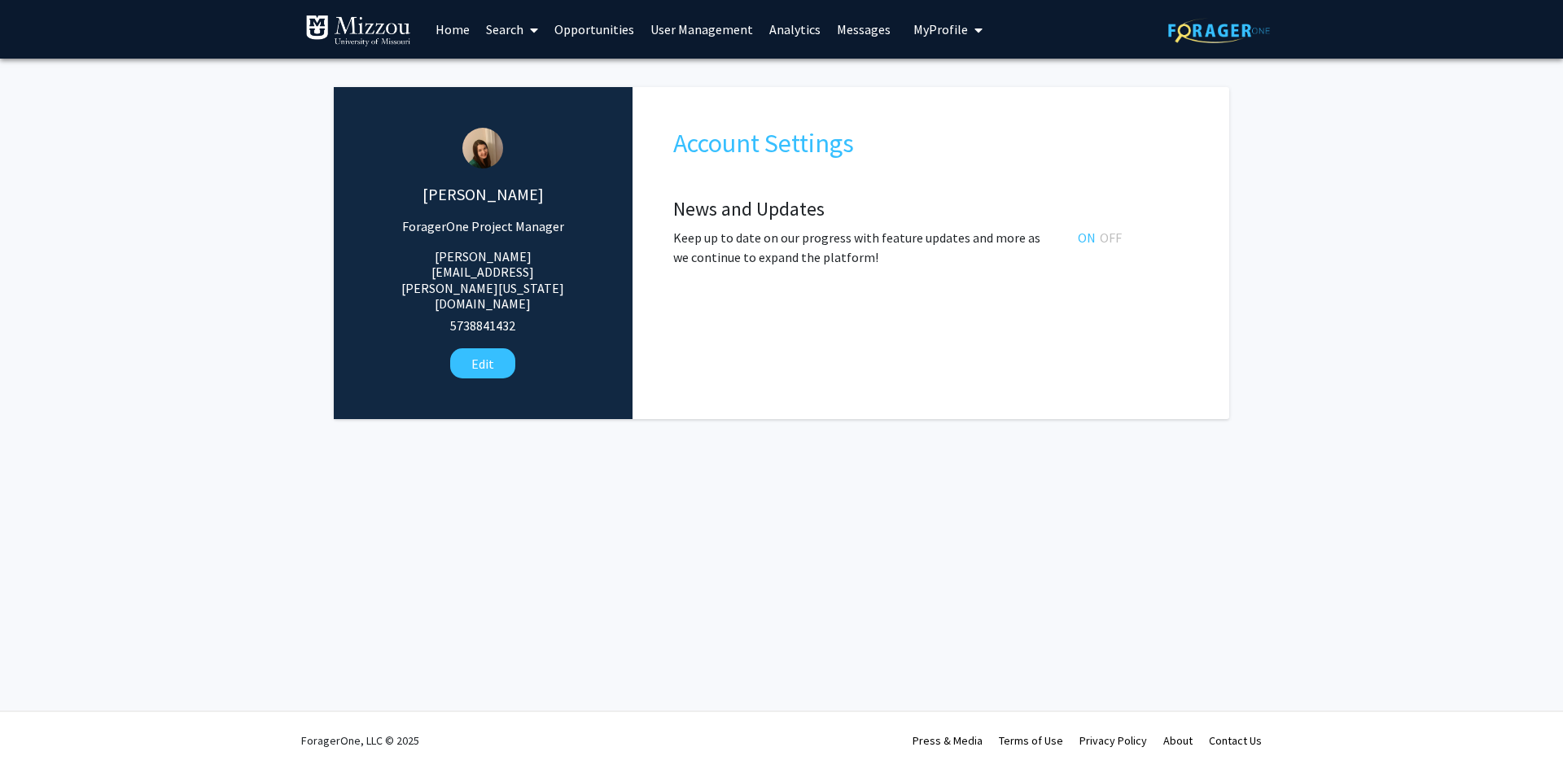
click at [939, 31] on span "My Profile" at bounding box center [940, 29] width 55 height 16
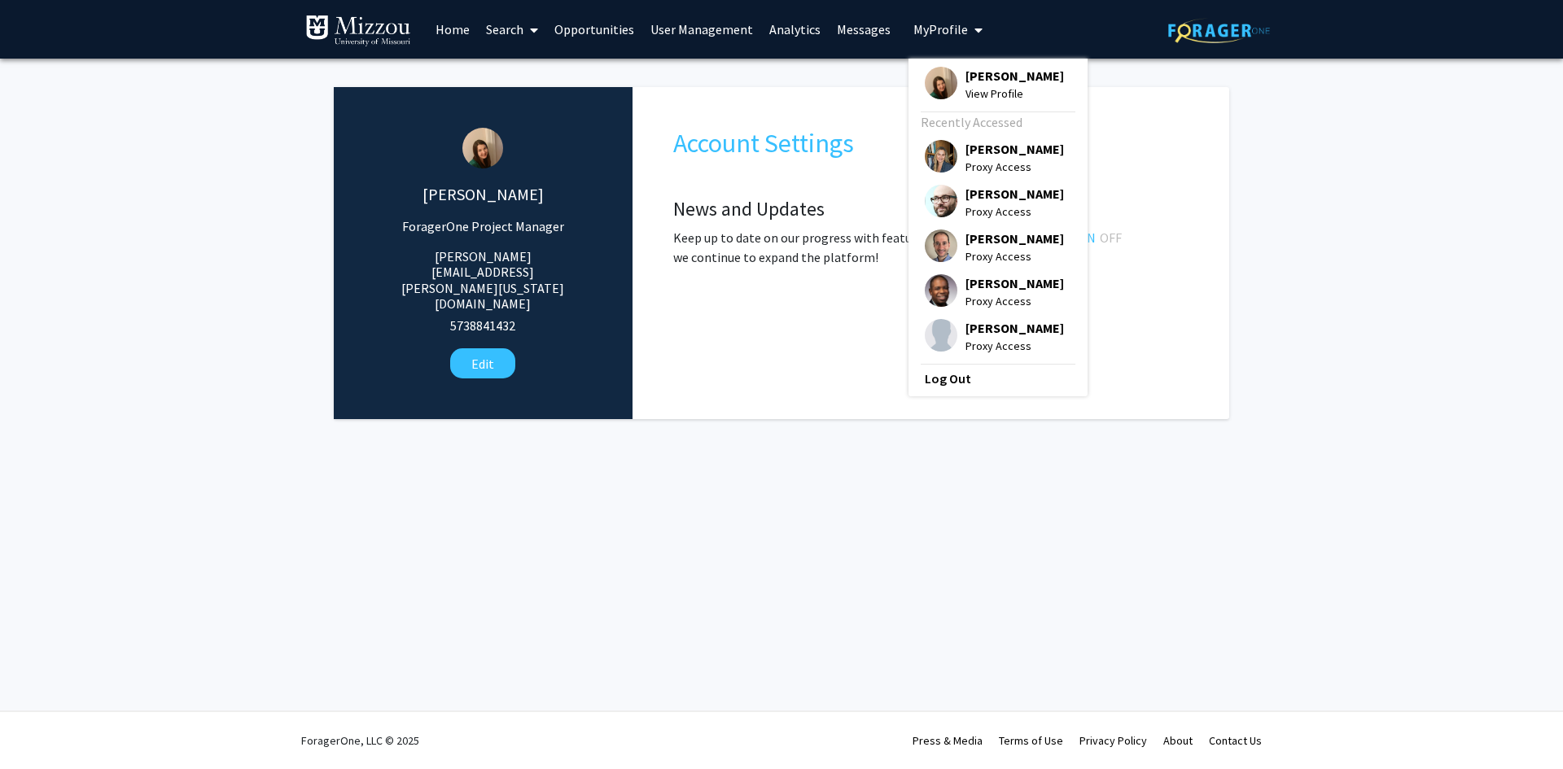
click at [970, 76] on span "[PERSON_NAME]" at bounding box center [1015, 76] width 99 height 18
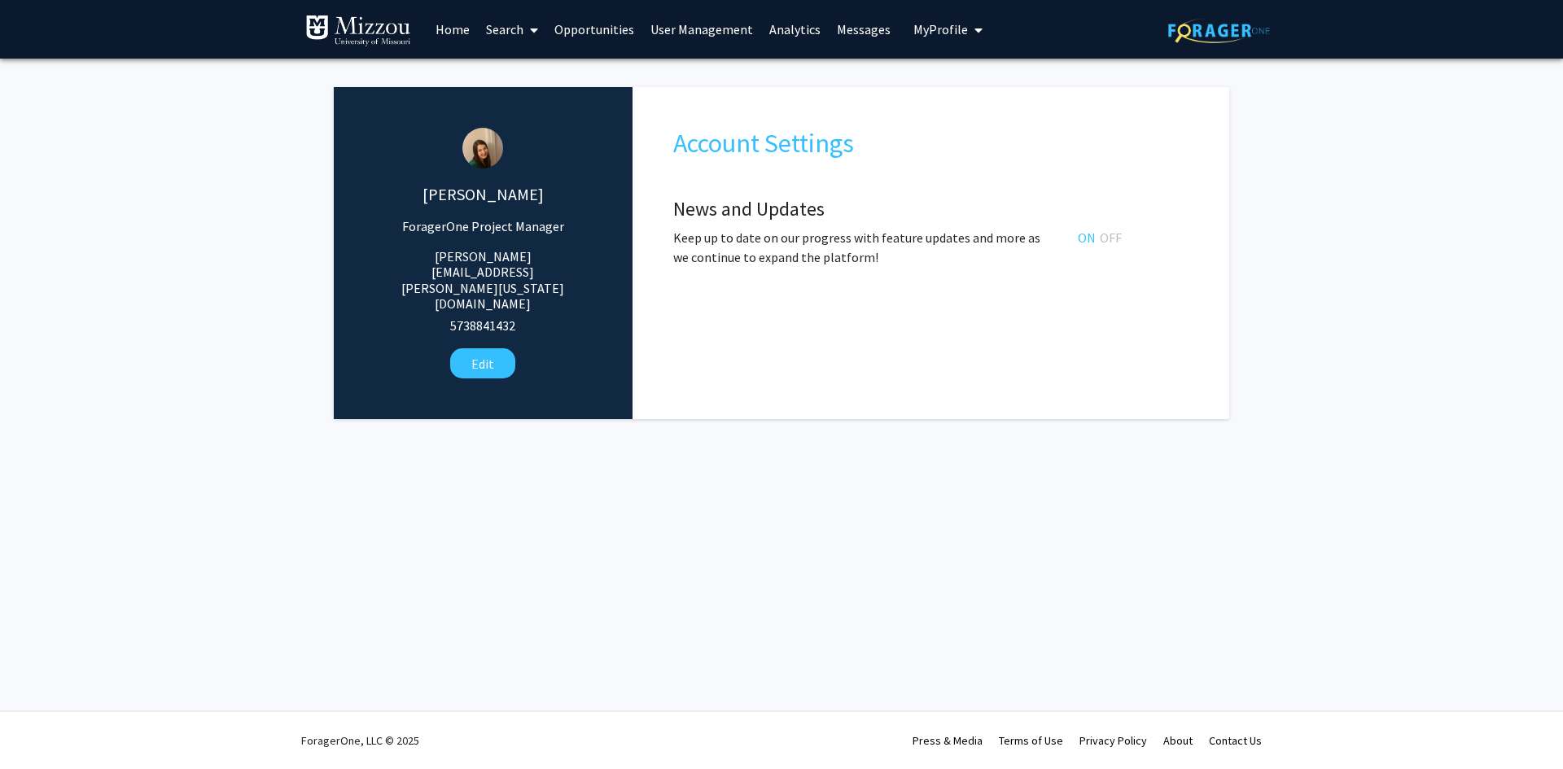
click at [734, 30] on link "User Management" at bounding box center [701, 29] width 119 height 57
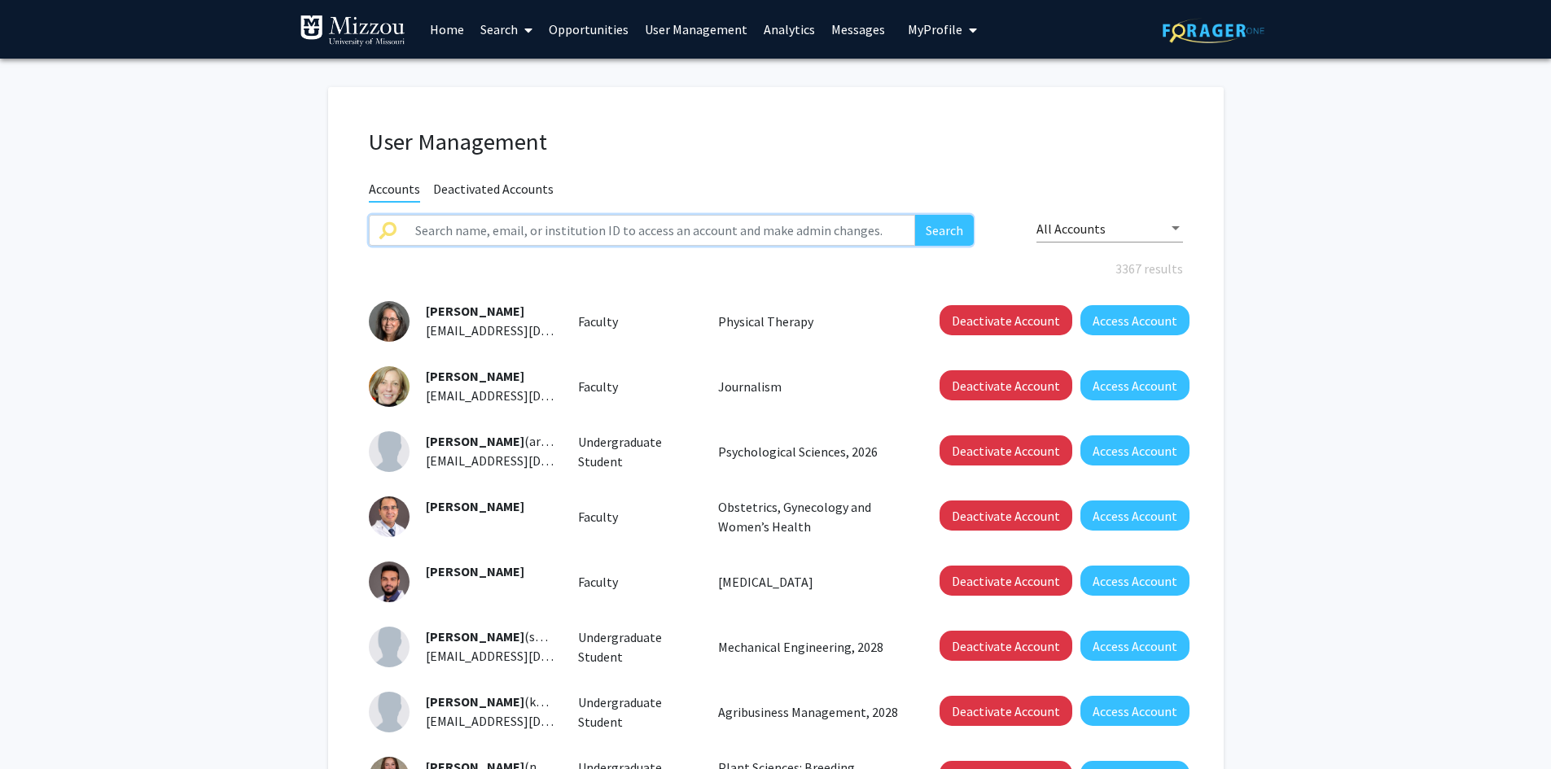
click at [717, 230] on input "text" at bounding box center [660, 230] width 510 height 31
click at [915, 215] on button "Search" at bounding box center [944, 230] width 59 height 31
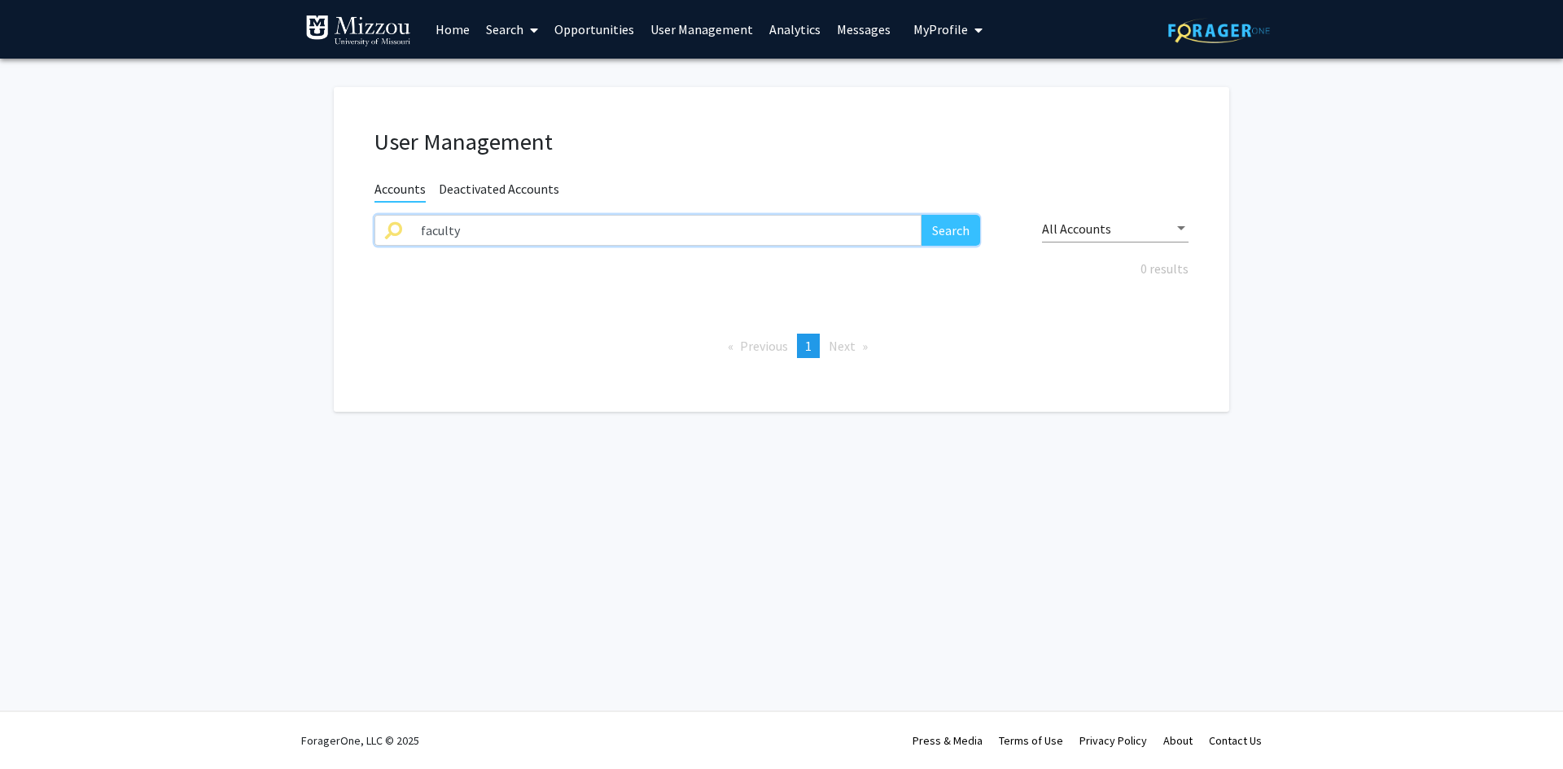
type input "faculty"
click at [922, 215] on button "Search" at bounding box center [951, 230] width 59 height 31
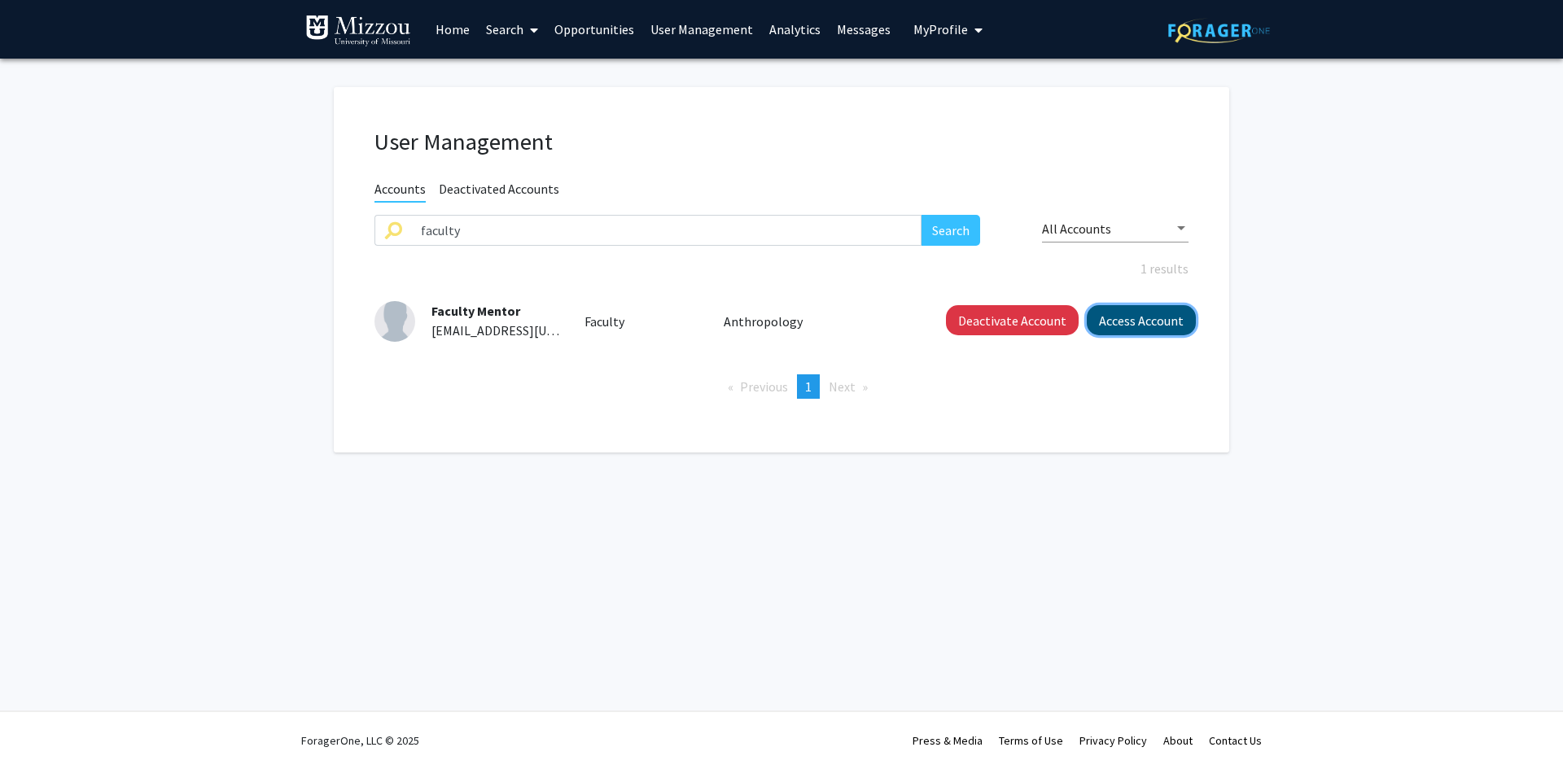
click at [1128, 325] on button "Access Account" at bounding box center [1141, 320] width 109 height 30
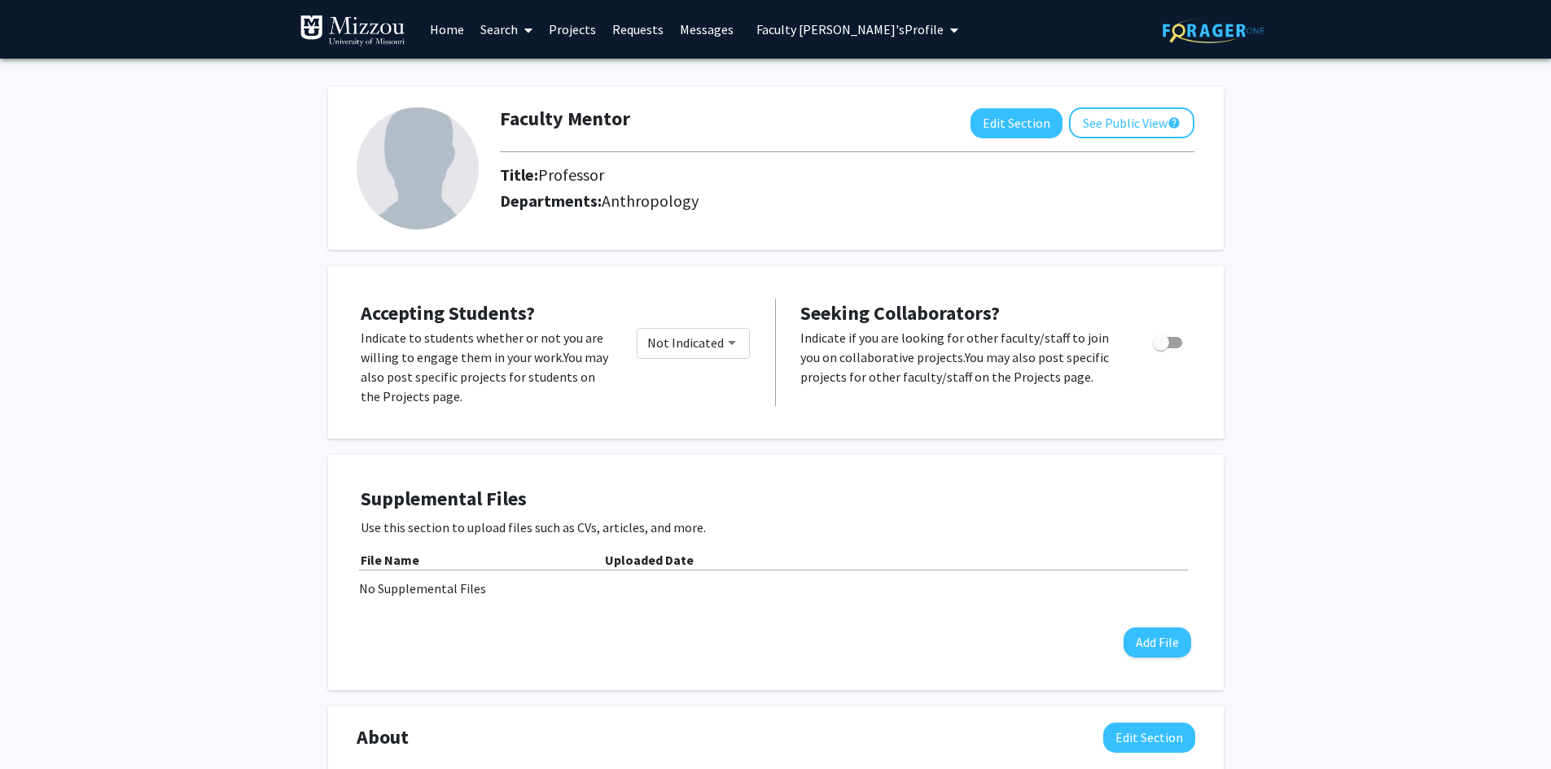
click at [581, 30] on link "Projects" at bounding box center [573, 29] width 64 height 57
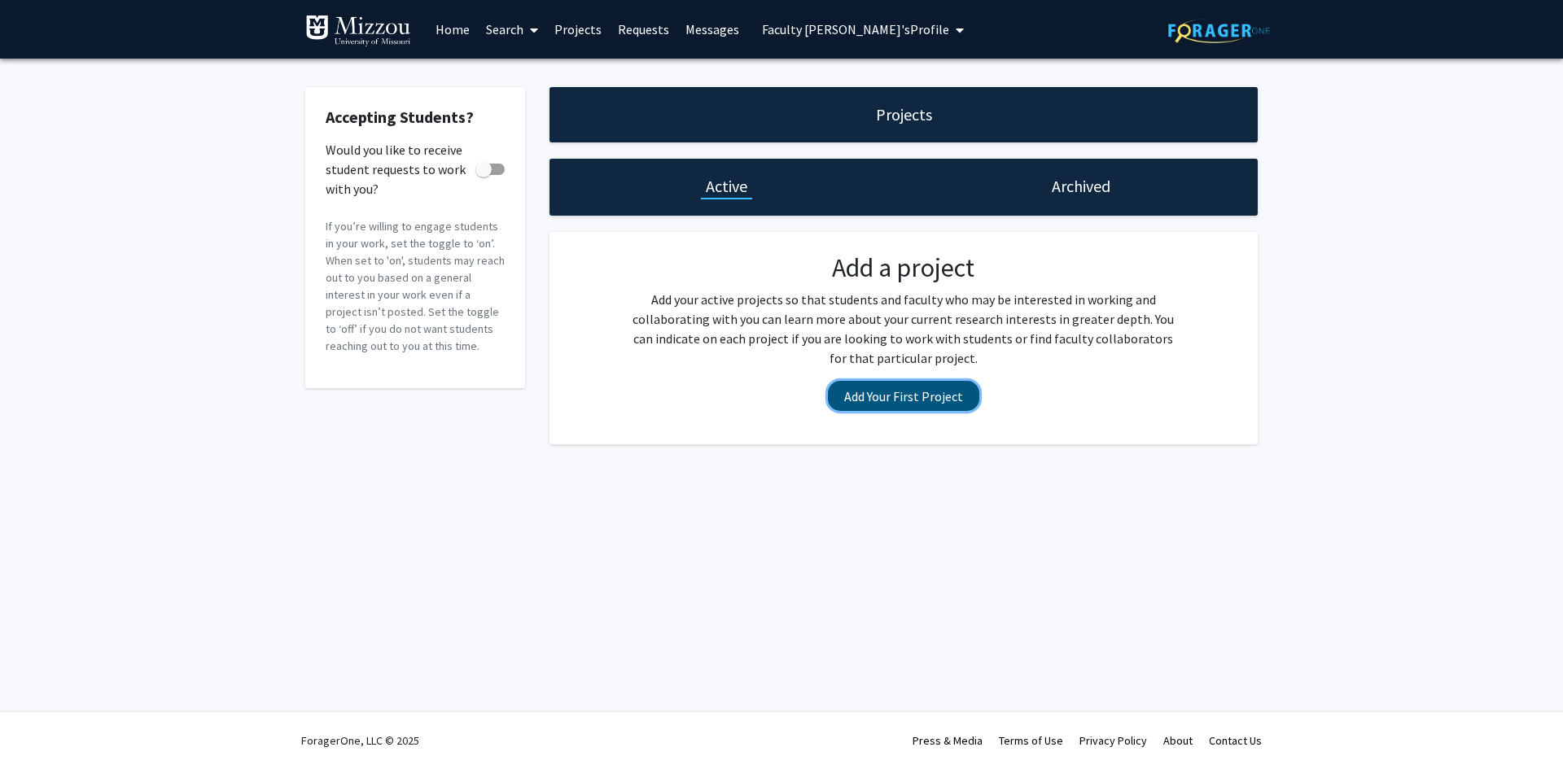
click at [936, 401] on button "Add Your First Project" at bounding box center [903, 396] width 151 height 30
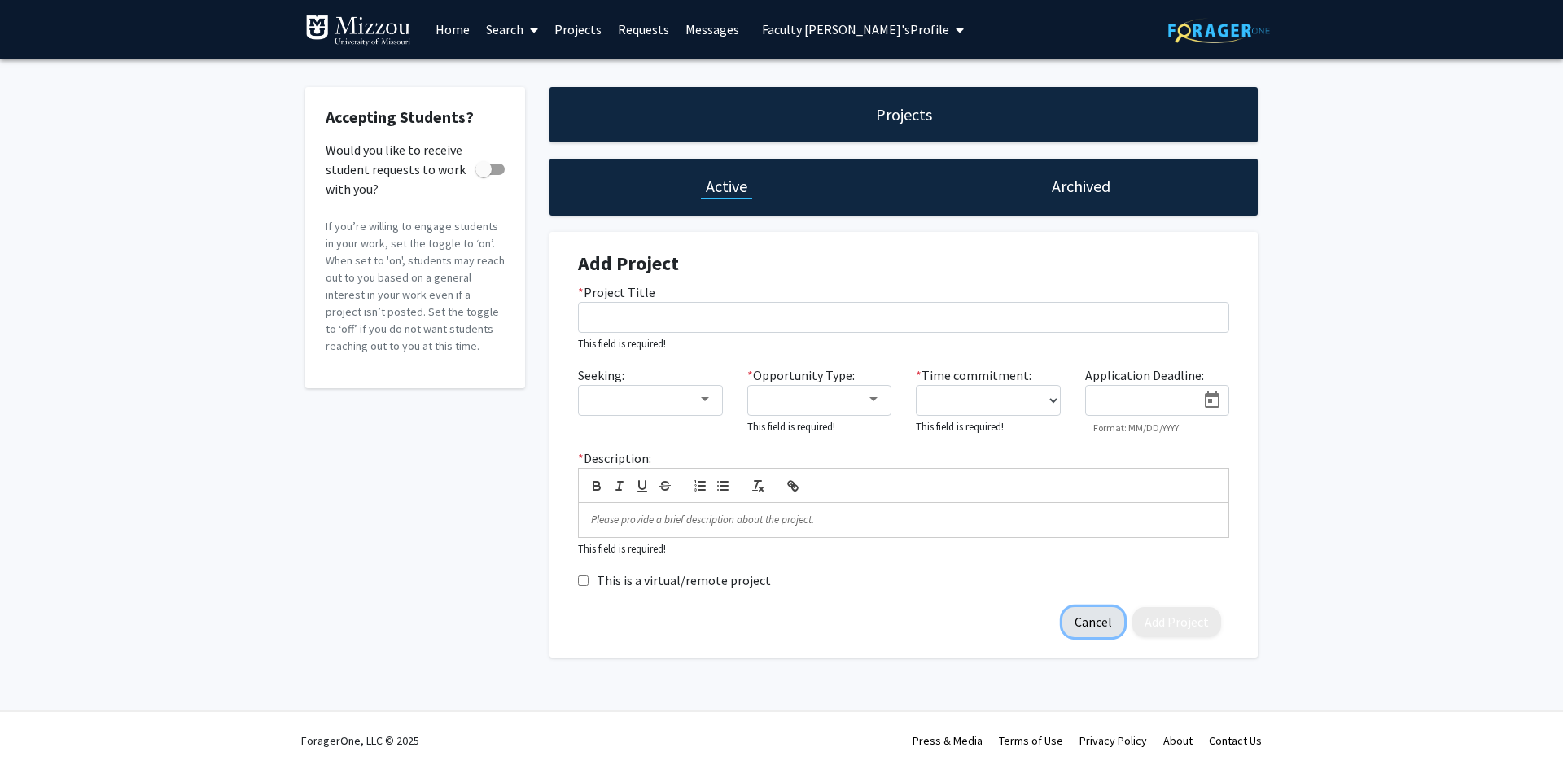
click at [1096, 626] on button "Cancel" at bounding box center [1093, 622] width 62 height 30
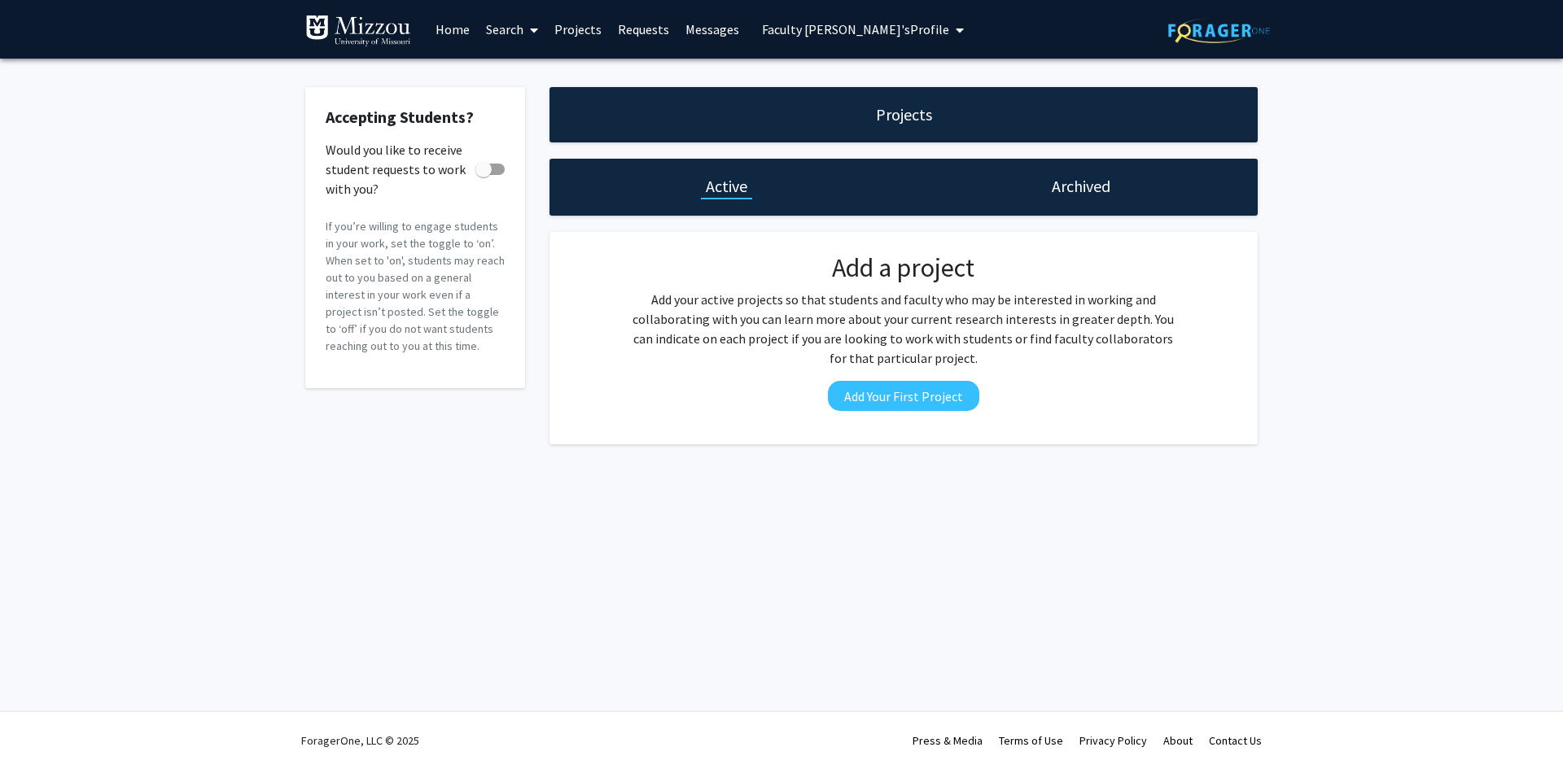
click at [607, 541] on div "Skip navigation Home Search Projects Requests Messages Faculty Mentor's Profile…" at bounding box center [781, 384] width 1563 height 769
click at [874, 28] on span "Faculty Mentor's Profile" at bounding box center [855, 29] width 187 height 16
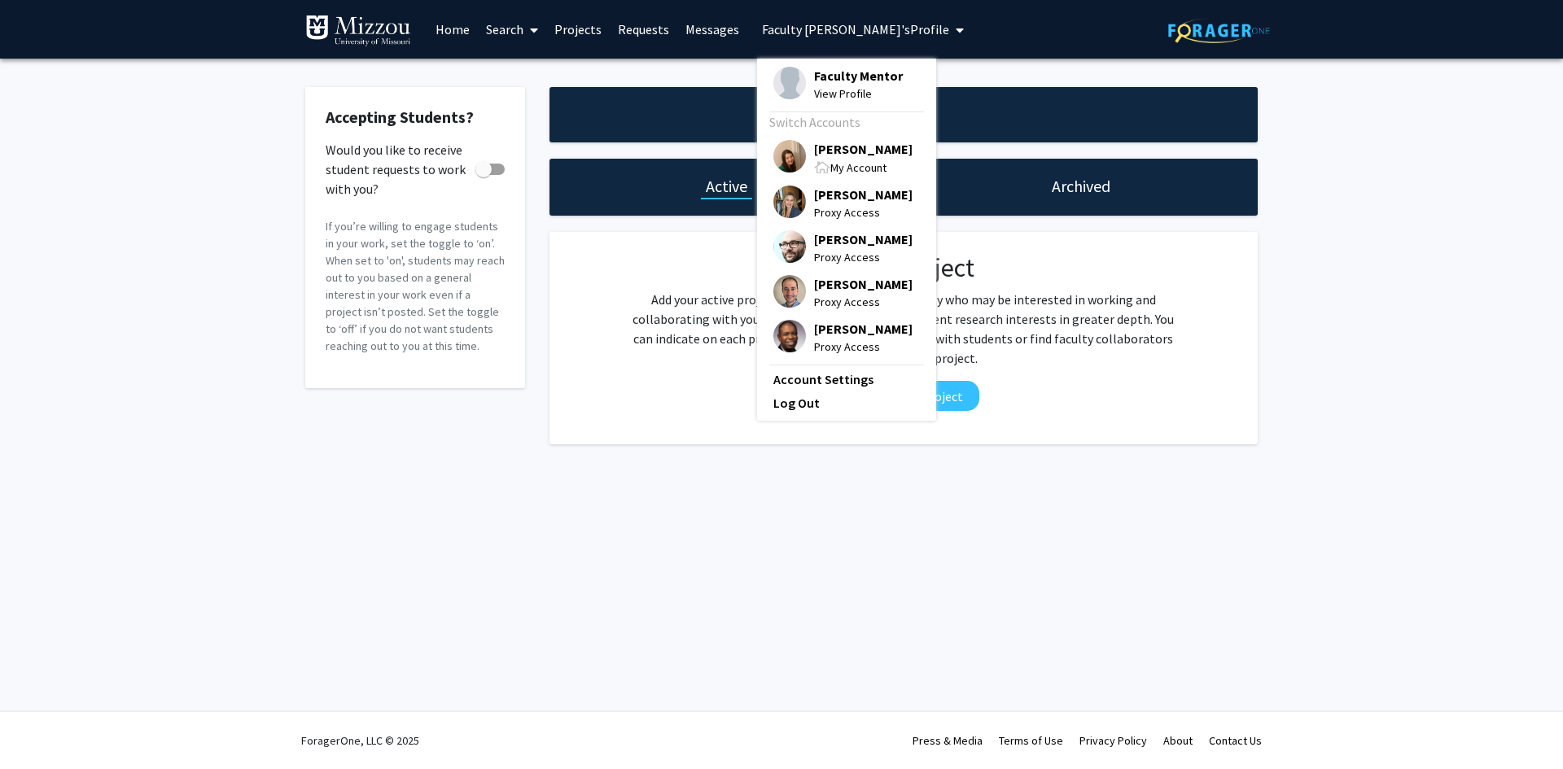
click at [868, 149] on span "[PERSON_NAME]" at bounding box center [863, 149] width 99 height 18
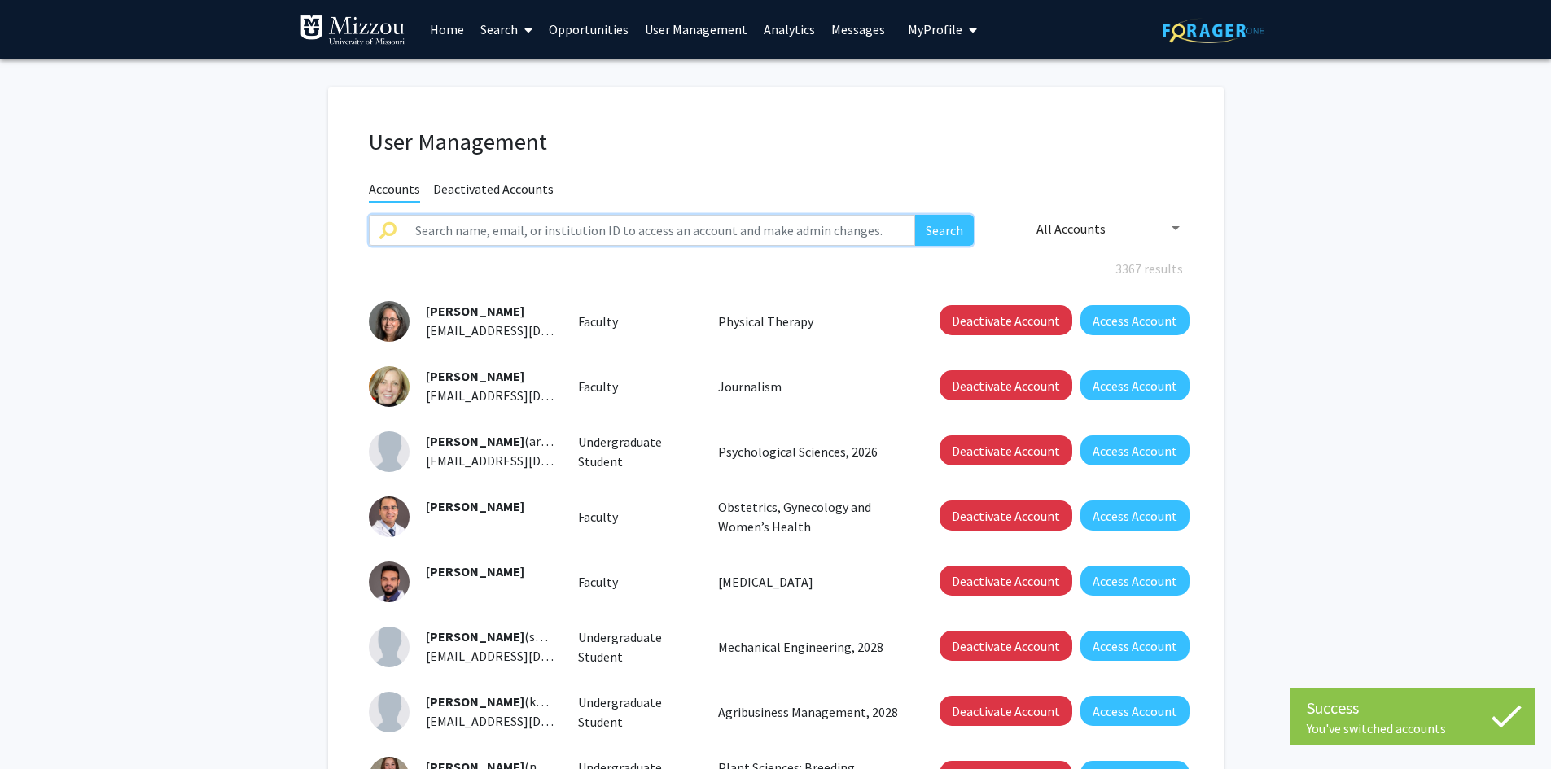
click at [856, 230] on input "text" at bounding box center [660, 230] width 510 height 31
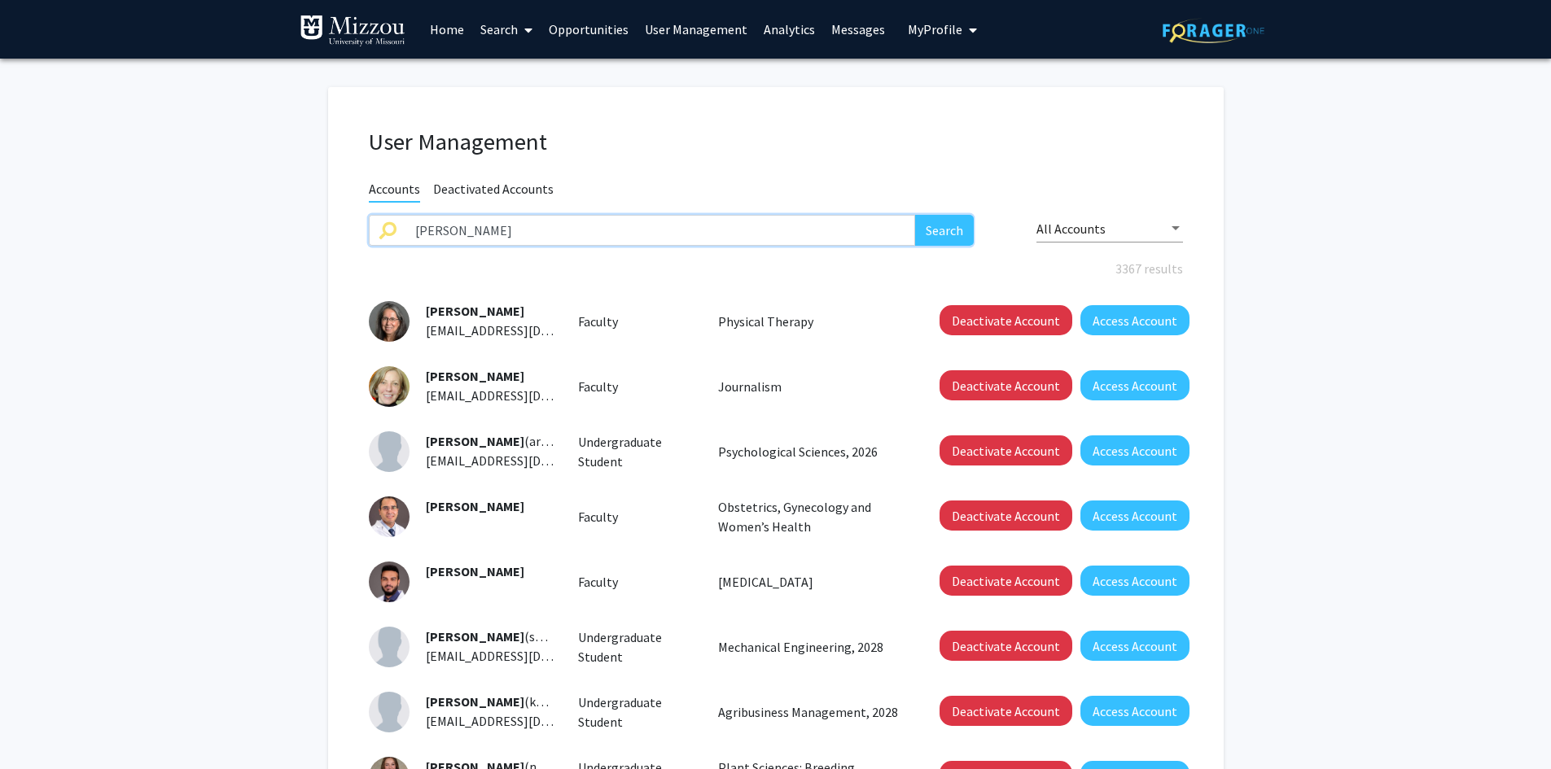
type input "truman"
click at [915, 215] on button "Search" at bounding box center [944, 230] width 59 height 31
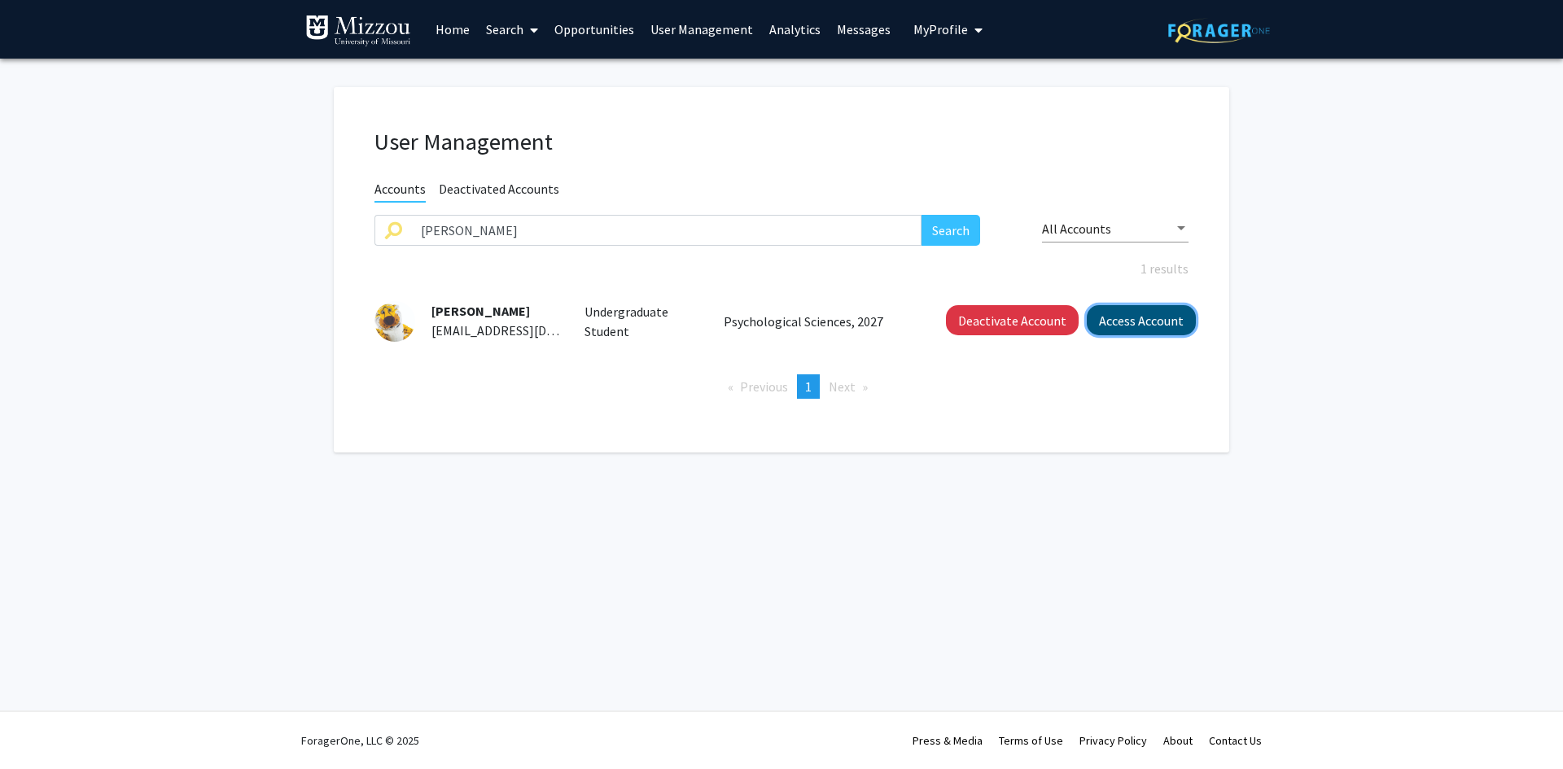
click at [1169, 324] on button "Access Account" at bounding box center [1141, 320] width 109 height 30
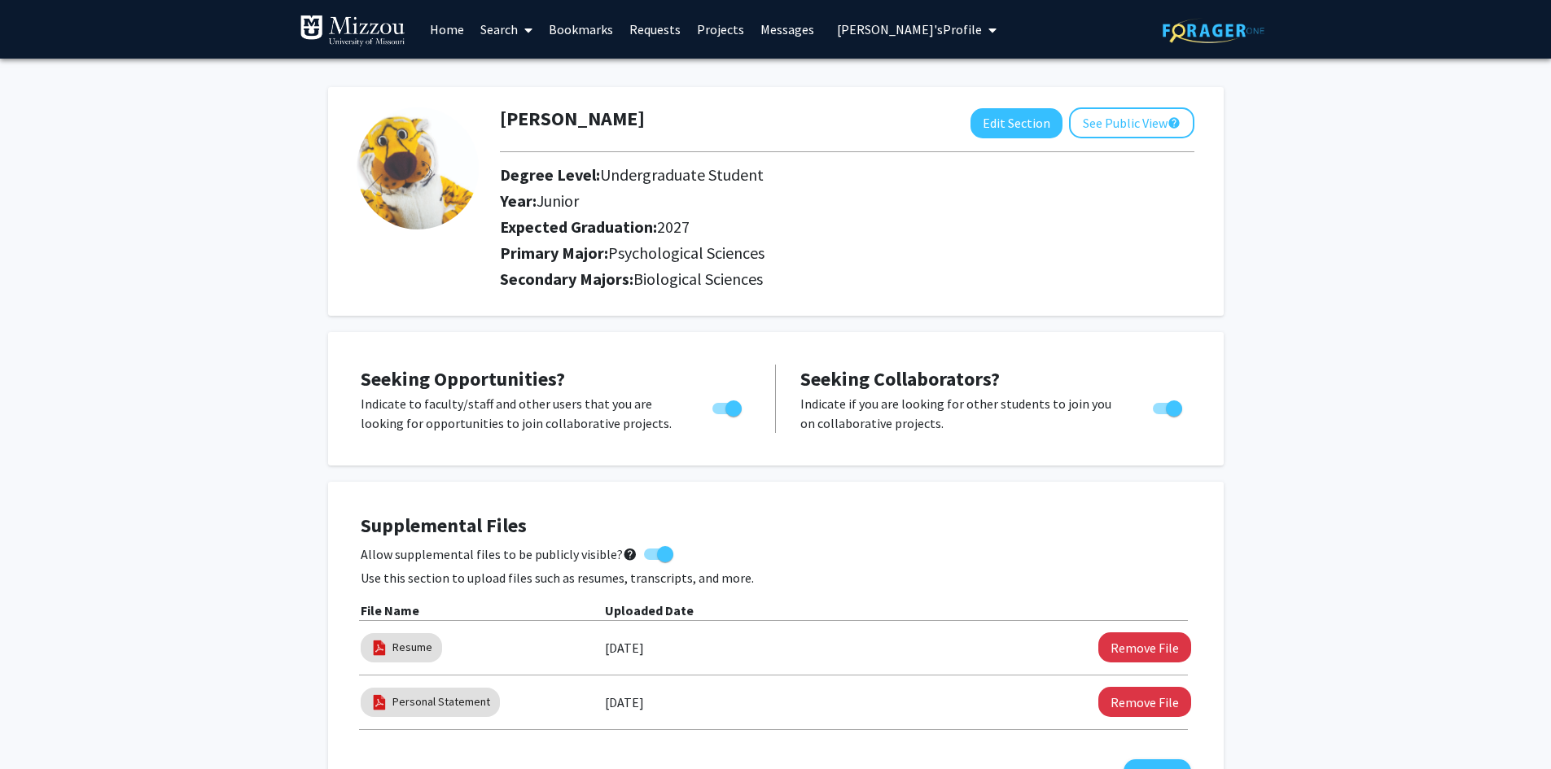
drag, startPoint x: 1435, startPoint y: 323, endPoint x: 1450, endPoint y: 311, distance: 19.1
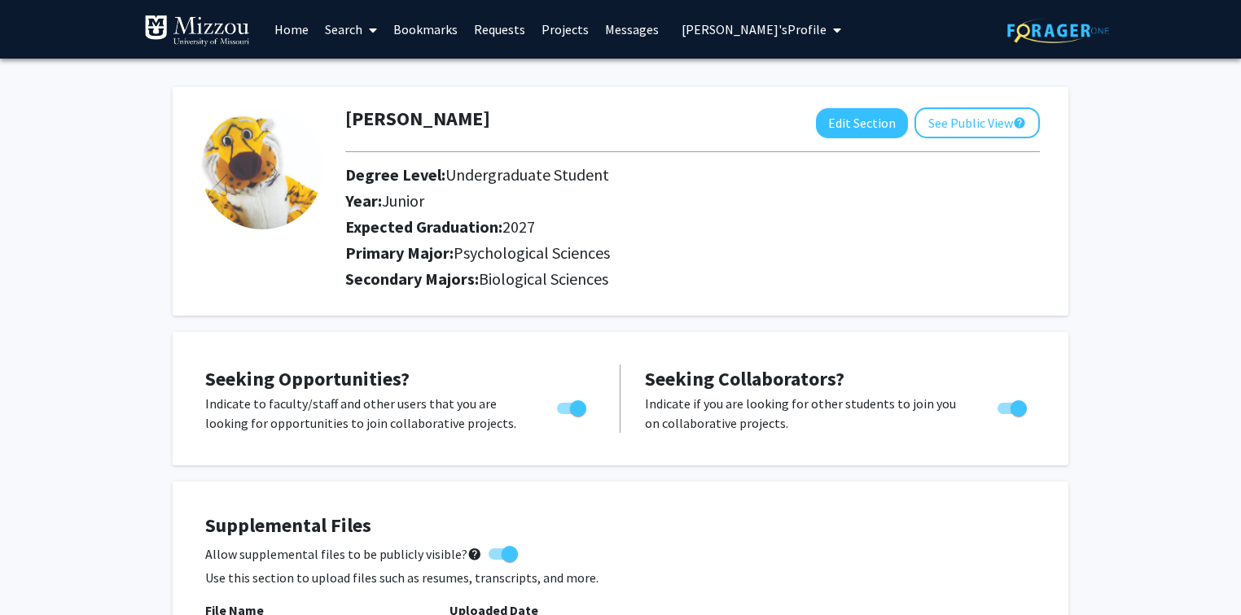
click at [852, 120] on button "Edit Section" at bounding box center [862, 123] width 92 height 30
select select "junior"
select select "2027"
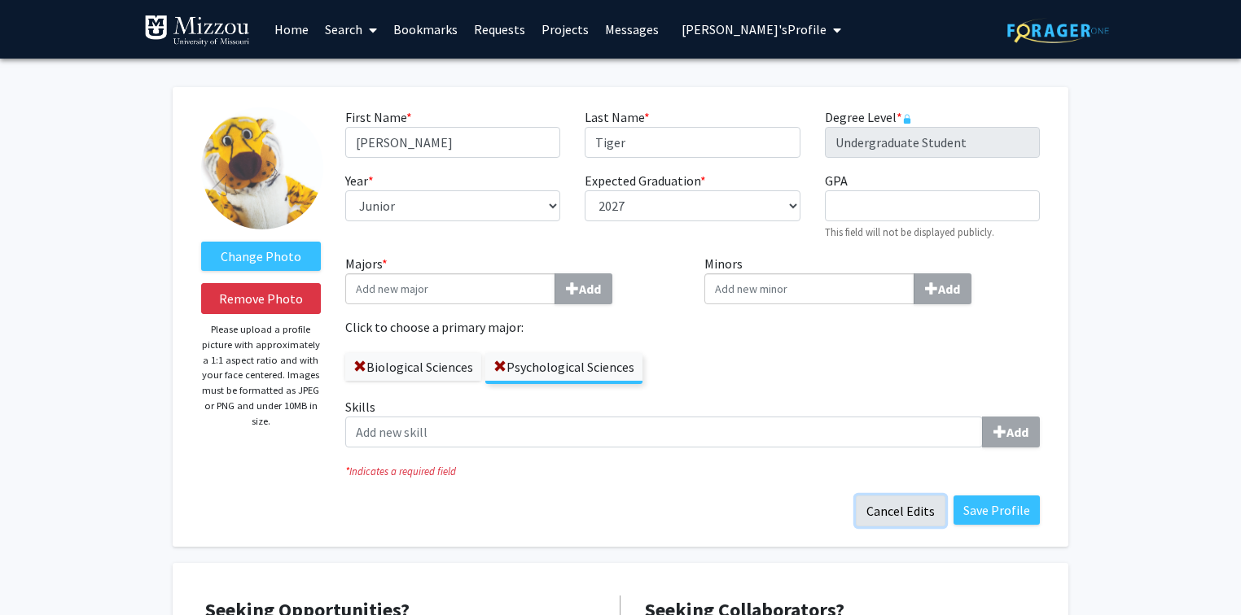
click at [889, 514] on button "Cancel Edits" at bounding box center [901, 511] width 90 height 31
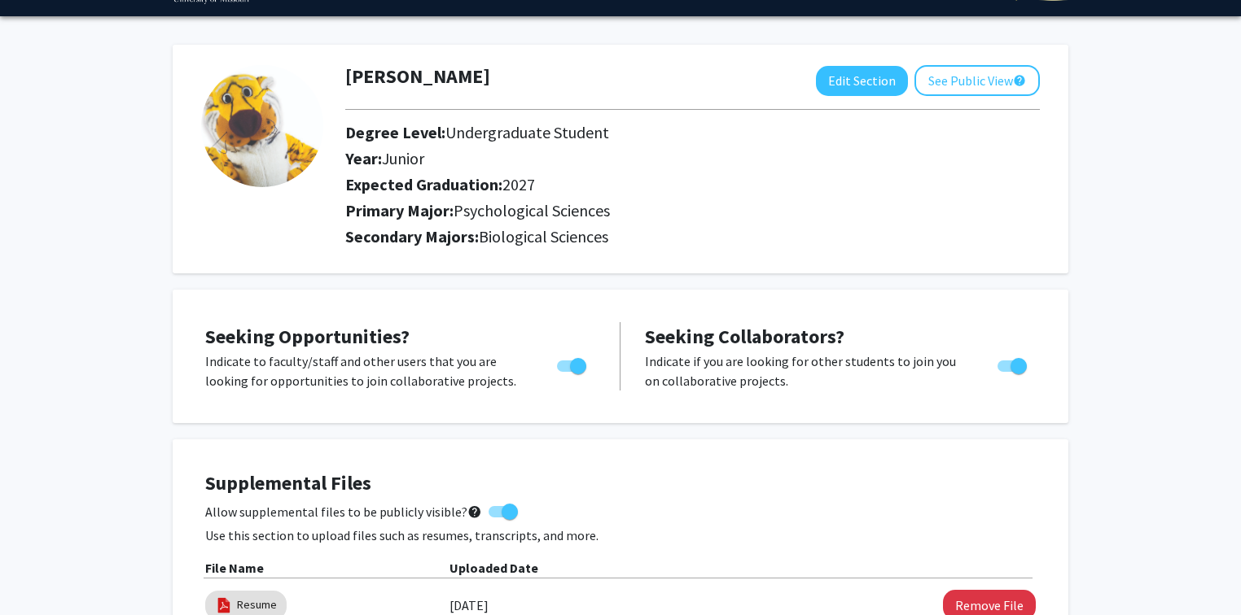
scroll to position [65, 0]
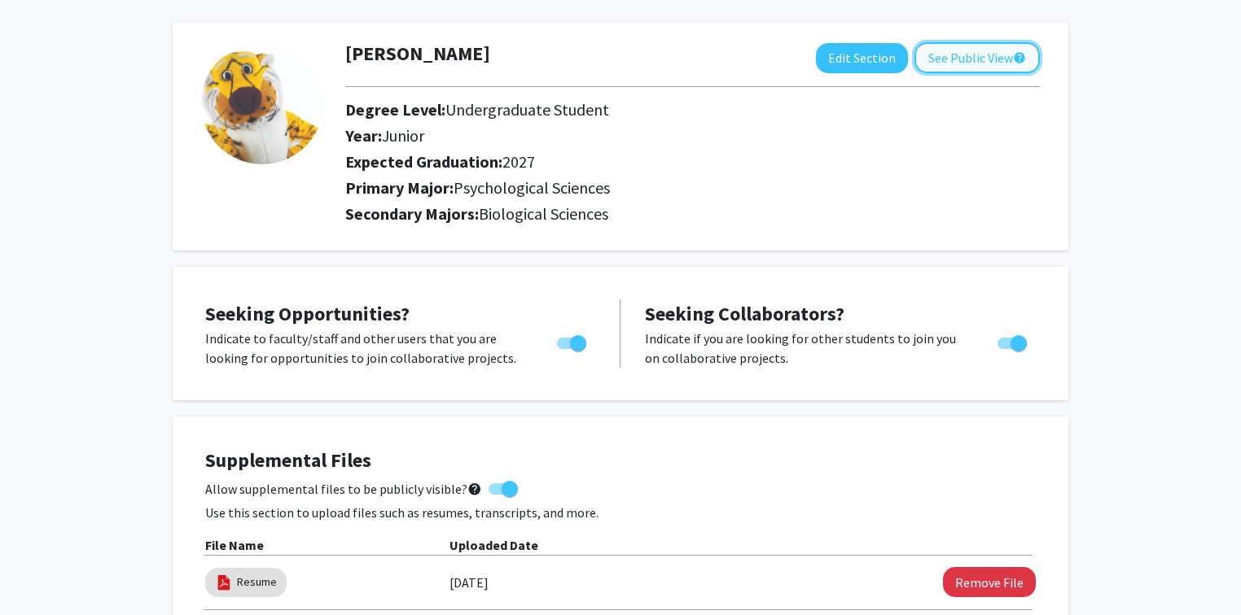
click at [960, 59] on button "See Public View help" at bounding box center [976, 57] width 125 height 31
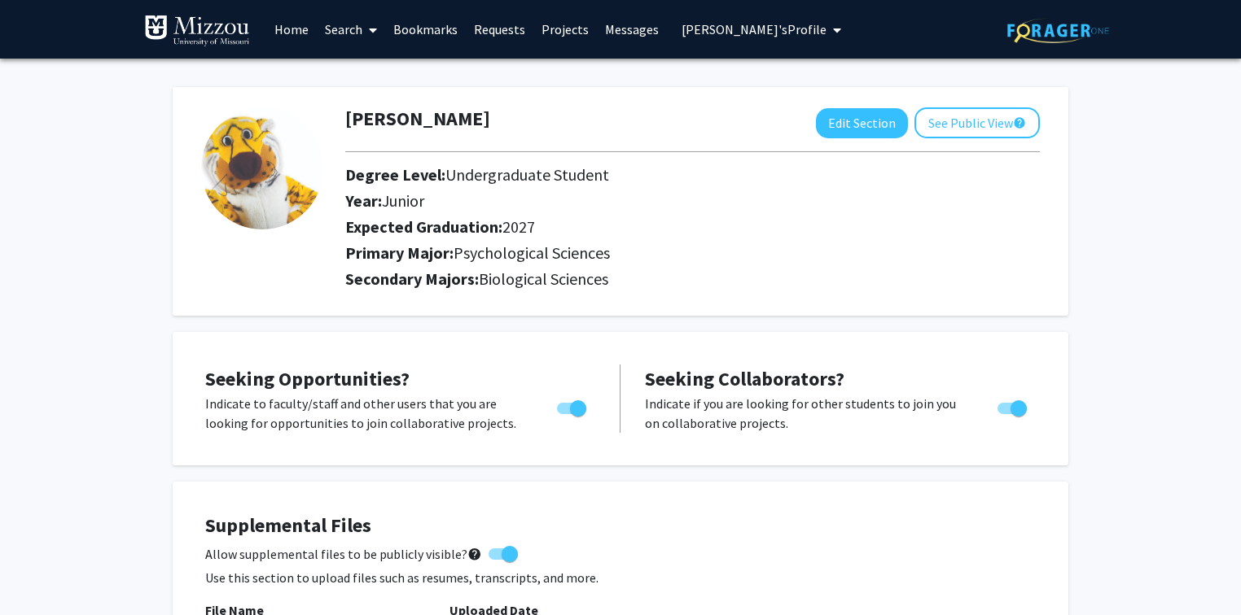
click at [339, 32] on link "Search" at bounding box center [351, 29] width 68 height 57
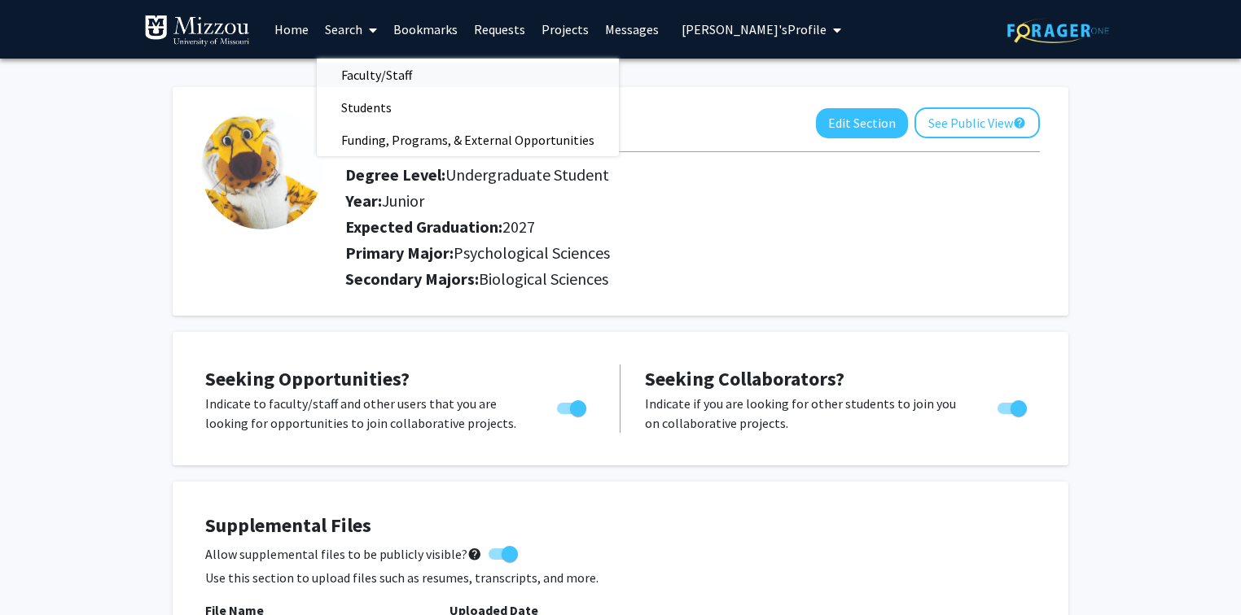
click at [352, 78] on span "Faculty/Staff" at bounding box center [377, 75] width 120 height 33
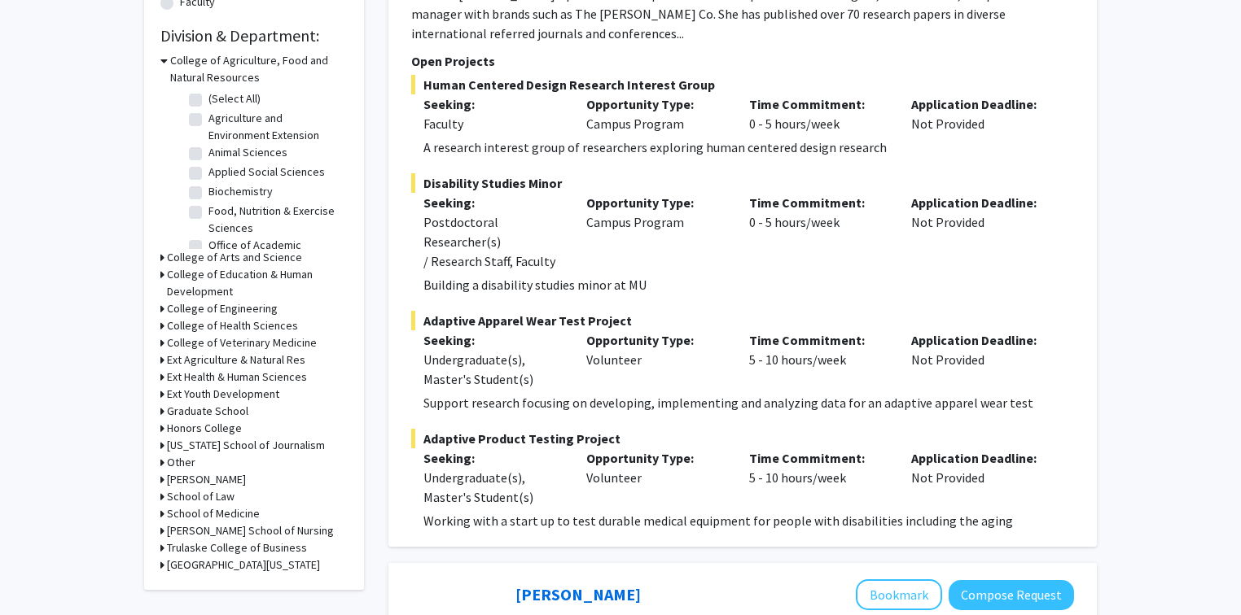
scroll to position [456, 0]
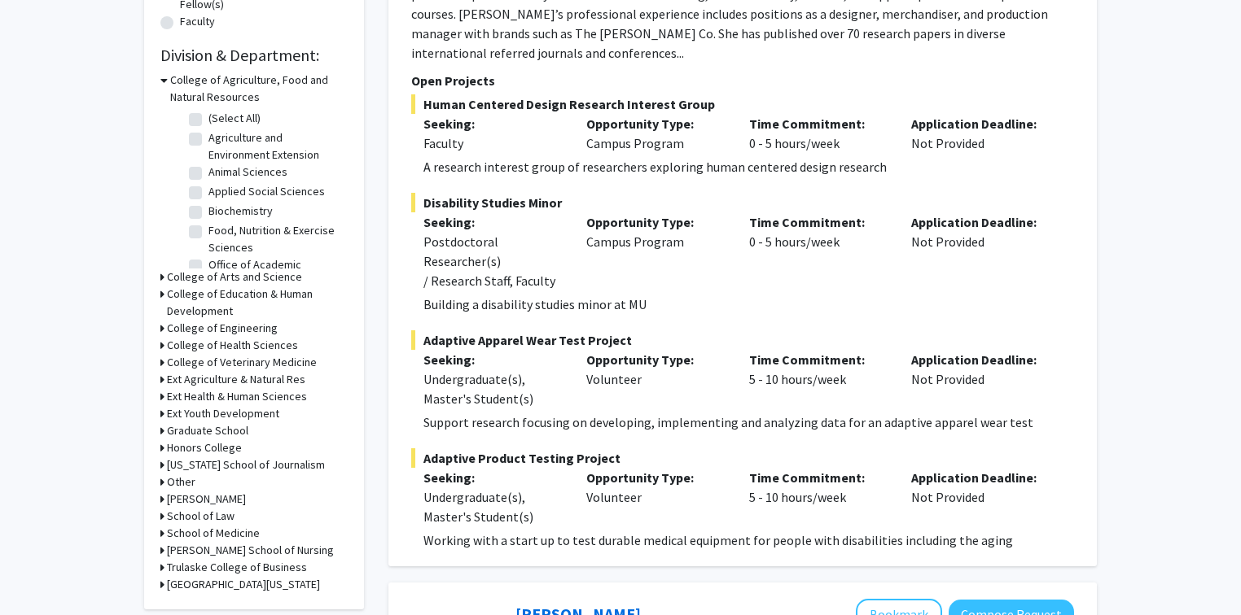
click at [163, 80] on icon at bounding box center [163, 80] width 7 height 17
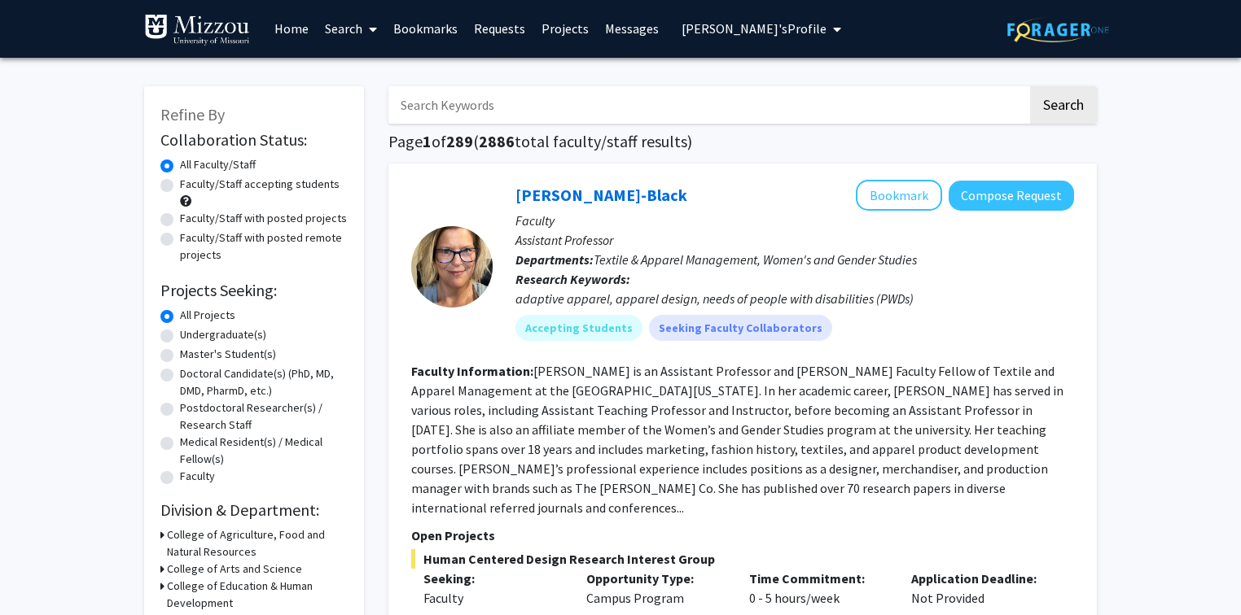
scroll to position [0, 0]
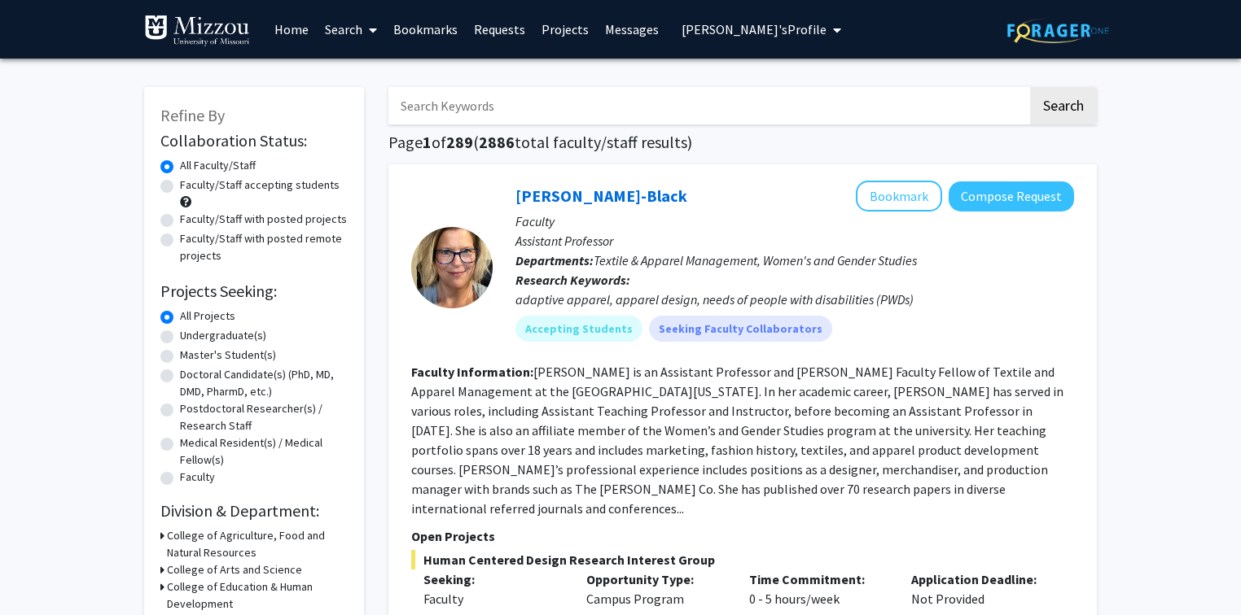
click at [589, 107] on input "Search Keywords" at bounding box center [707, 105] width 639 height 37
click at [716, 148] on h1 "Page 1 of 289 ( 2886 total faculty/staff results)" at bounding box center [742, 143] width 708 height 20
click at [345, 29] on link "Search" at bounding box center [351, 29] width 68 height 57
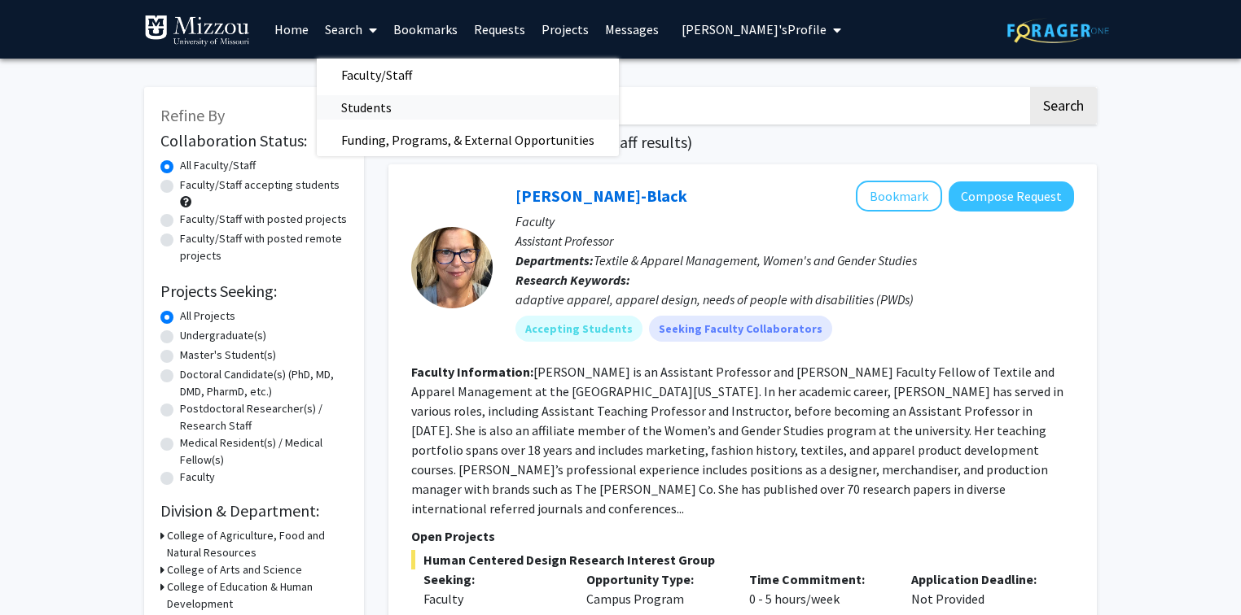
click at [355, 111] on span "Students" at bounding box center [366, 107] width 99 height 33
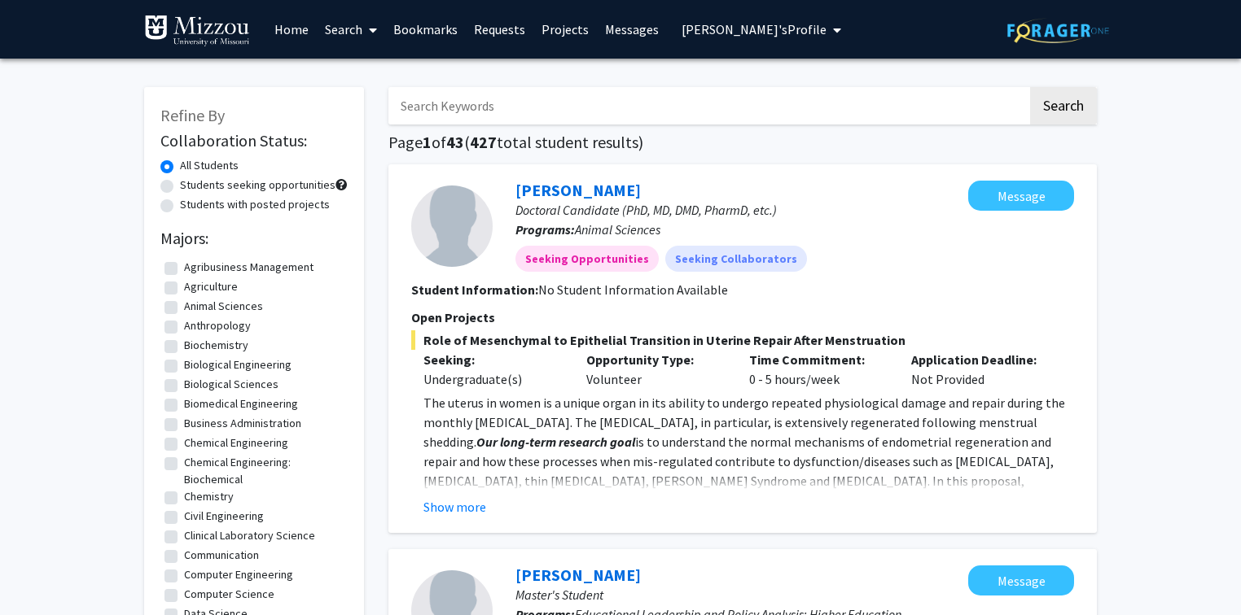
click at [335, 28] on link "Search" at bounding box center [351, 29] width 68 height 57
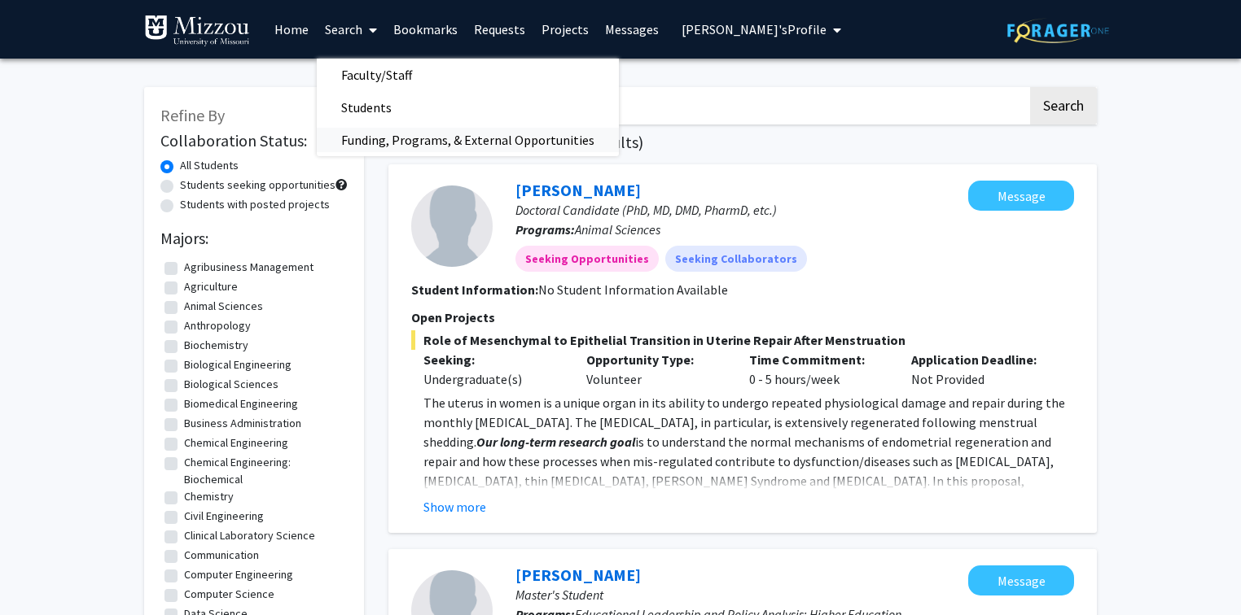
click at [353, 135] on span "Funding, Programs, & External Opportunities" at bounding box center [468, 140] width 302 height 33
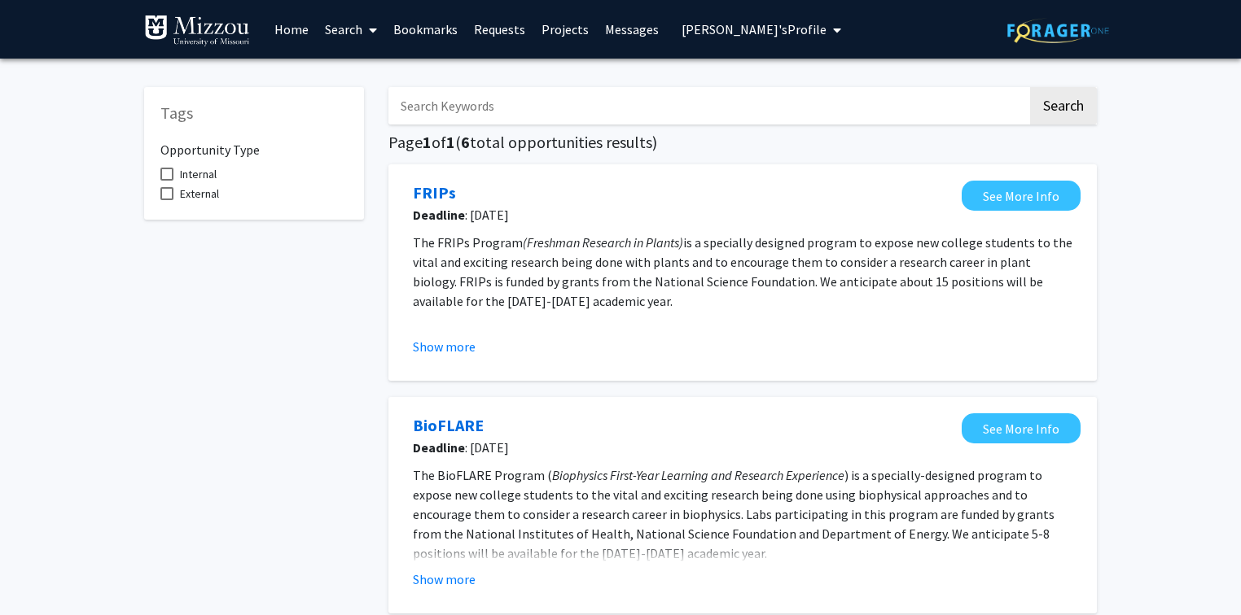
click at [344, 29] on link "Search" at bounding box center [351, 29] width 68 height 57
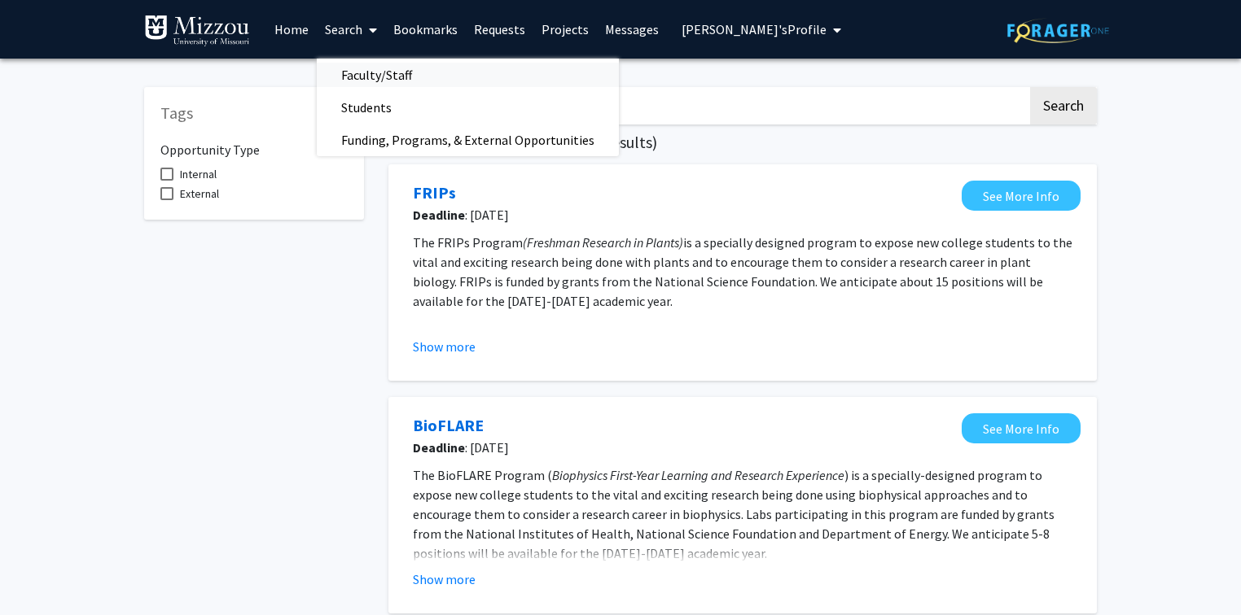
click at [351, 77] on span "Faculty/Staff" at bounding box center [377, 75] width 120 height 33
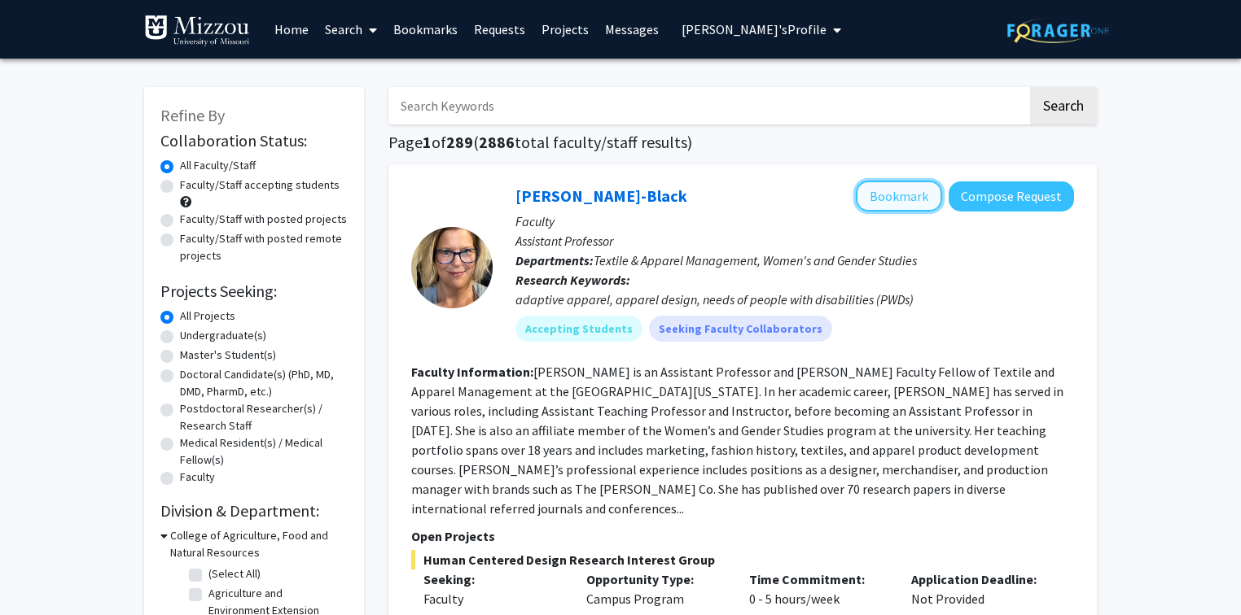
click at [909, 195] on button "Bookmark" at bounding box center [899, 196] width 86 height 31
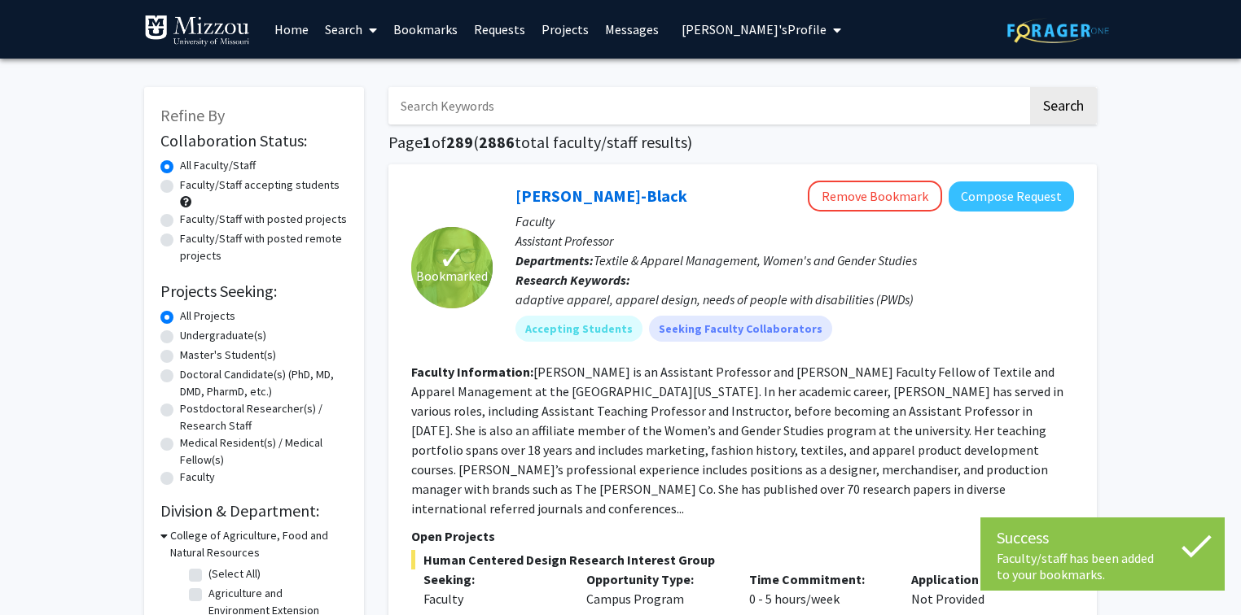
click at [423, 30] on link "Bookmarks" at bounding box center [425, 29] width 81 height 57
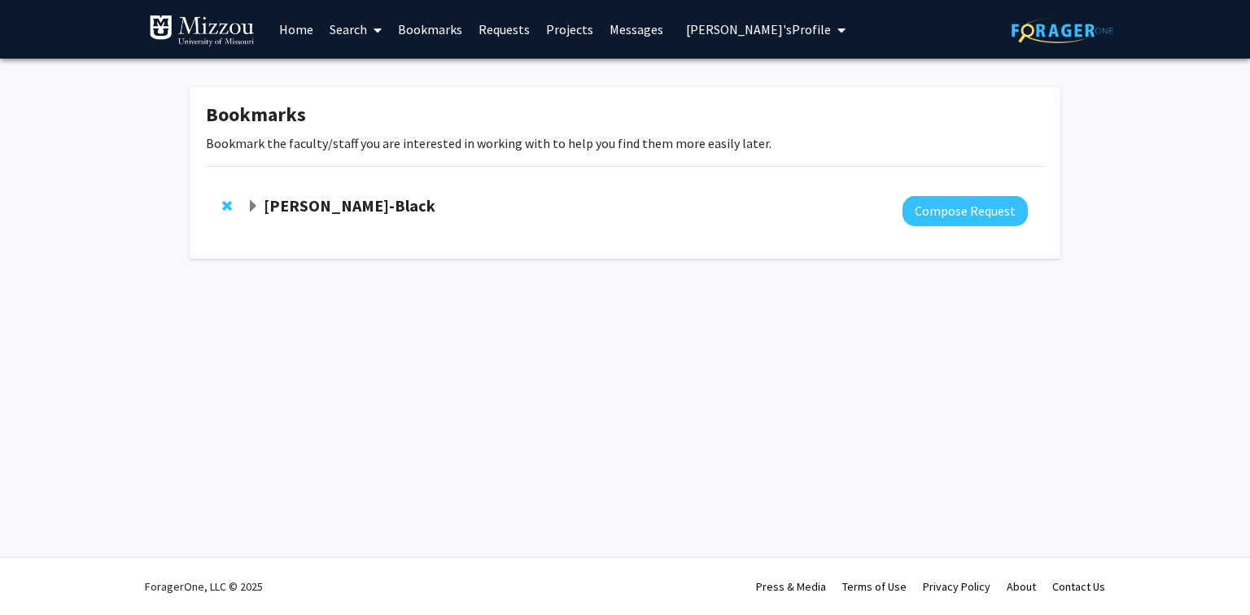
click at [249, 208] on span "Expand Kerri McBee-Black Bookmark" at bounding box center [253, 206] width 13 height 13
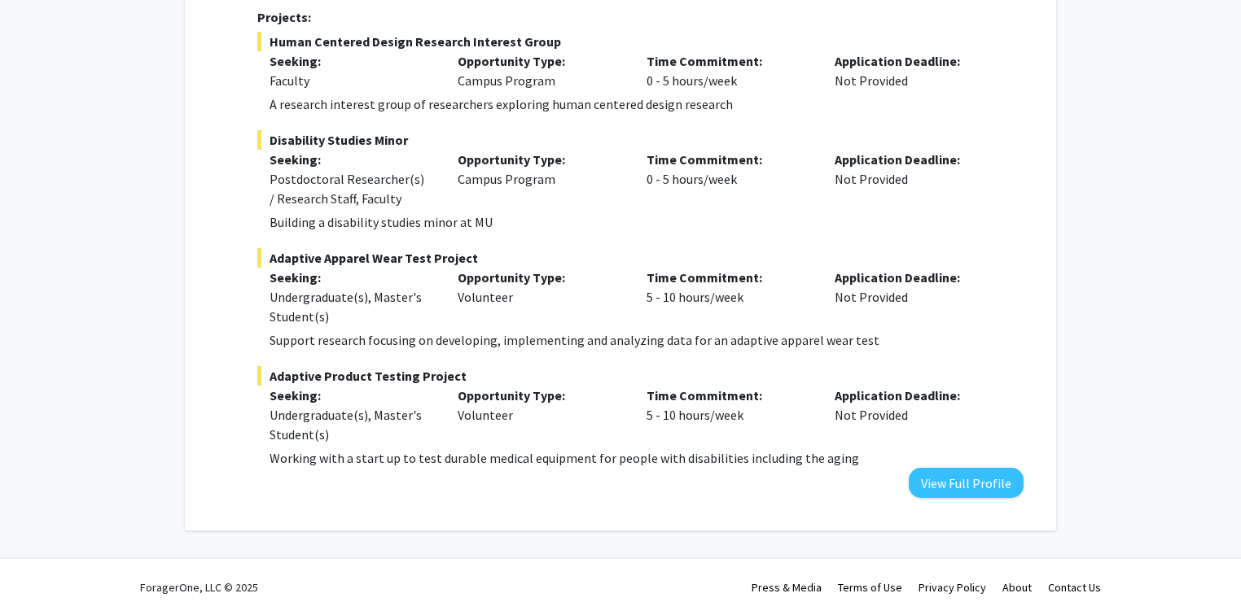
scroll to position [573, 0]
click at [943, 488] on button "View Full Profile" at bounding box center [966, 482] width 115 height 30
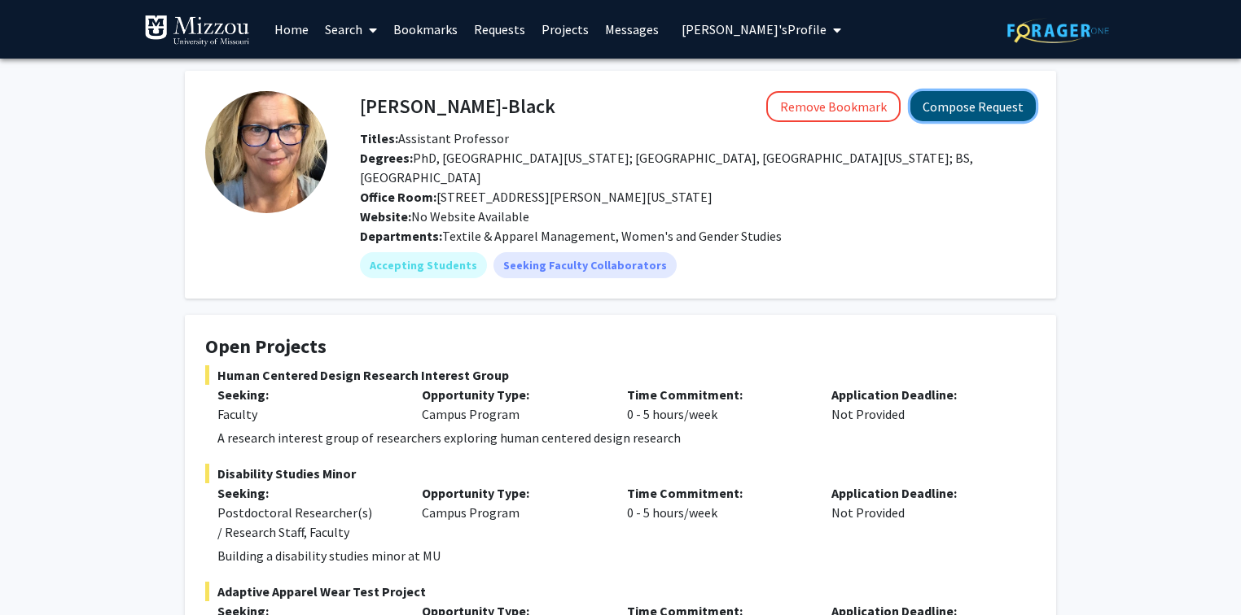
click at [970, 110] on button "Compose Request" at bounding box center [972, 106] width 125 height 30
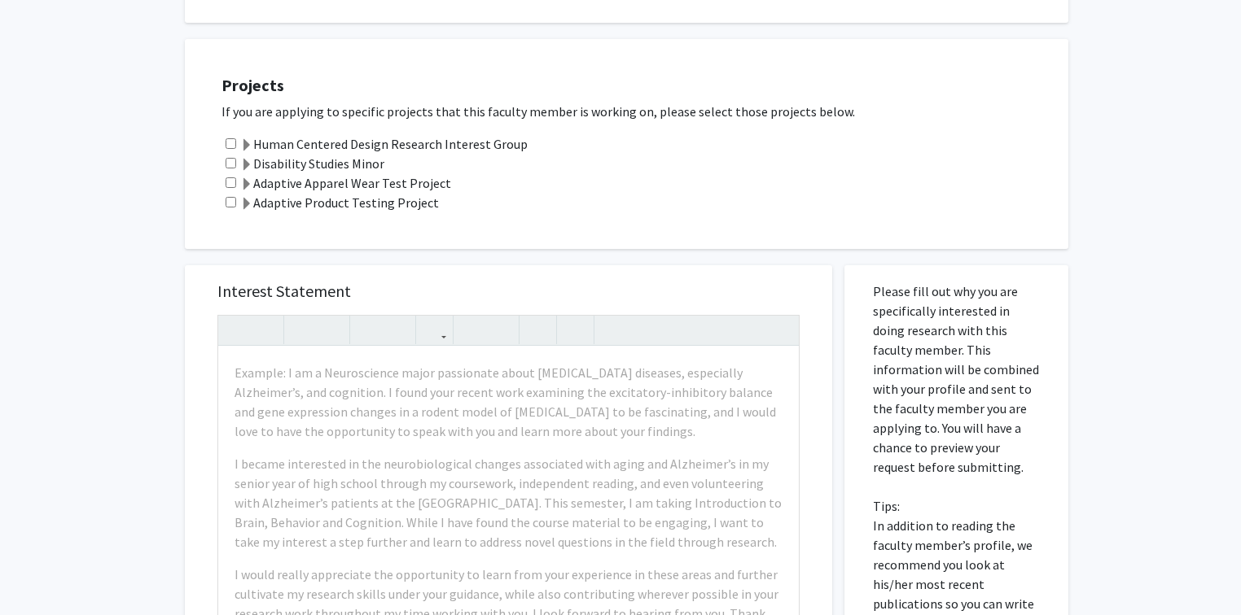
scroll to position [326, 0]
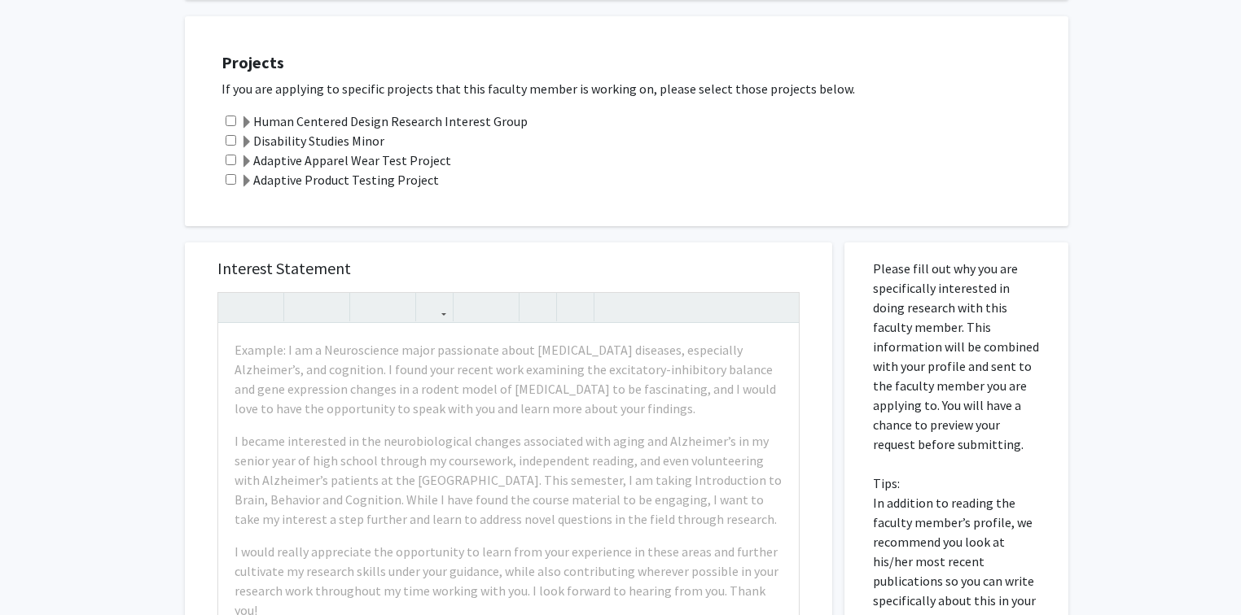
click at [227, 121] on input "checkbox" at bounding box center [231, 121] width 11 height 11
checkbox input "true"
click at [227, 155] on input "checkbox" at bounding box center [231, 160] width 11 height 11
checkbox input "true"
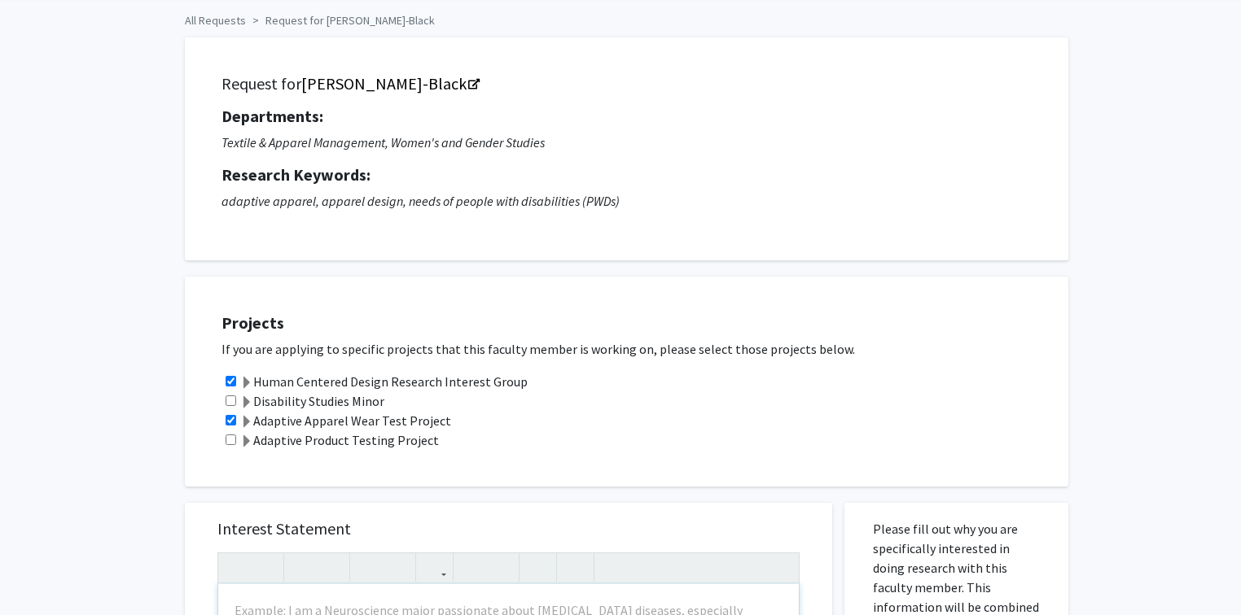
scroll to position [0, 0]
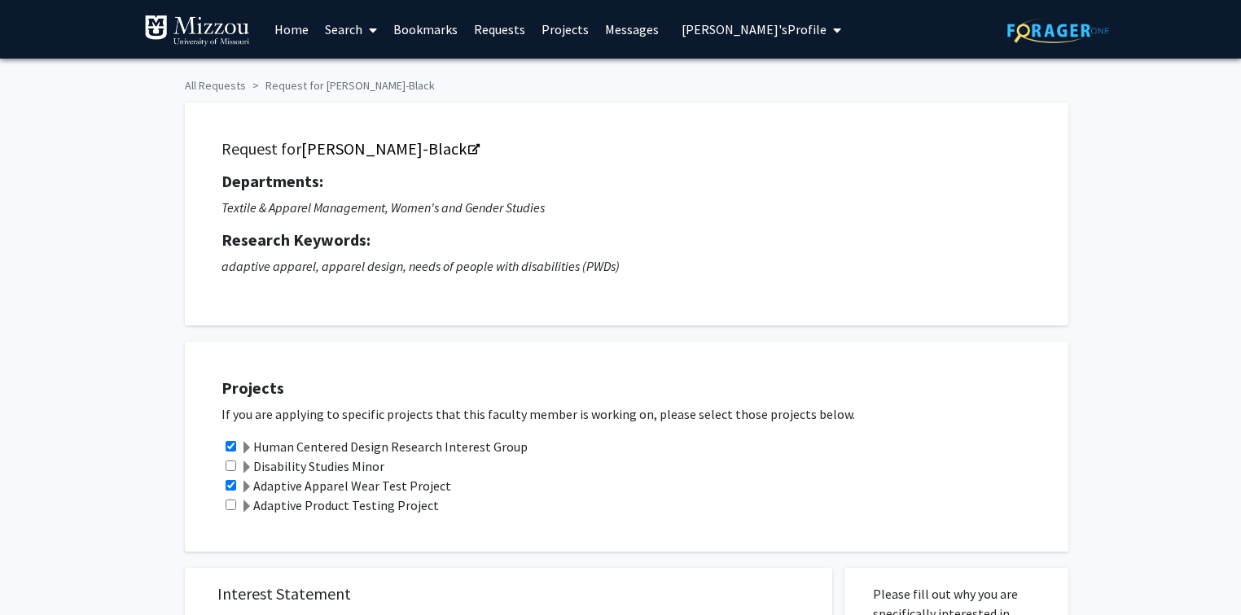
click at [505, 33] on link "Requests" at bounding box center [500, 29] width 68 height 57
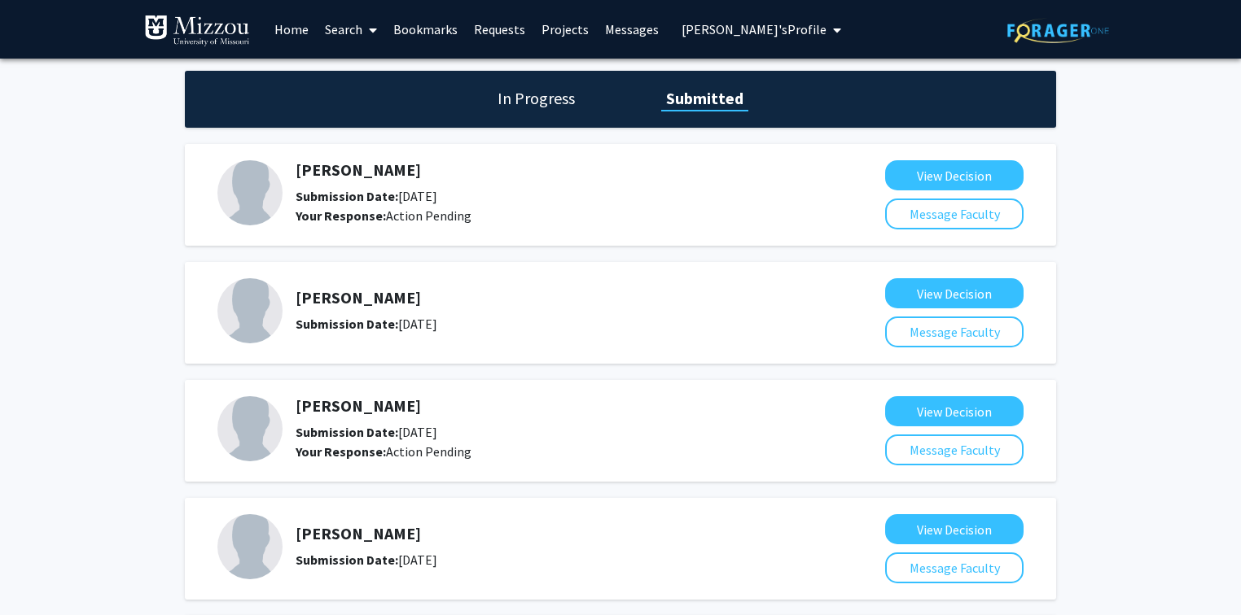
click at [344, 33] on link "Search" at bounding box center [351, 29] width 68 height 57
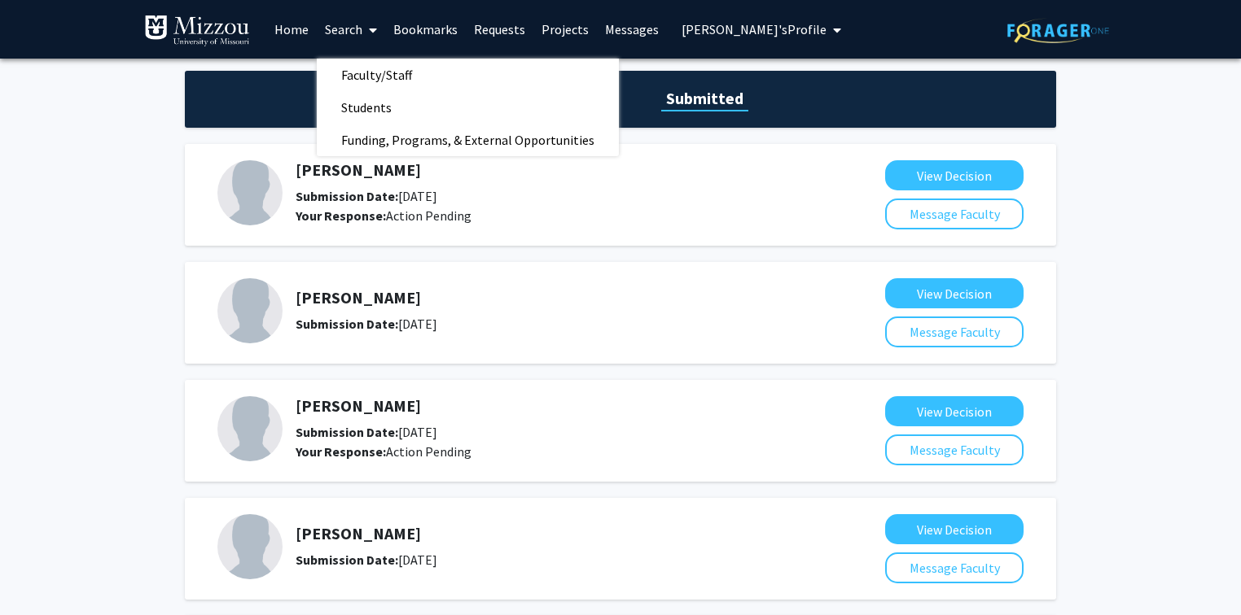
click at [447, 33] on link "Bookmarks" at bounding box center [425, 29] width 81 height 57
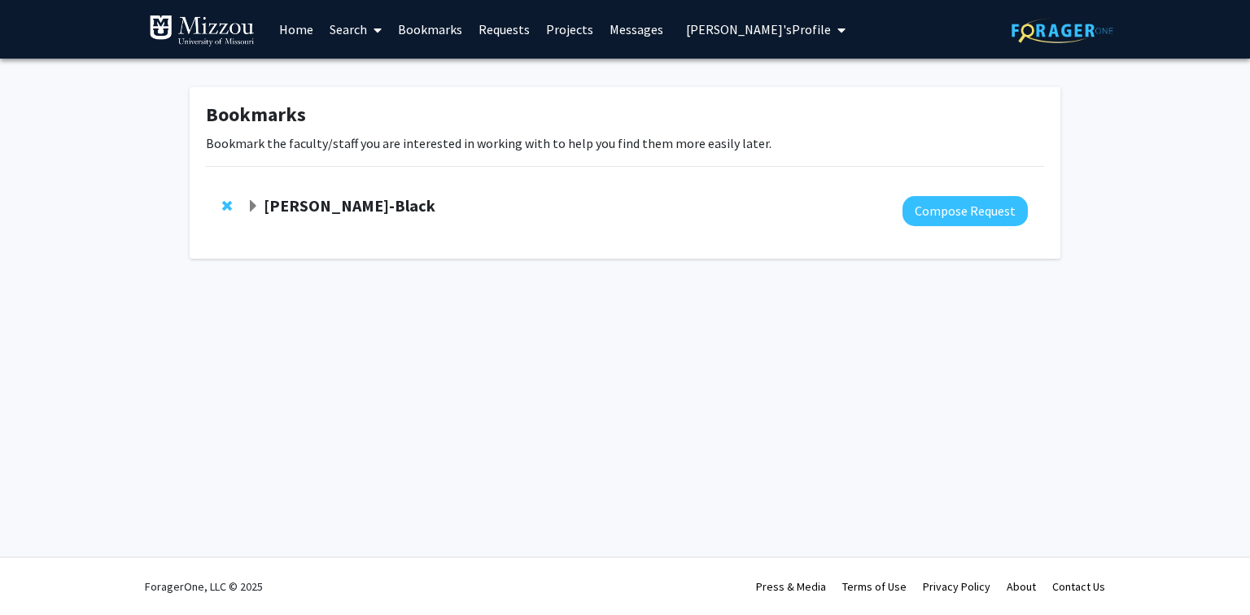
click at [385, 204] on strong "[PERSON_NAME]-Black" at bounding box center [350, 205] width 172 height 20
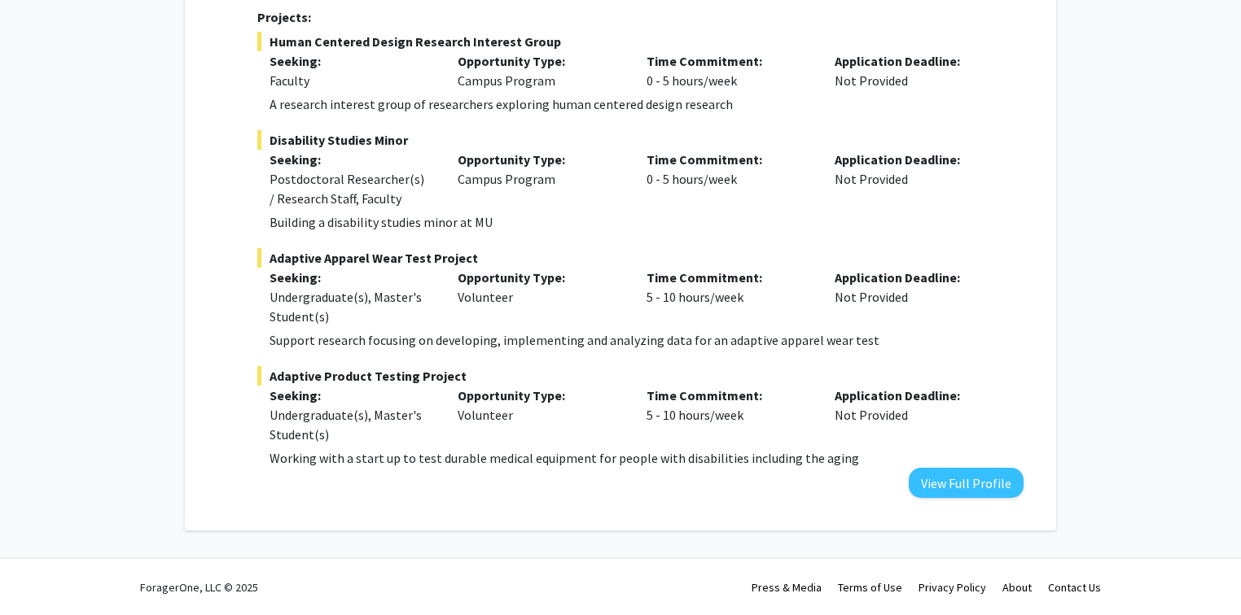
scroll to position [573, 0]
click at [948, 486] on button "View Full Profile" at bounding box center [966, 482] width 115 height 30
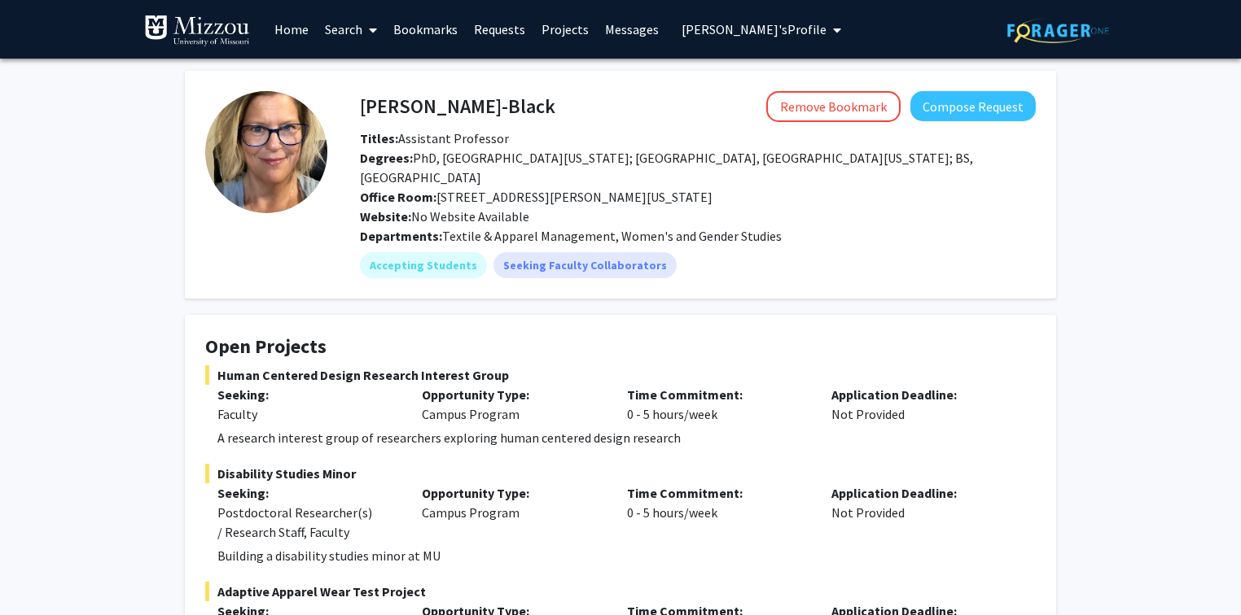
click at [351, 33] on link "Search" at bounding box center [351, 29] width 68 height 57
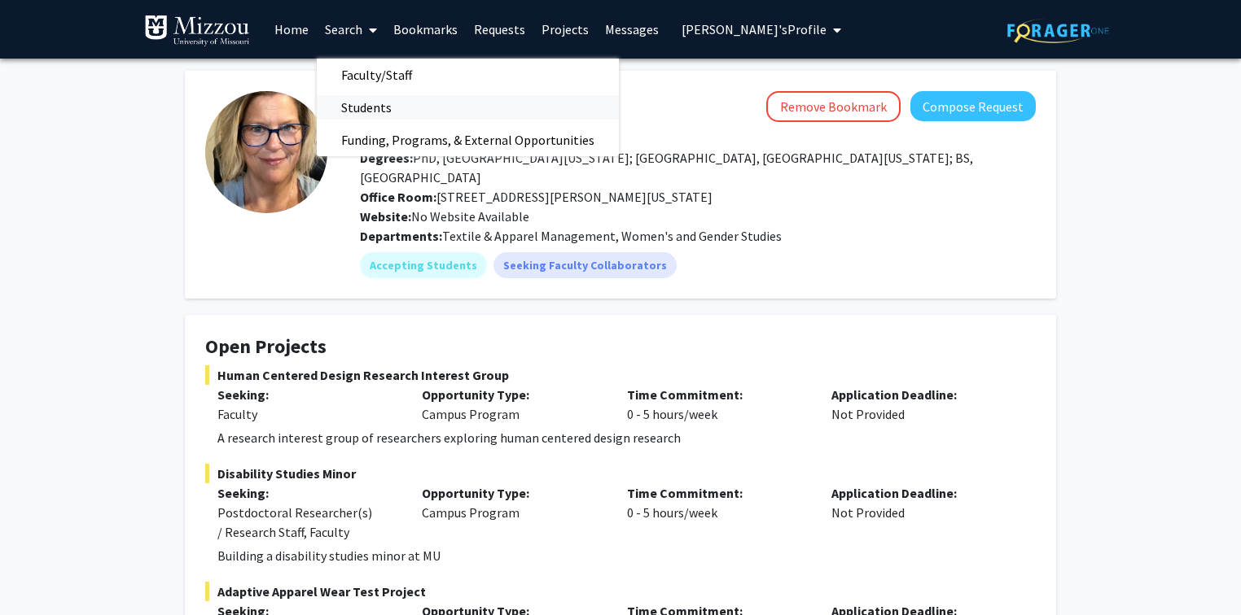
click at [359, 107] on span "Students" at bounding box center [366, 107] width 99 height 33
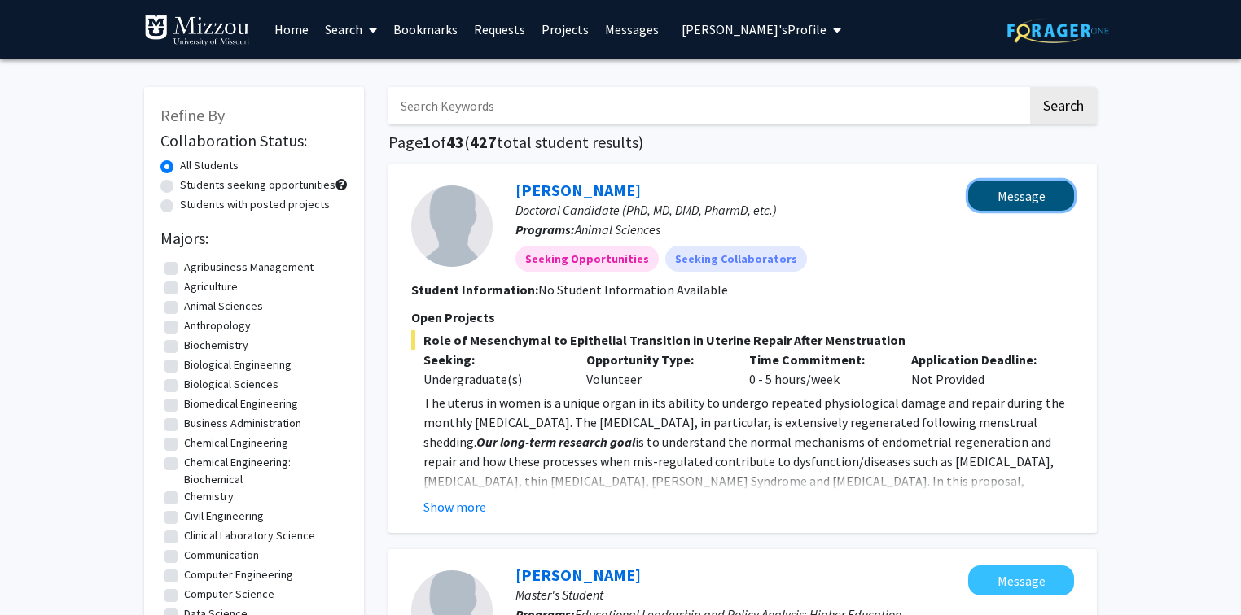
click at [984, 200] on button "Message" at bounding box center [1021, 196] width 106 height 30
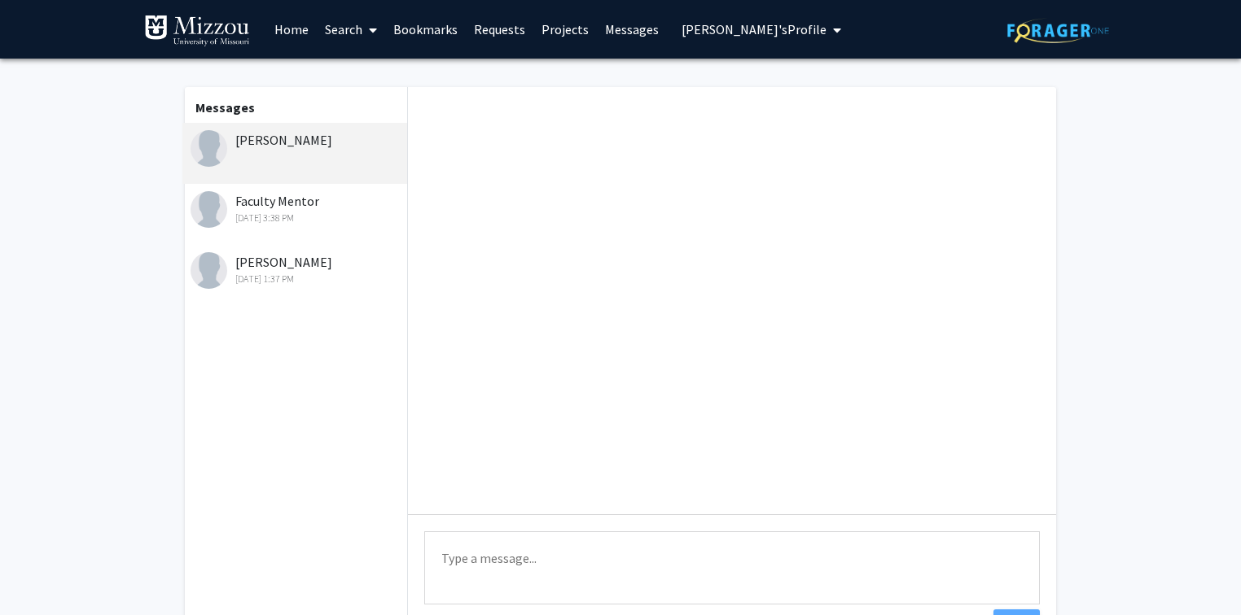
click at [444, 29] on link "Bookmarks" at bounding box center [425, 29] width 81 height 57
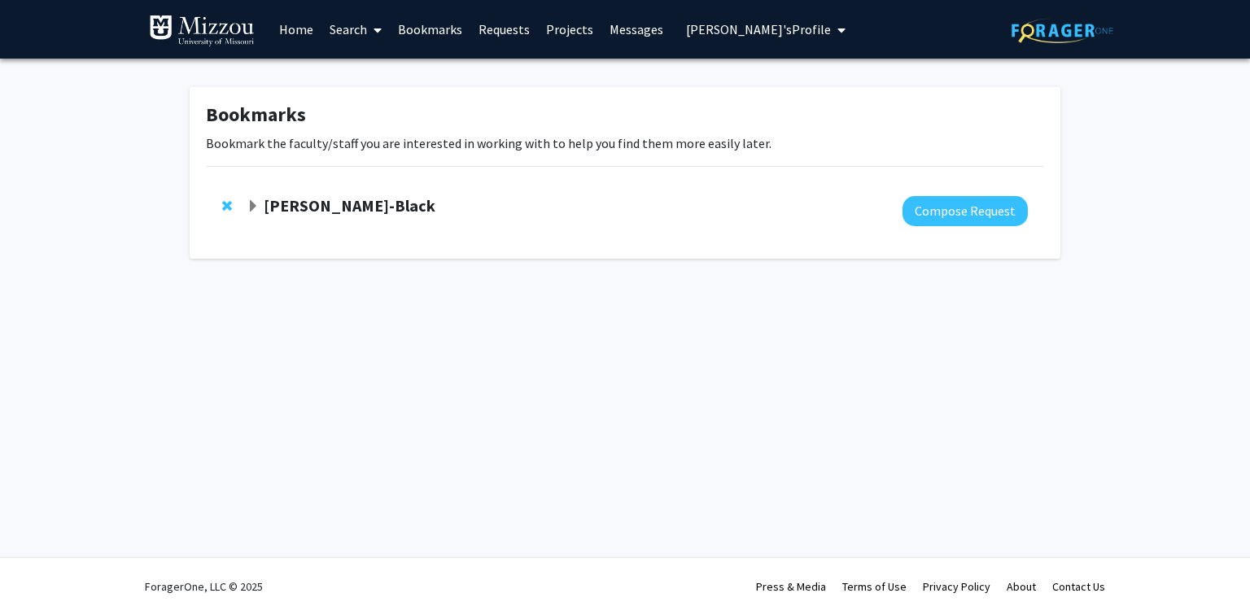
click at [228, 203] on span "Remove Kerri McBee-Black from bookmarks" at bounding box center [227, 205] width 10 height 13
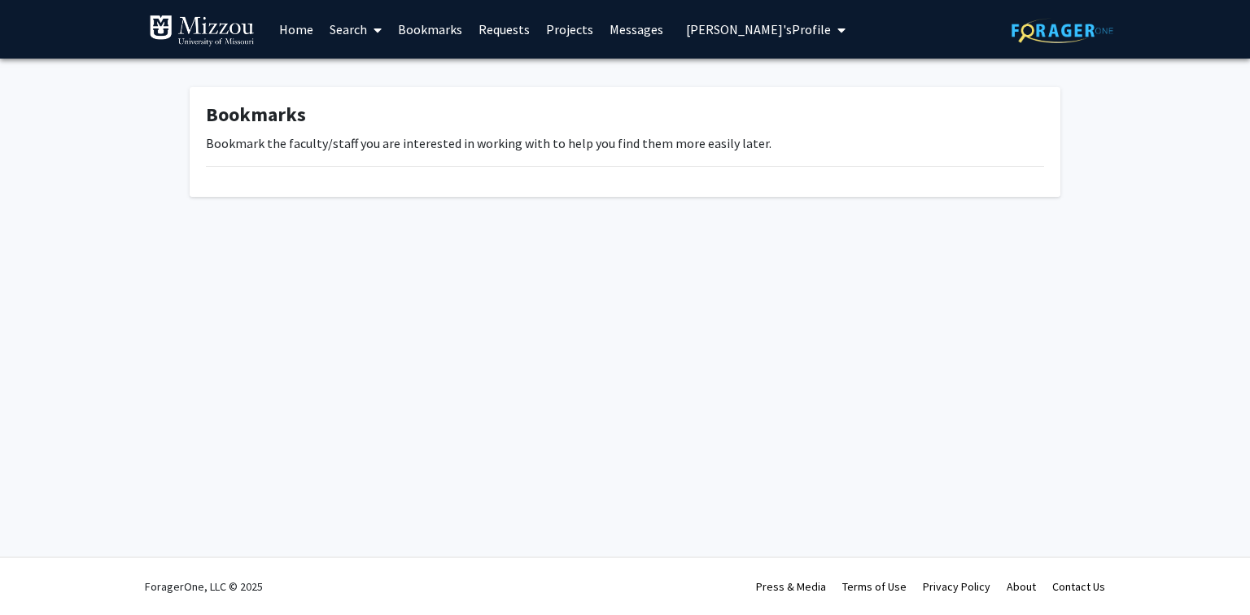
click at [433, 33] on link "Bookmarks" at bounding box center [430, 29] width 81 height 57
click at [351, 33] on link "Search" at bounding box center [356, 29] width 68 height 57
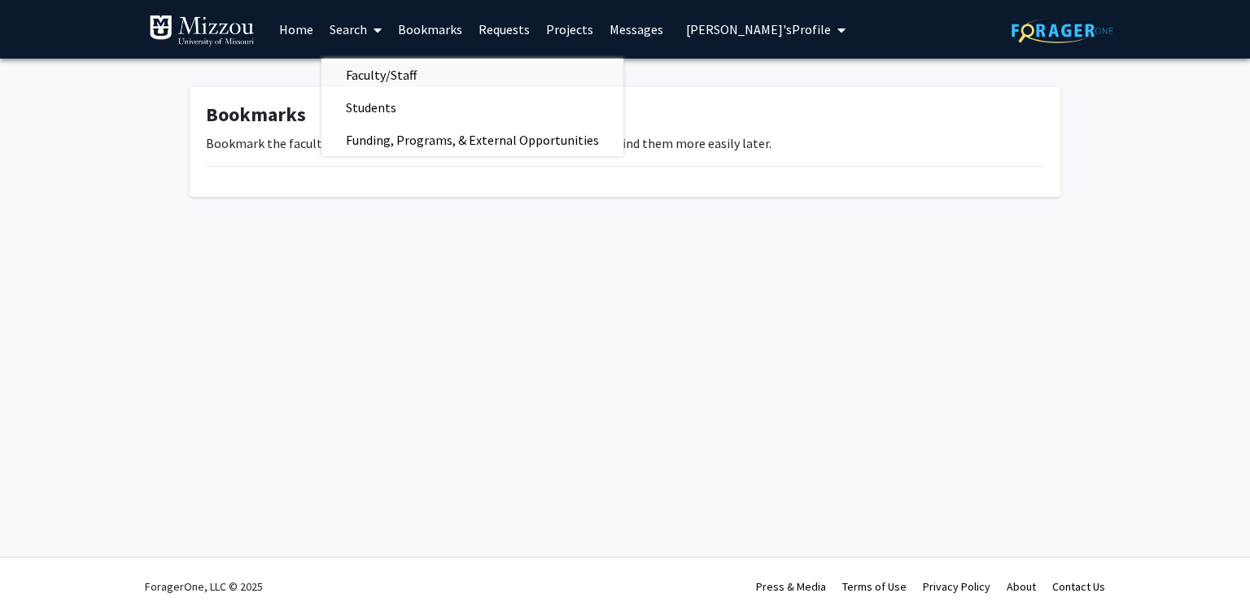
click at [362, 77] on span "Faculty/Staff" at bounding box center [382, 75] width 120 height 33
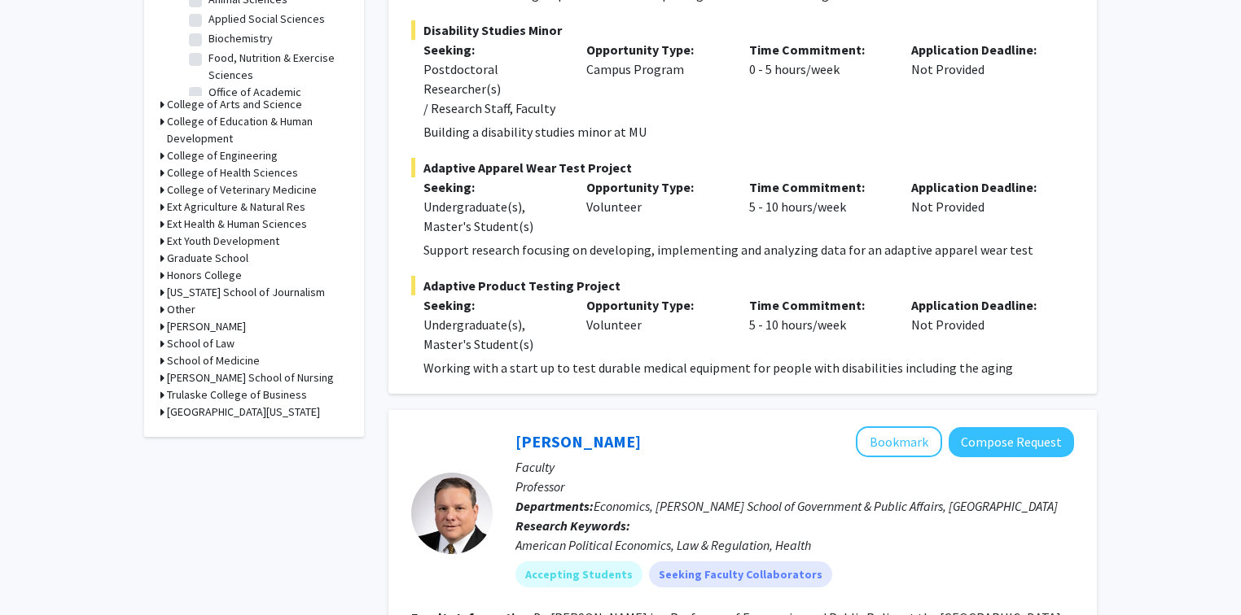
scroll to position [651, 0]
